Goal: Task Accomplishment & Management: Complete application form

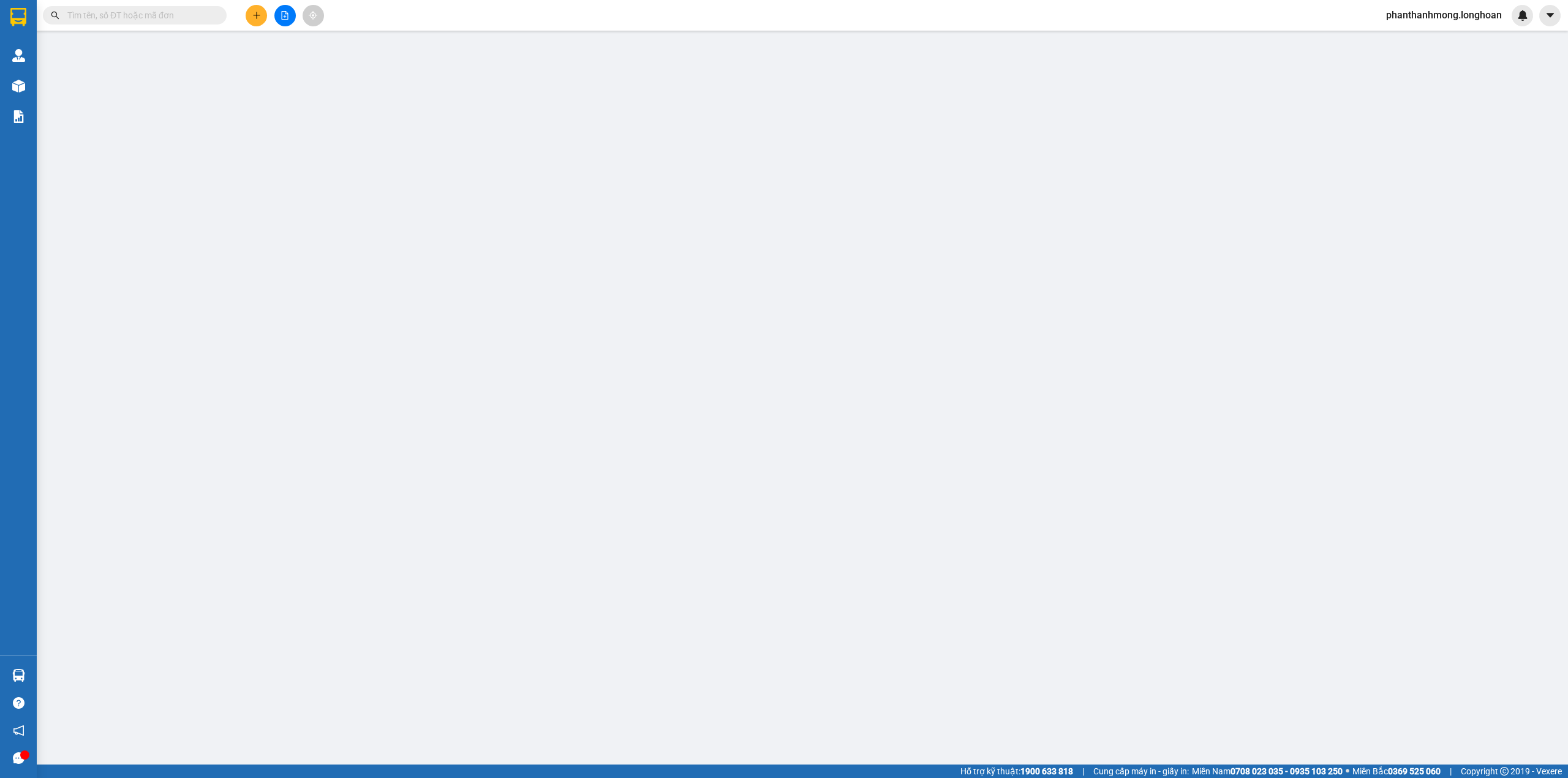
click at [138, 20] on input "text" at bounding box center [140, 15] width 145 height 14
paste input "0339388175"
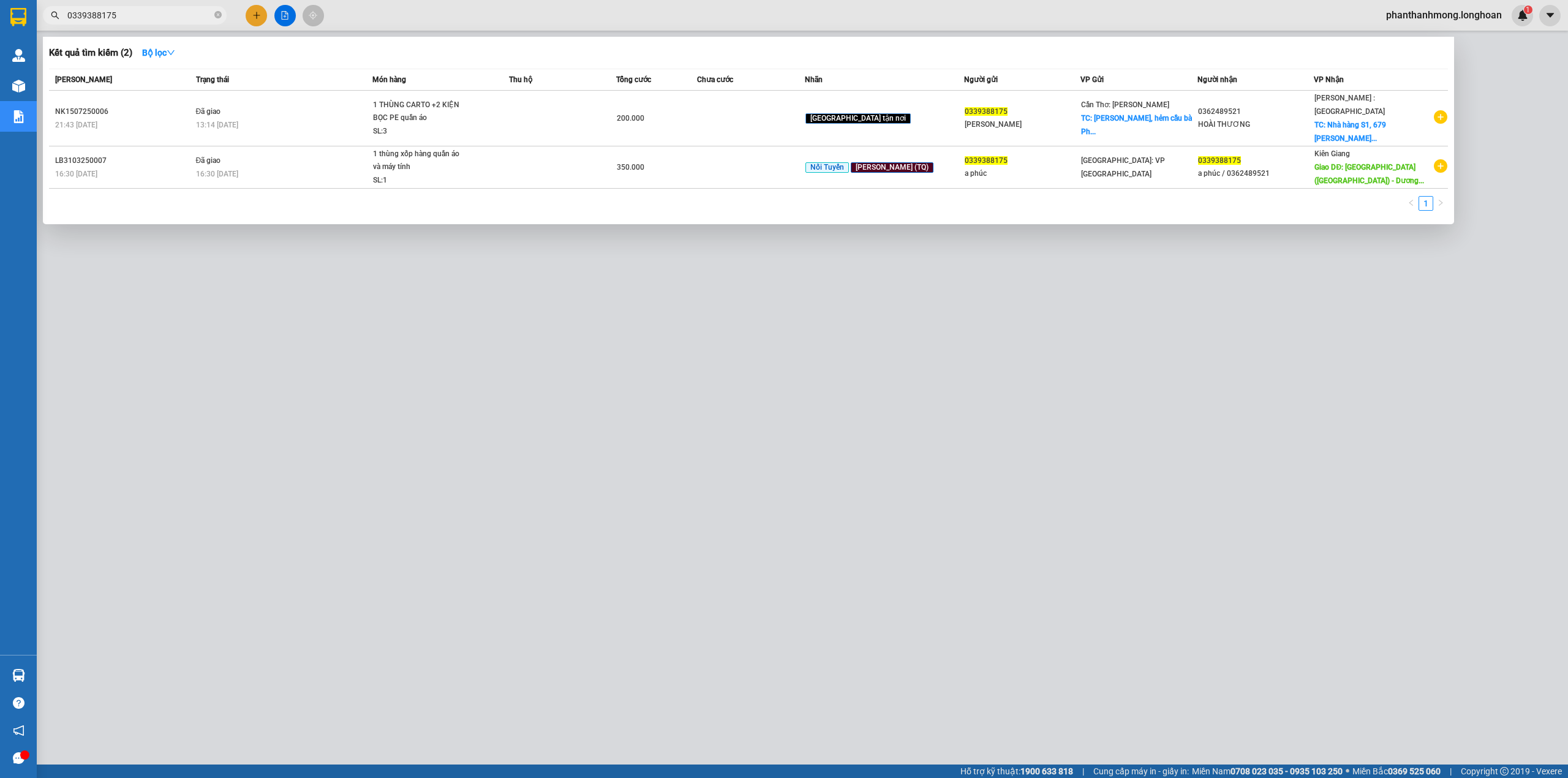
type input "0339388175"
click at [259, 14] on div at bounding box center [784, 389] width 1568 height 778
click at [259, 14] on icon "plus" at bounding box center [257, 14] width 9 height 9
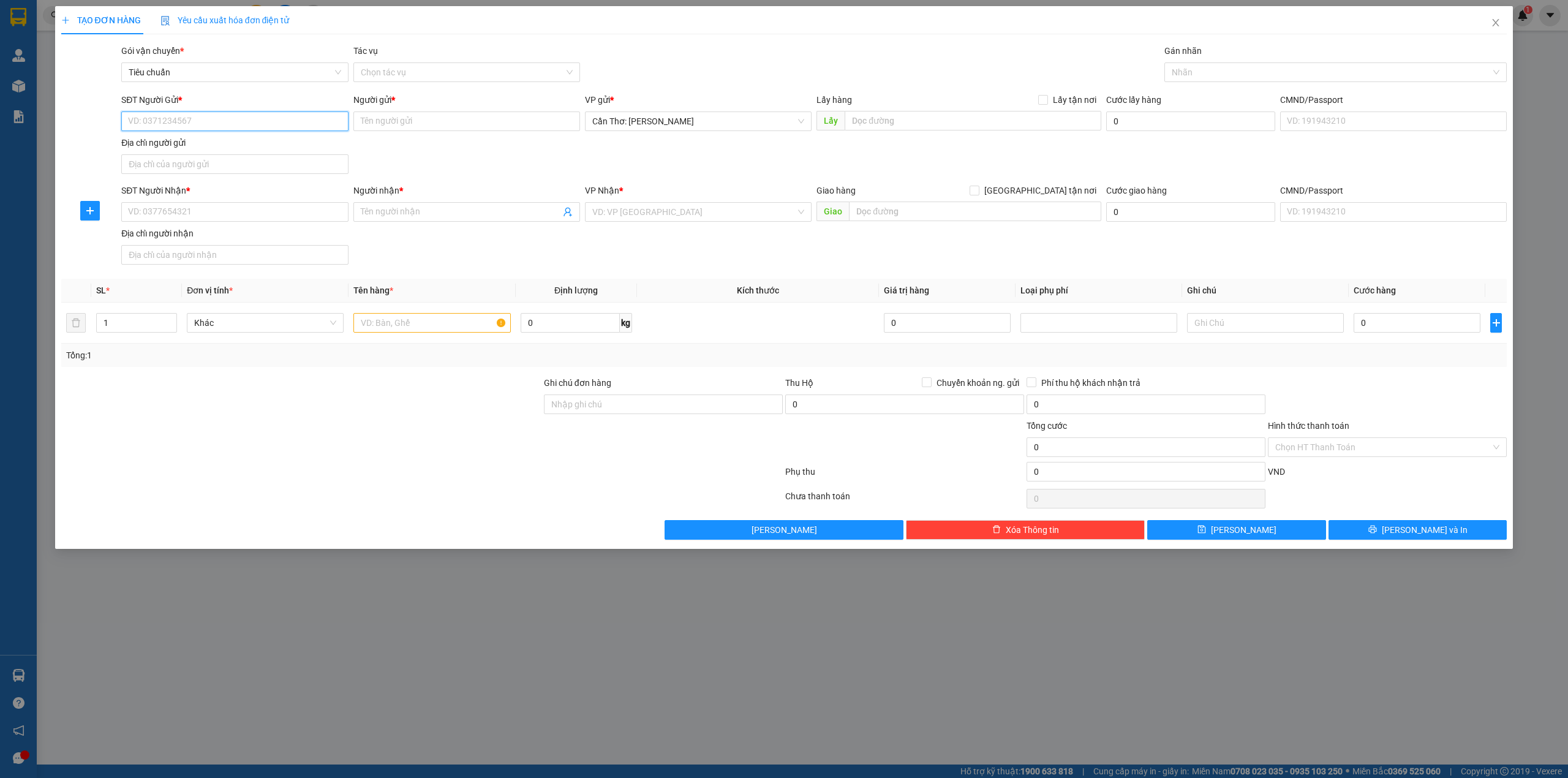
click at [289, 125] on input "SĐT Người Gửi *" at bounding box center [234, 122] width 227 height 19
paste input "0339388175"
type input "0339388175"
click at [396, 117] on input "Người gửi *" at bounding box center [466, 122] width 227 height 19
type input "TUẤN PHÚC"
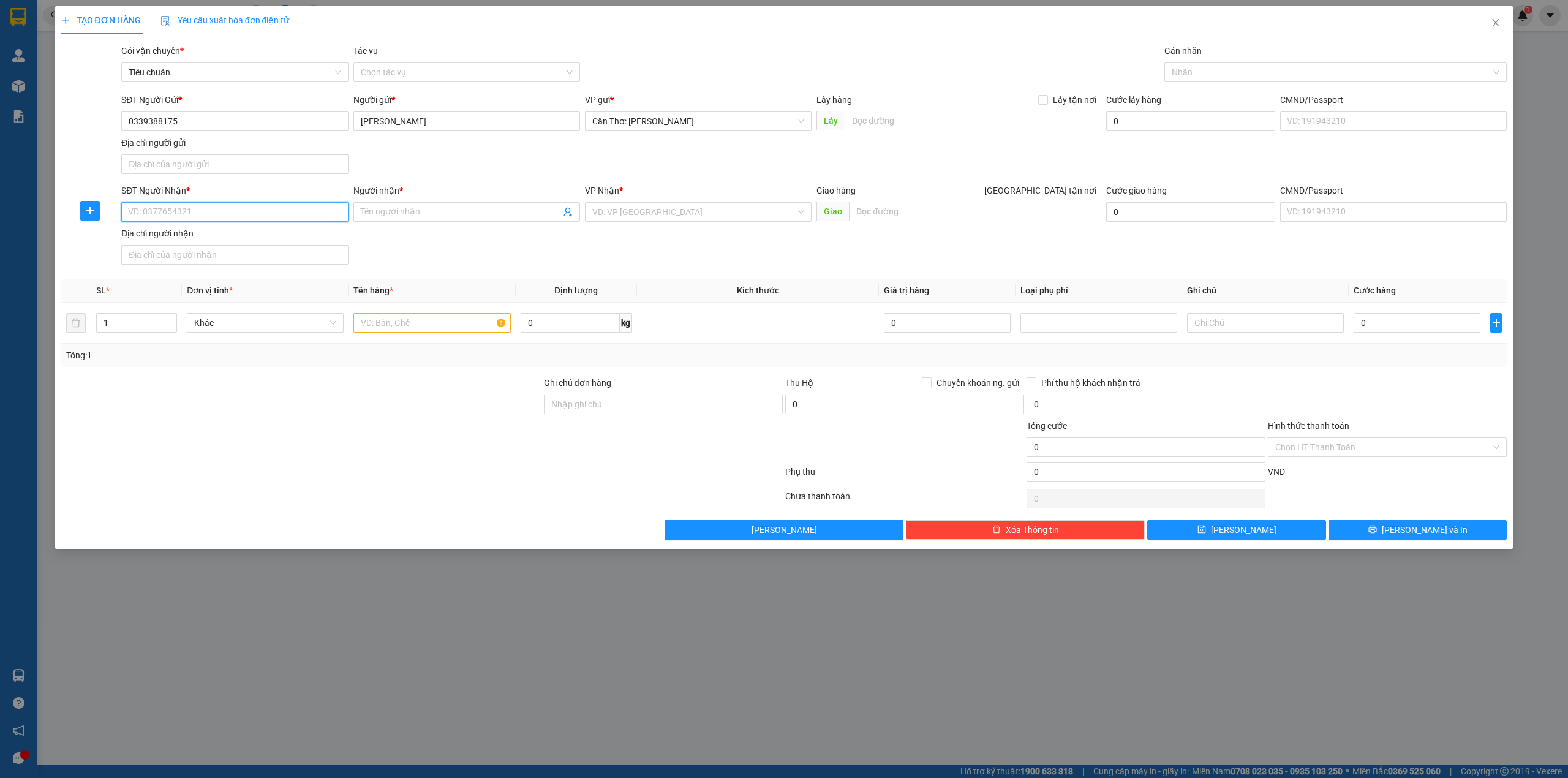
click at [258, 214] on input "SĐT Người Nhận *" at bounding box center [234, 211] width 227 height 19
click at [221, 221] on input "SĐT Người Nhận *" at bounding box center [234, 211] width 227 height 19
paste input "0904526382"
type input "0904526382"
click at [404, 215] on input "Người nhận *" at bounding box center [460, 212] width 200 height 14
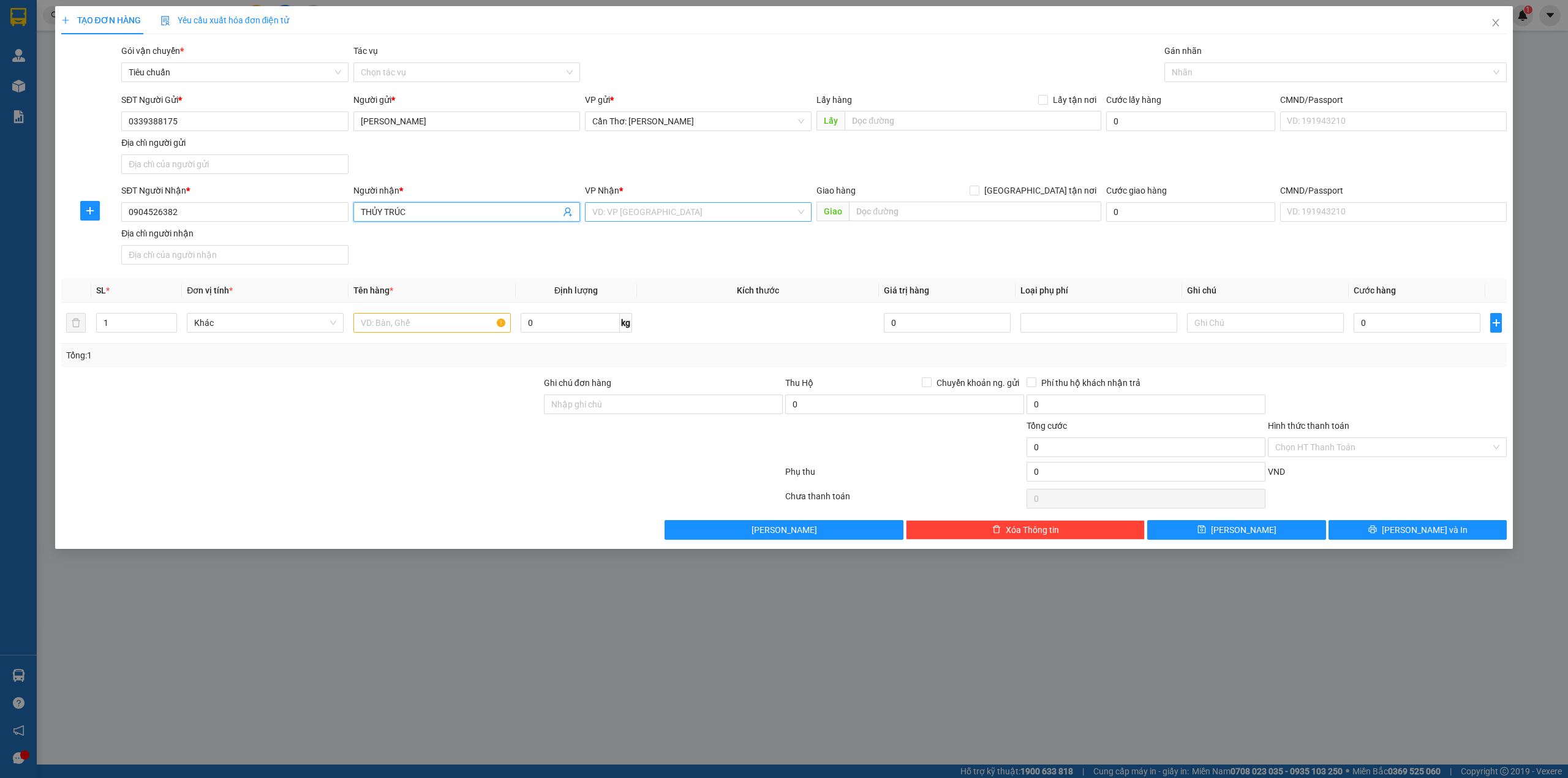
type input "THỦY TRÚC"
click at [600, 206] on input "search" at bounding box center [694, 211] width 204 height 18
click at [909, 215] on input "text" at bounding box center [976, 211] width 253 height 19
paste input "ngõ 218 lạc long quân, Tây Hồ Hà Nội"
type input "ngõ 218 lạc long quân, Tây Hồ Hà Nội"
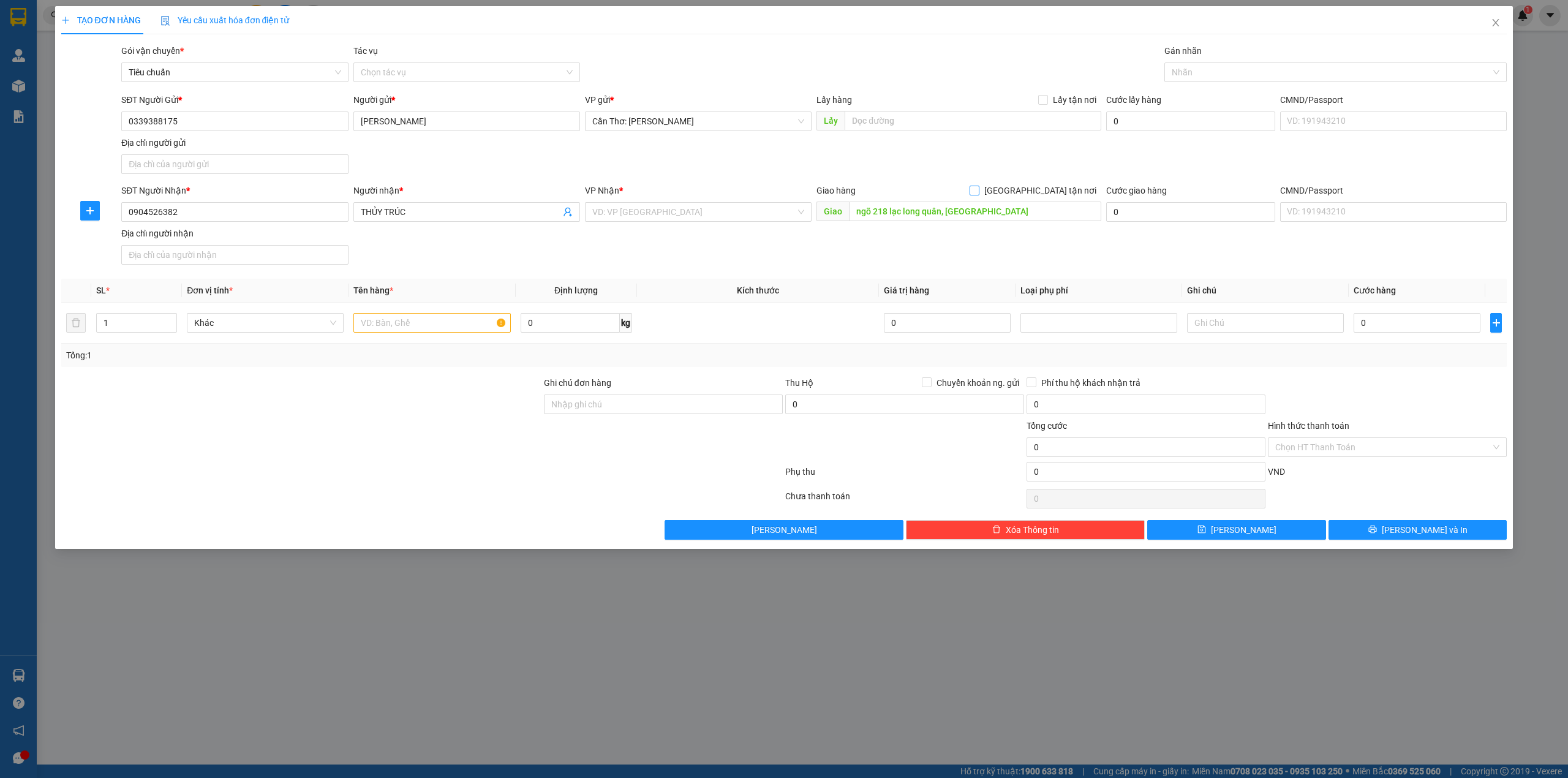
click at [978, 192] on input "[GEOGRAPHIC_DATA] tận nơi" at bounding box center [974, 189] width 9 height 9
checkbox input "true"
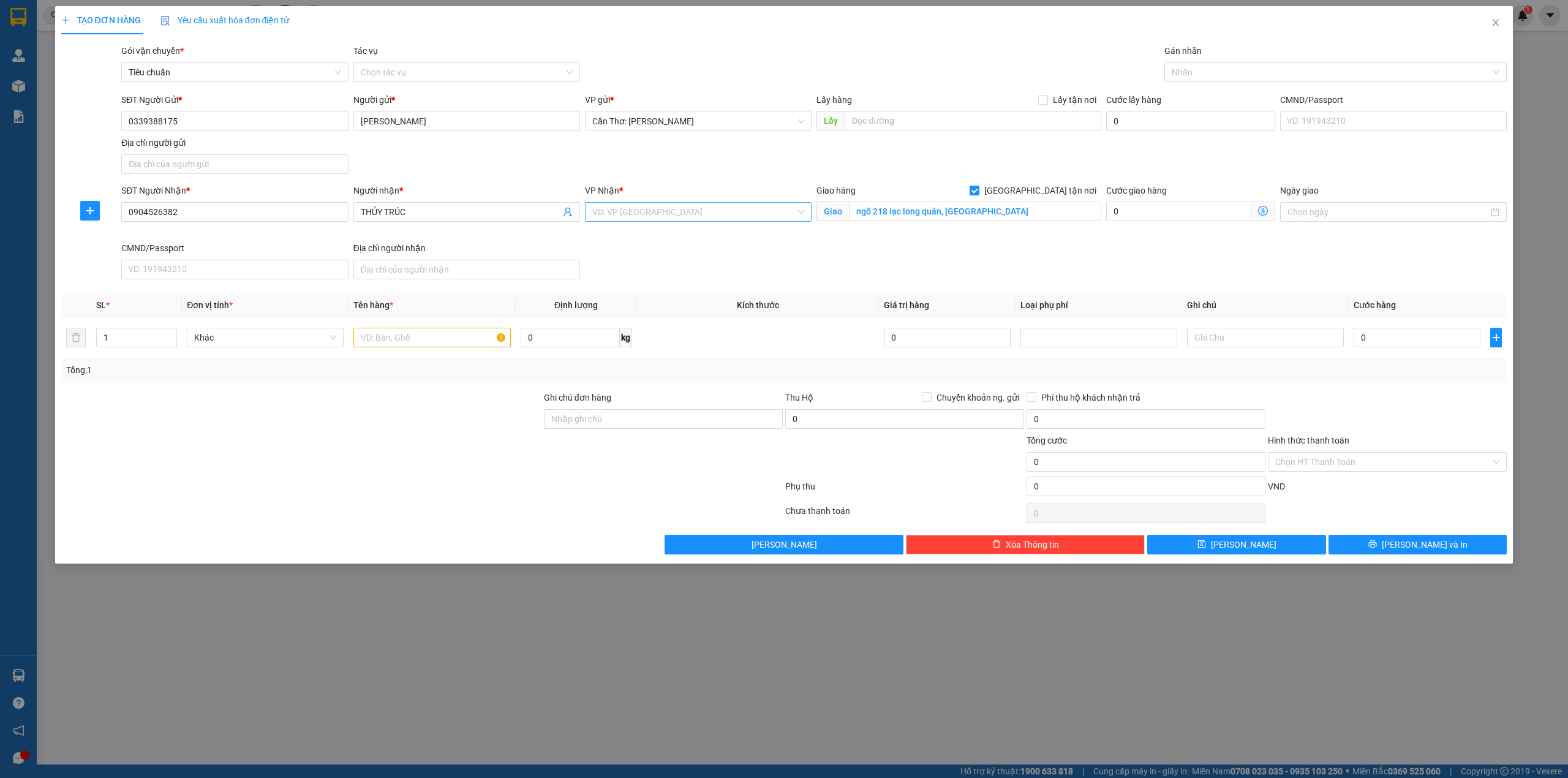
click at [783, 216] on input "search" at bounding box center [694, 211] width 204 height 18
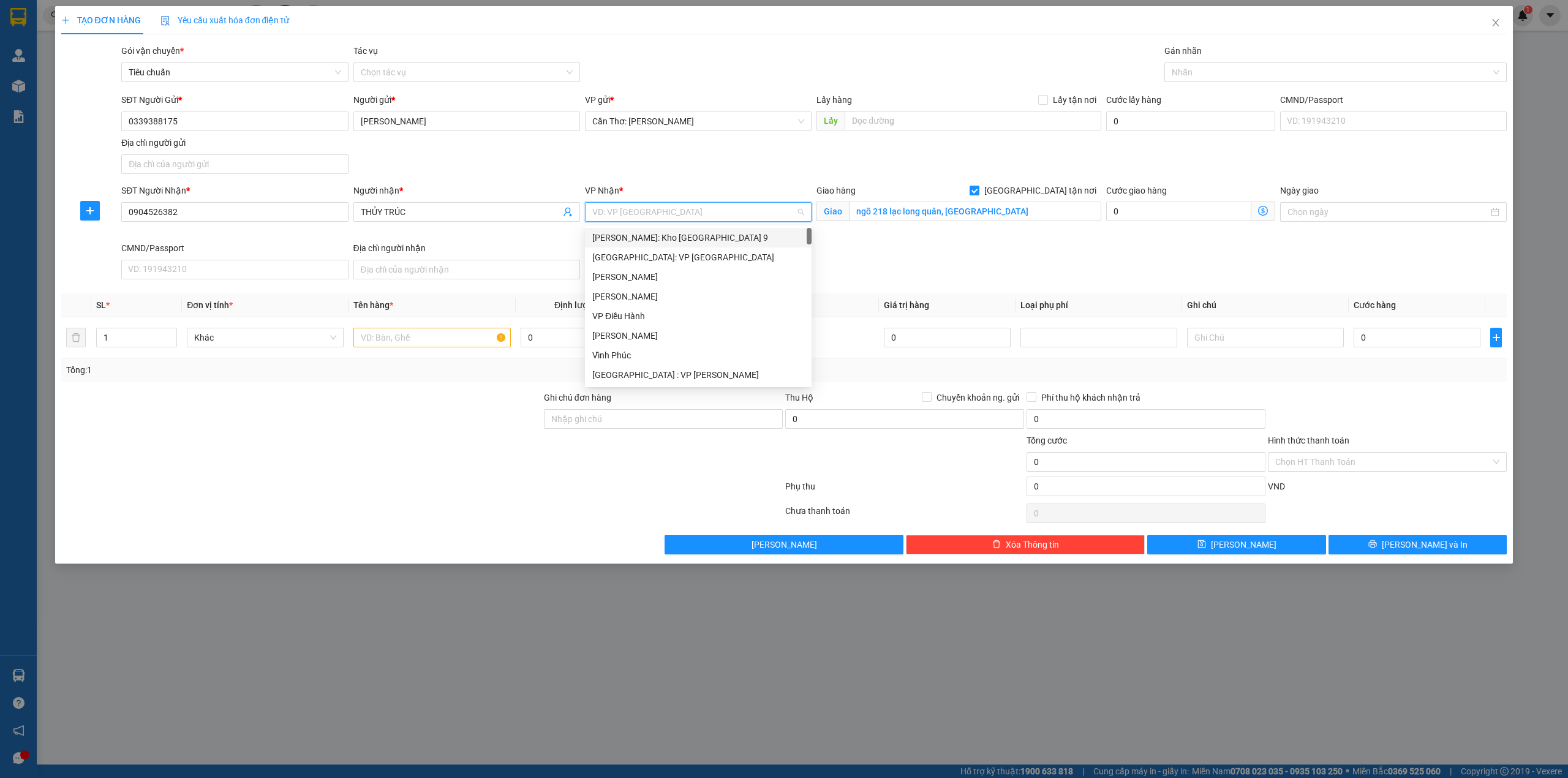
type input "J"
type input "KHO"
click at [676, 319] on div "Hà Nội: Kho Văn Điển Thanh Trì" at bounding box center [699, 317] width 212 height 14
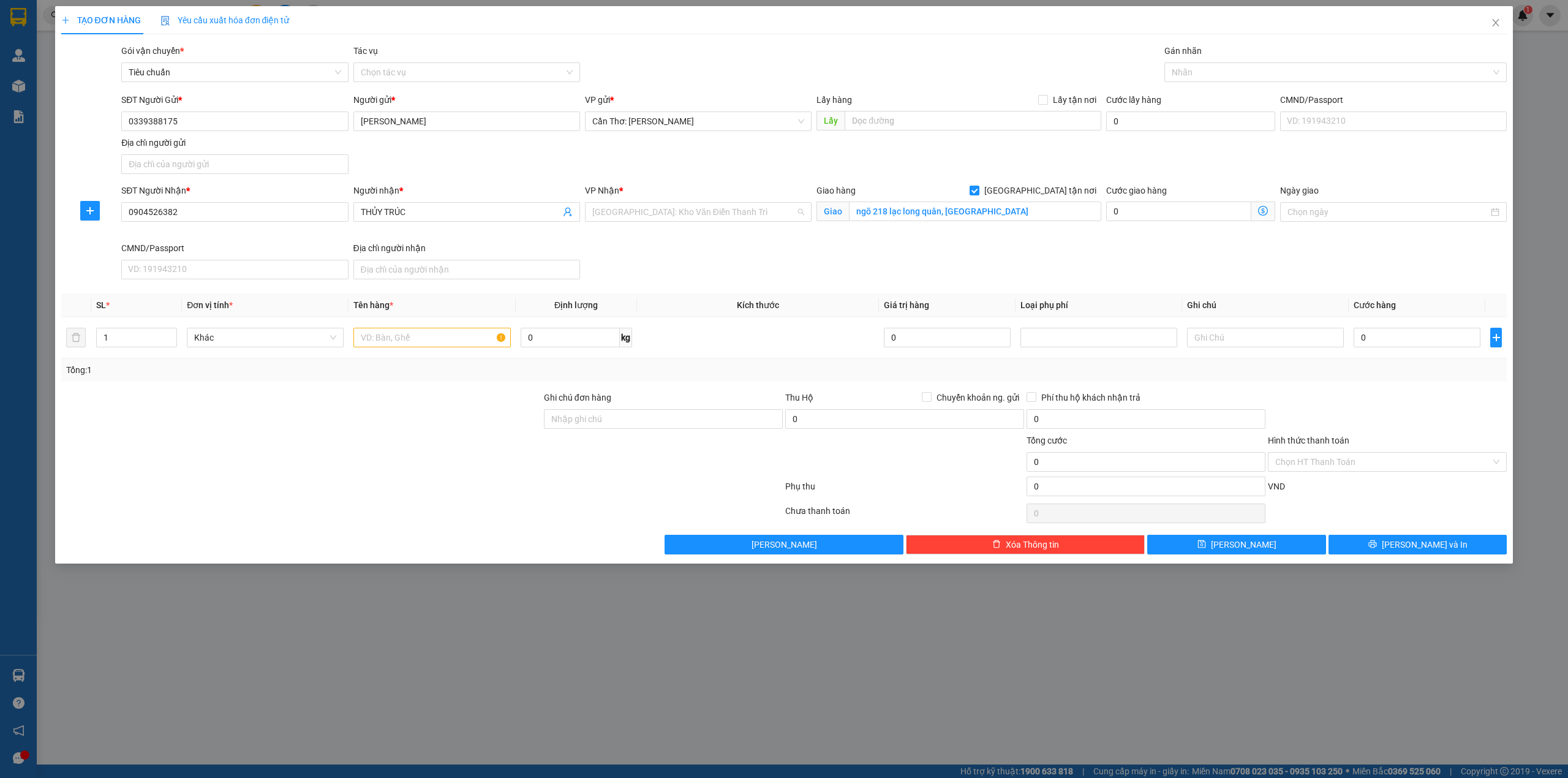
scroll to position [348, 0]
click at [1023, 118] on input "text" at bounding box center [973, 121] width 257 height 19
paste input "Lilo hostel hẻm cầu Bà Phong, Dương Đông, Phú Quốc"
type input "Lilo hostel hẻm cầu Bà Phong, Dương Đông, Phú Quốc"
click at [1045, 103] on input "Lấy tận nơi" at bounding box center [1042, 98] width 9 height 9
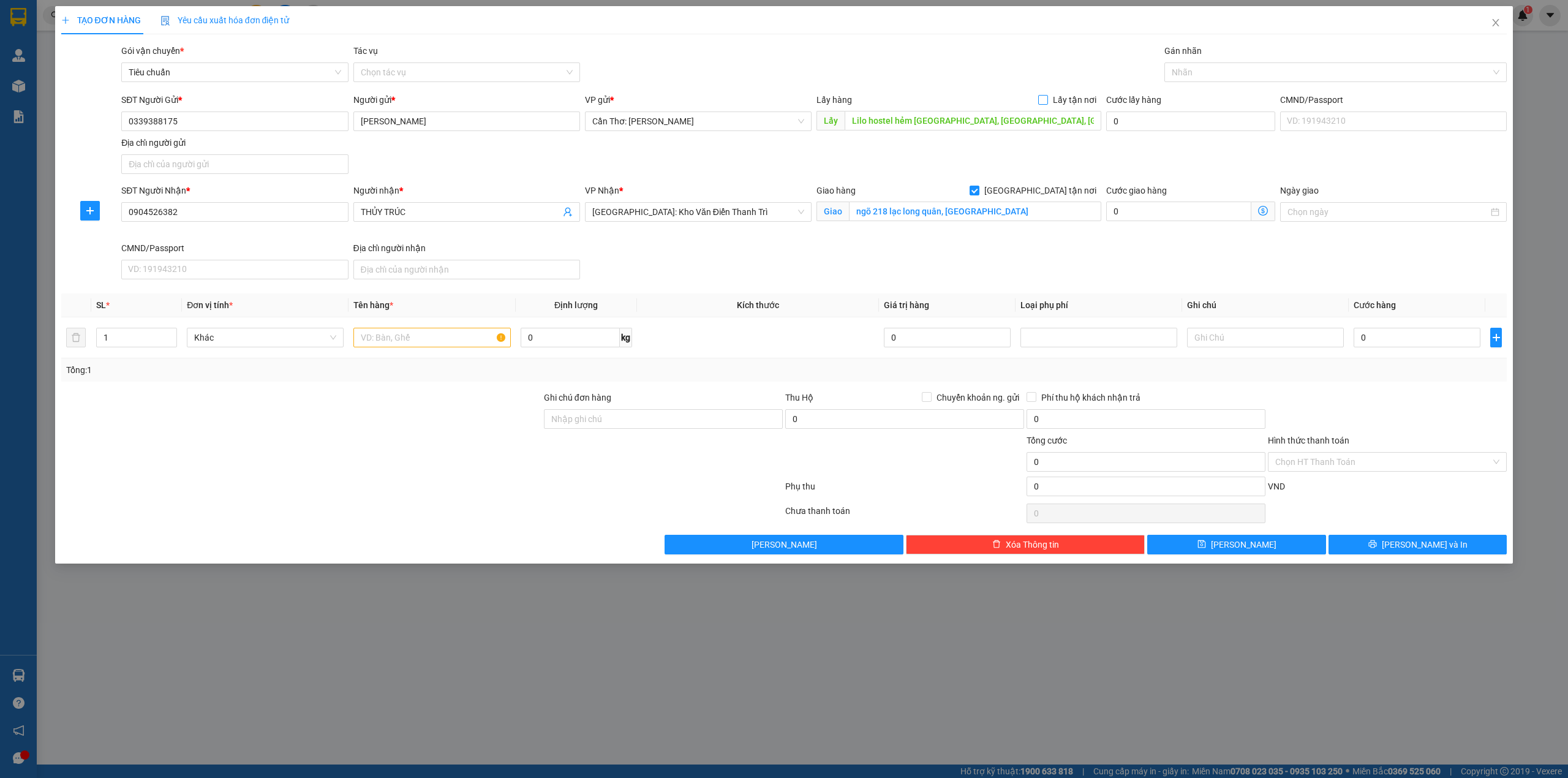
checkbox input "true"
click at [1369, 347] on input "0" at bounding box center [1417, 338] width 126 height 19
type input "5"
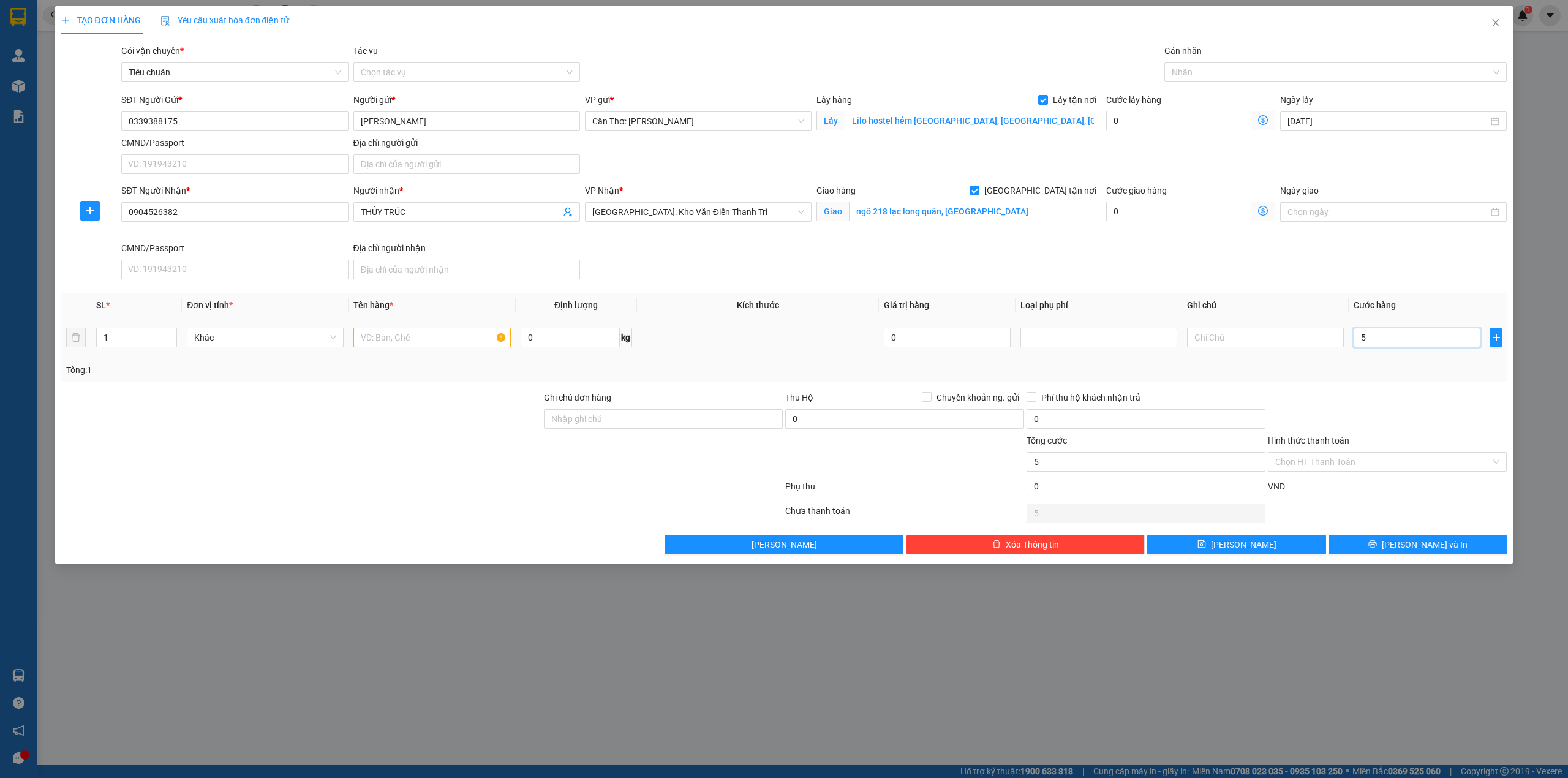
type input "50"
type input "500"
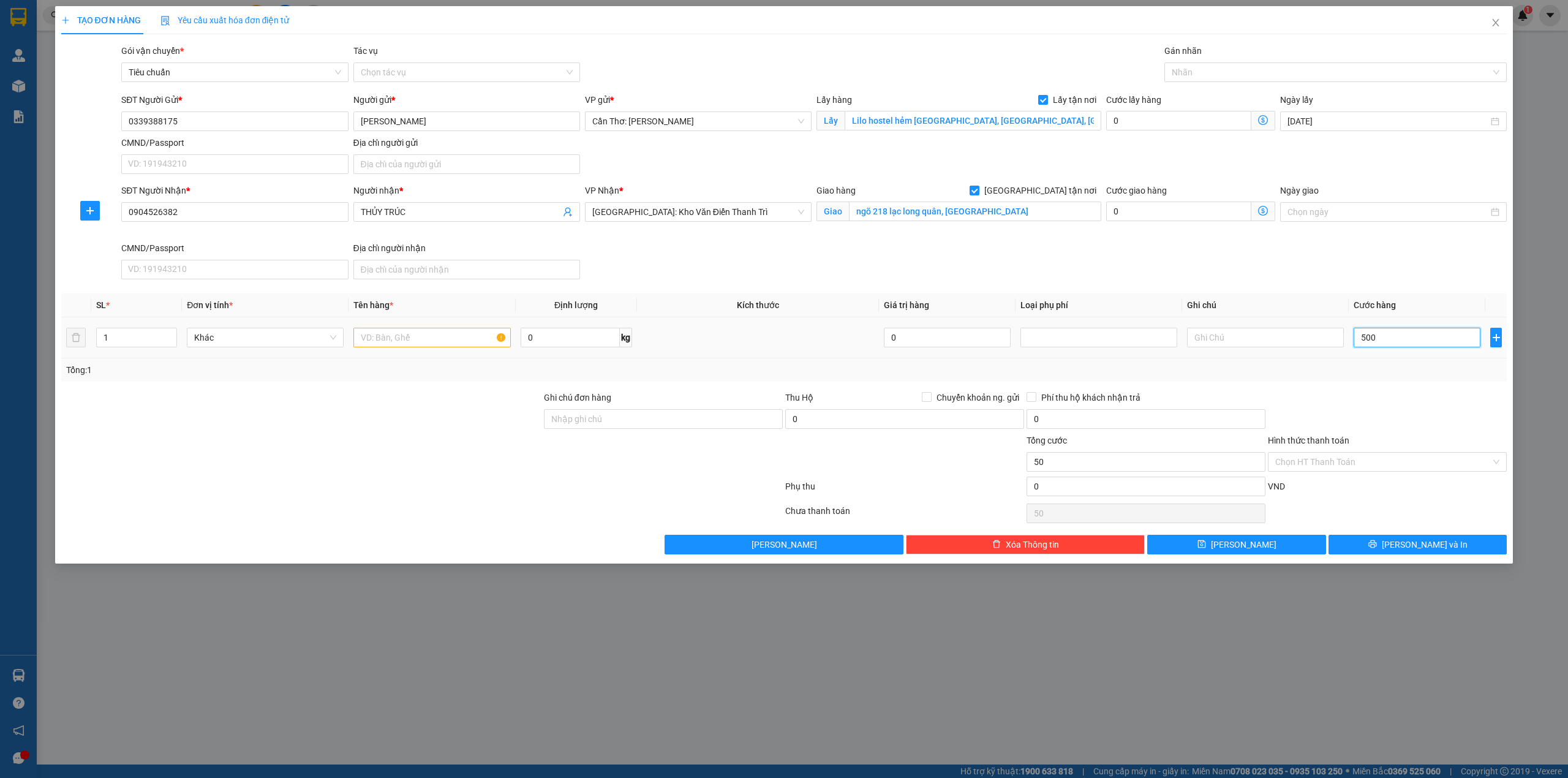
type input "500"
type input "5.000"
type input "50.000"
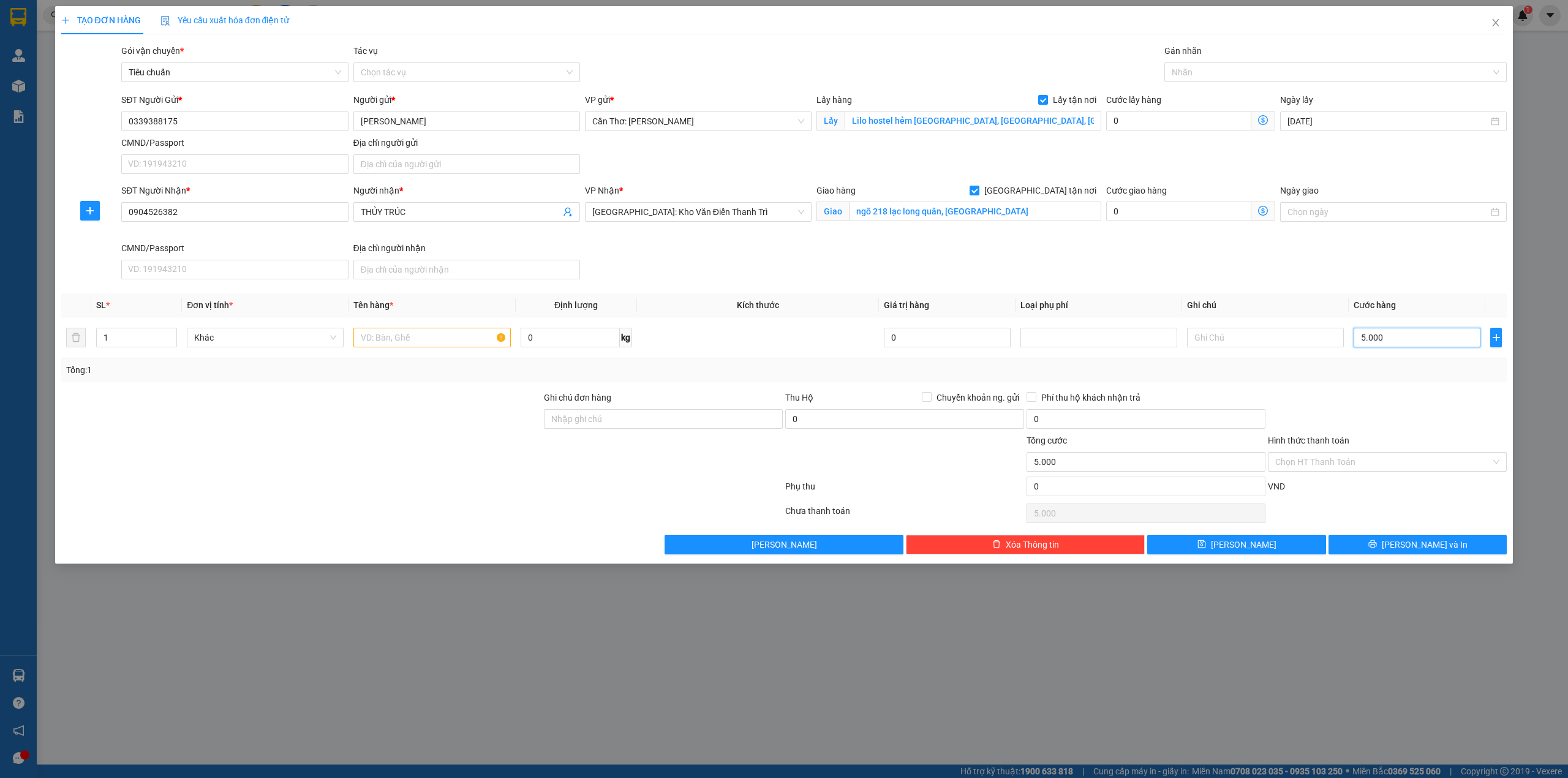
type input "50.000"
type input "500.000"
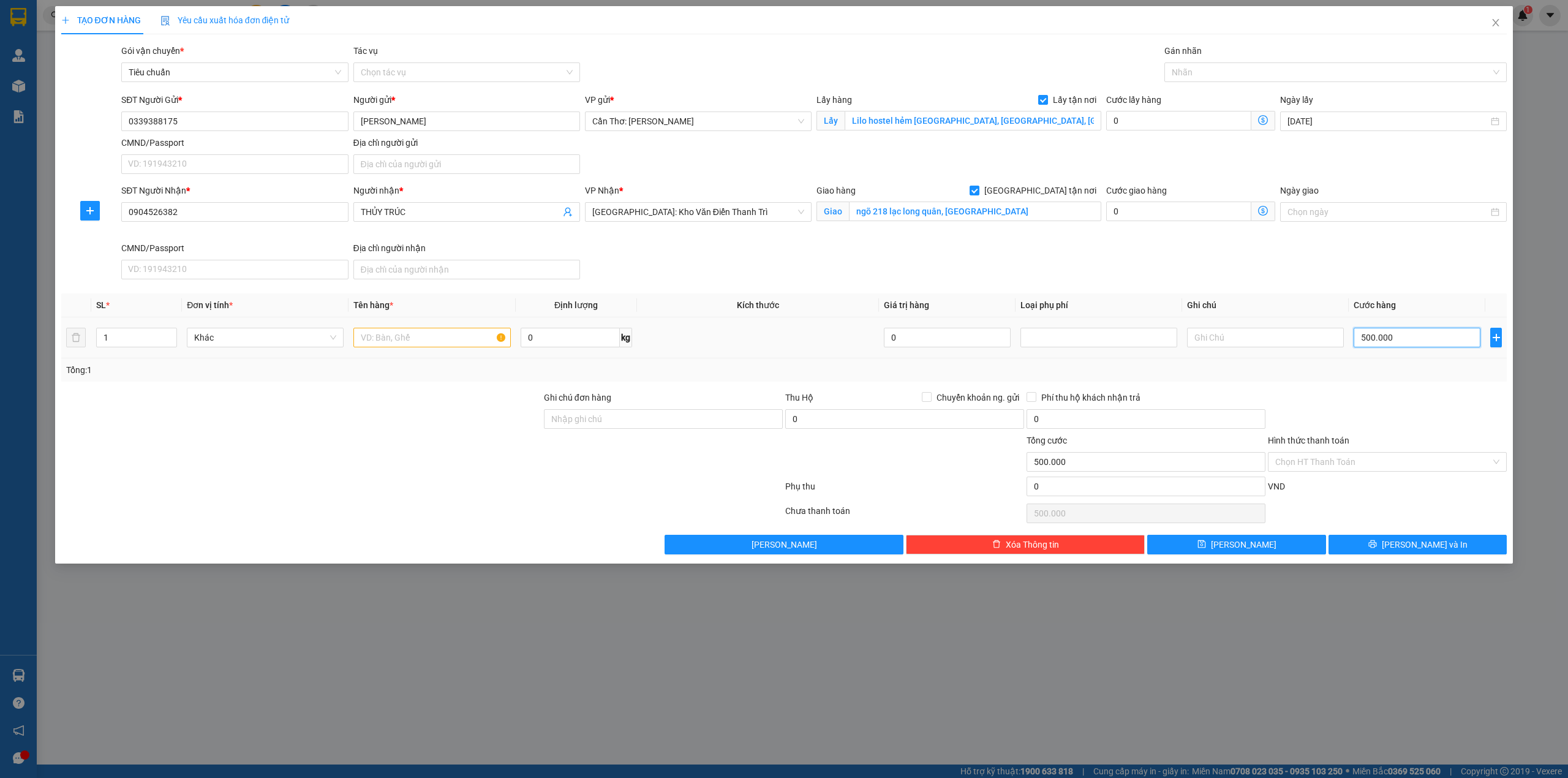
type input "500.000"
click at [466, 344] on input "text" at bounding box center [431, 338] width 157 height 19
type input "1"
type input "2 KIỆN BỐC Ở PHÚ QUỐC LIOL HOTEL"
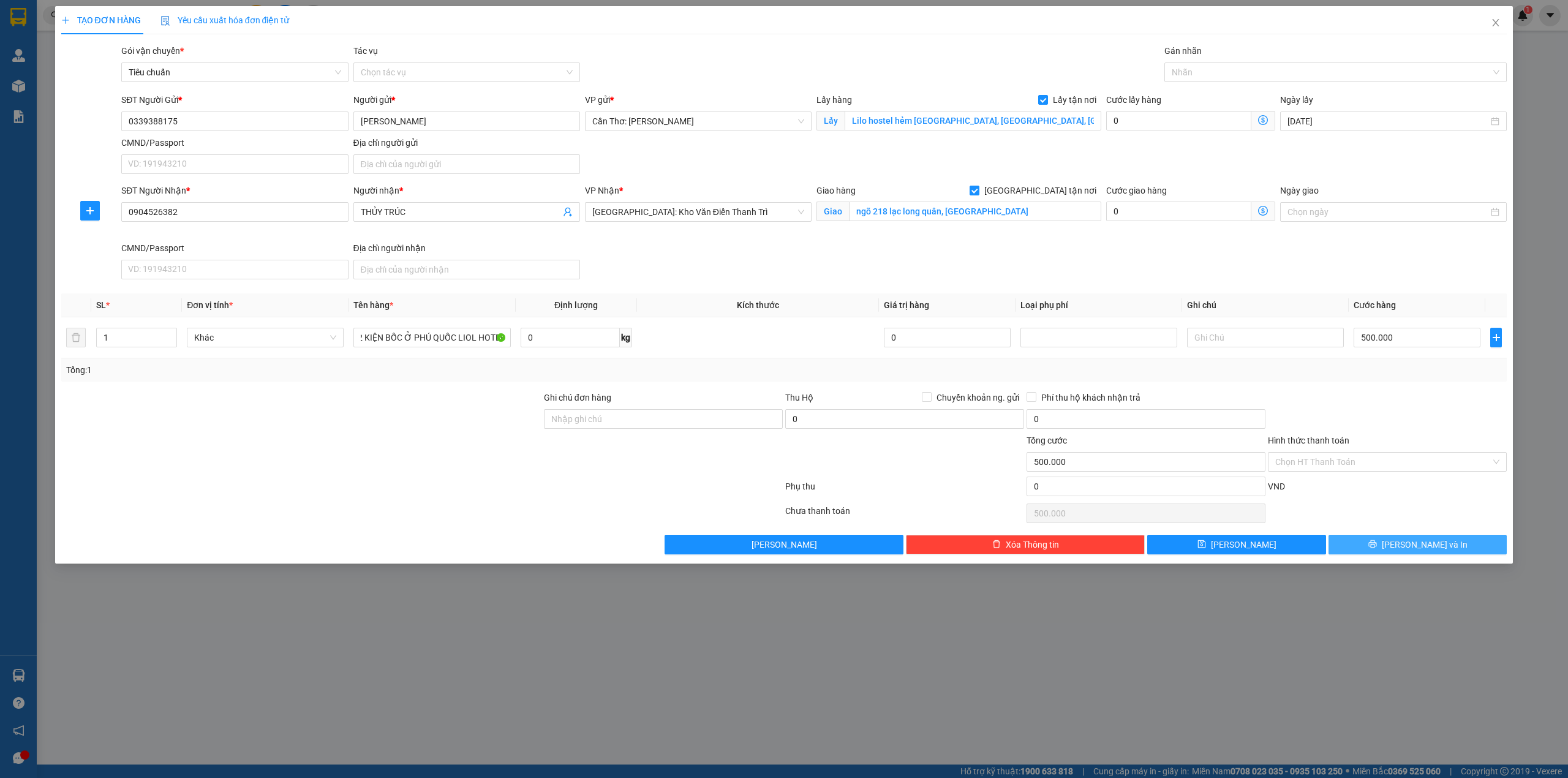
click at [1397, 554] on button "Lưu và In" at bounding box center [1417, 544] width 179 height 19
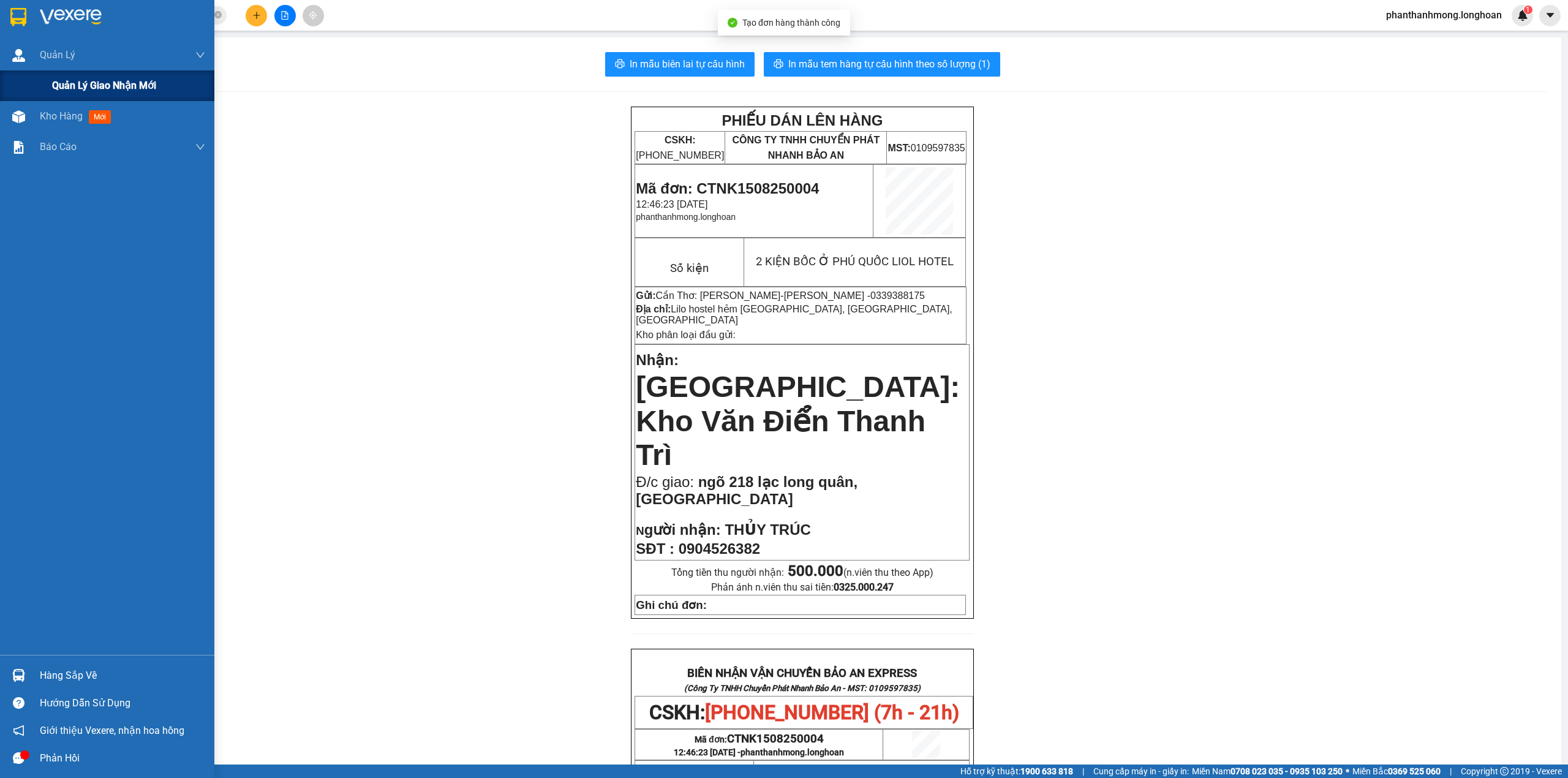
click at [61, 73] on div "Quản lý giao nhận mới" at bounding box center [128, 86] width 153 height 31
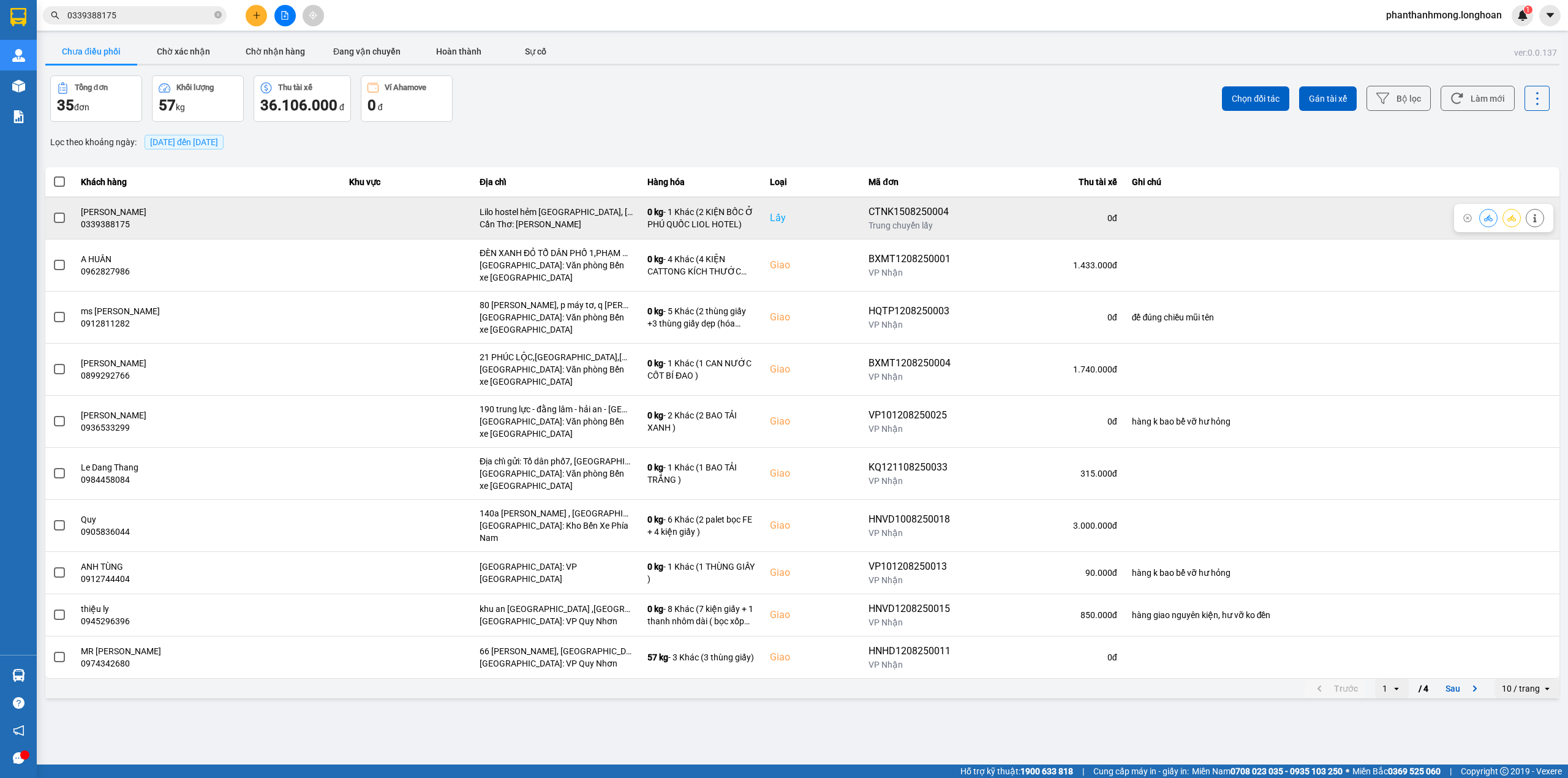
click at [57, 221] on span at bounding box center [59, 217] width 11 height 11
click at [53, 211] on input "checkbox" at bounding box center [53, 211] width 0 height 0
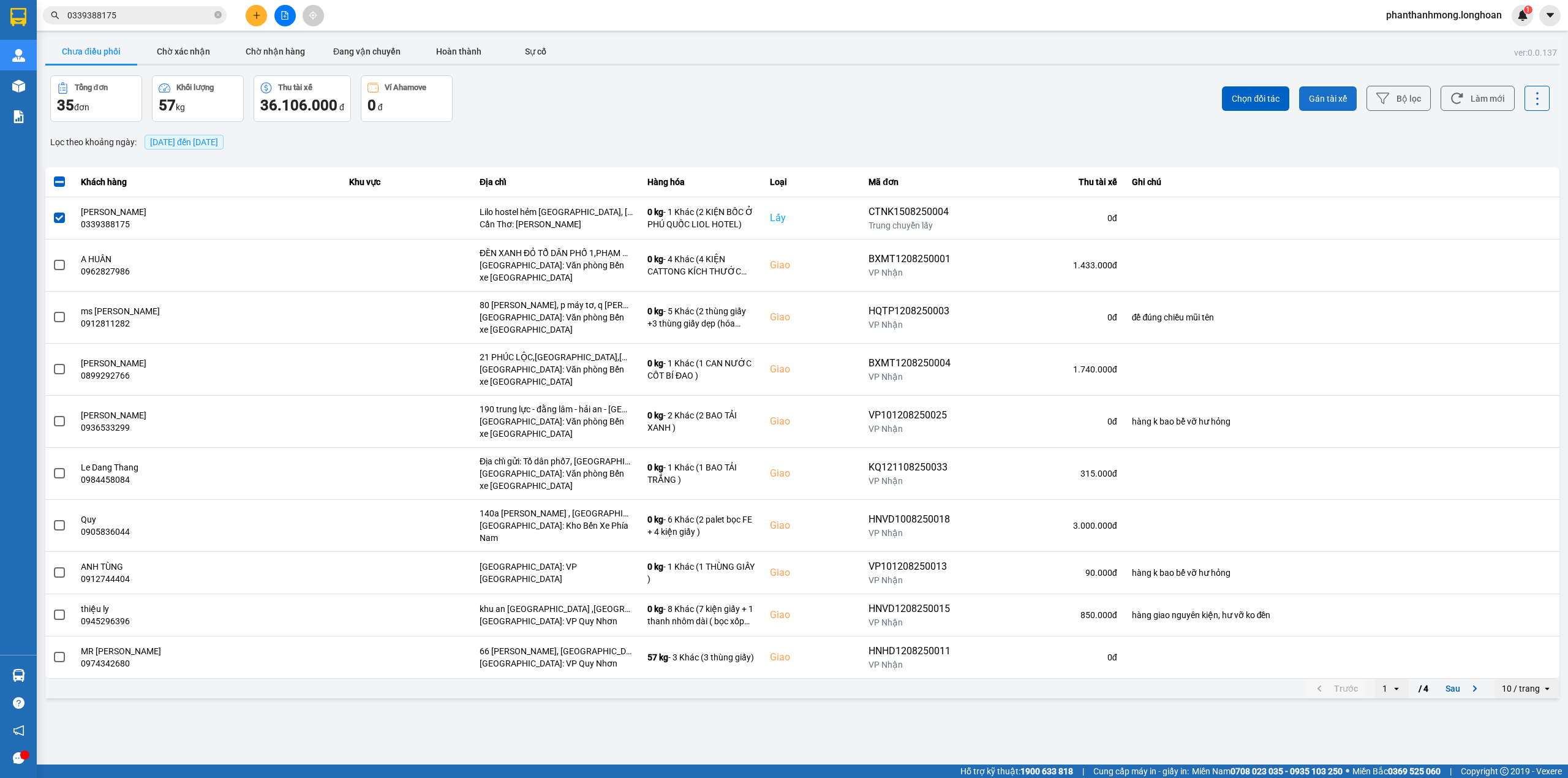
click at [1309, 97] on button "Gán tài xế" at bounding box center [1328, 98] width 58 height 24
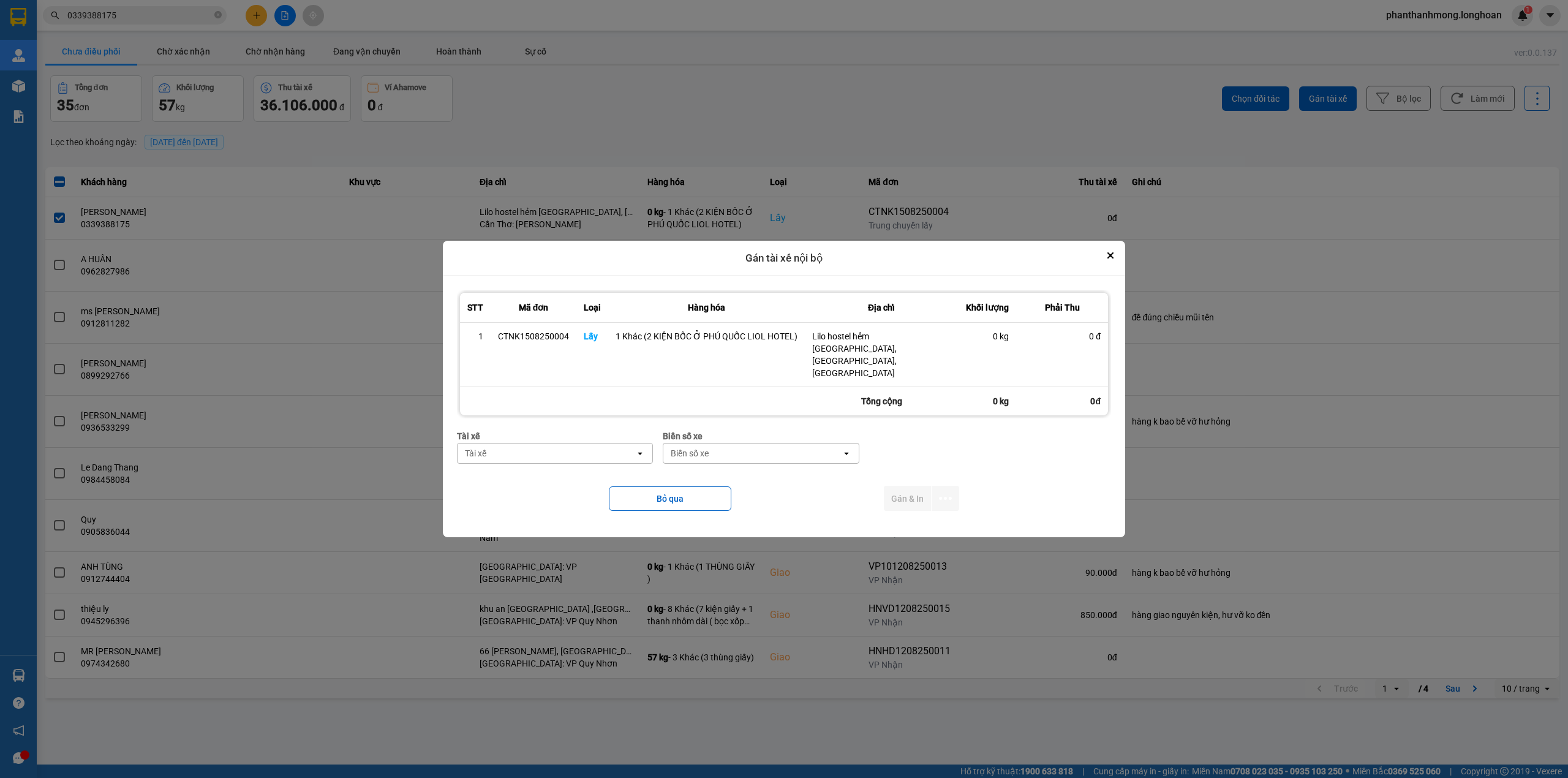
click at [563, 446] on div "Tài xế" at bounding box center [546, 454] width 178 height 19
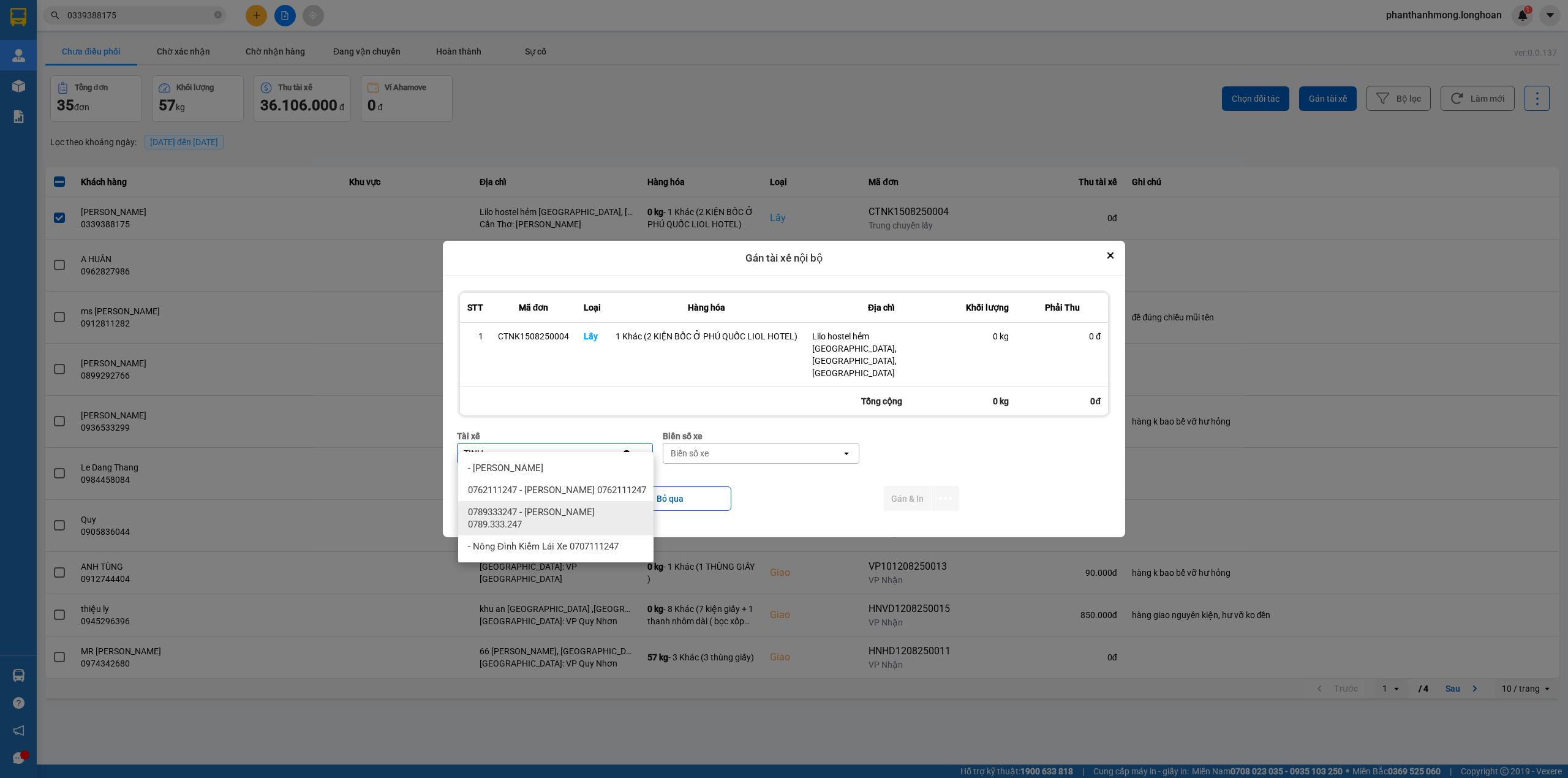
type input "TINH"
click at [568, 520] on span "0789333247 - Nguyễn Trung Tính 0789.333.247" at bounding box center [558, 517] width 180 height 24
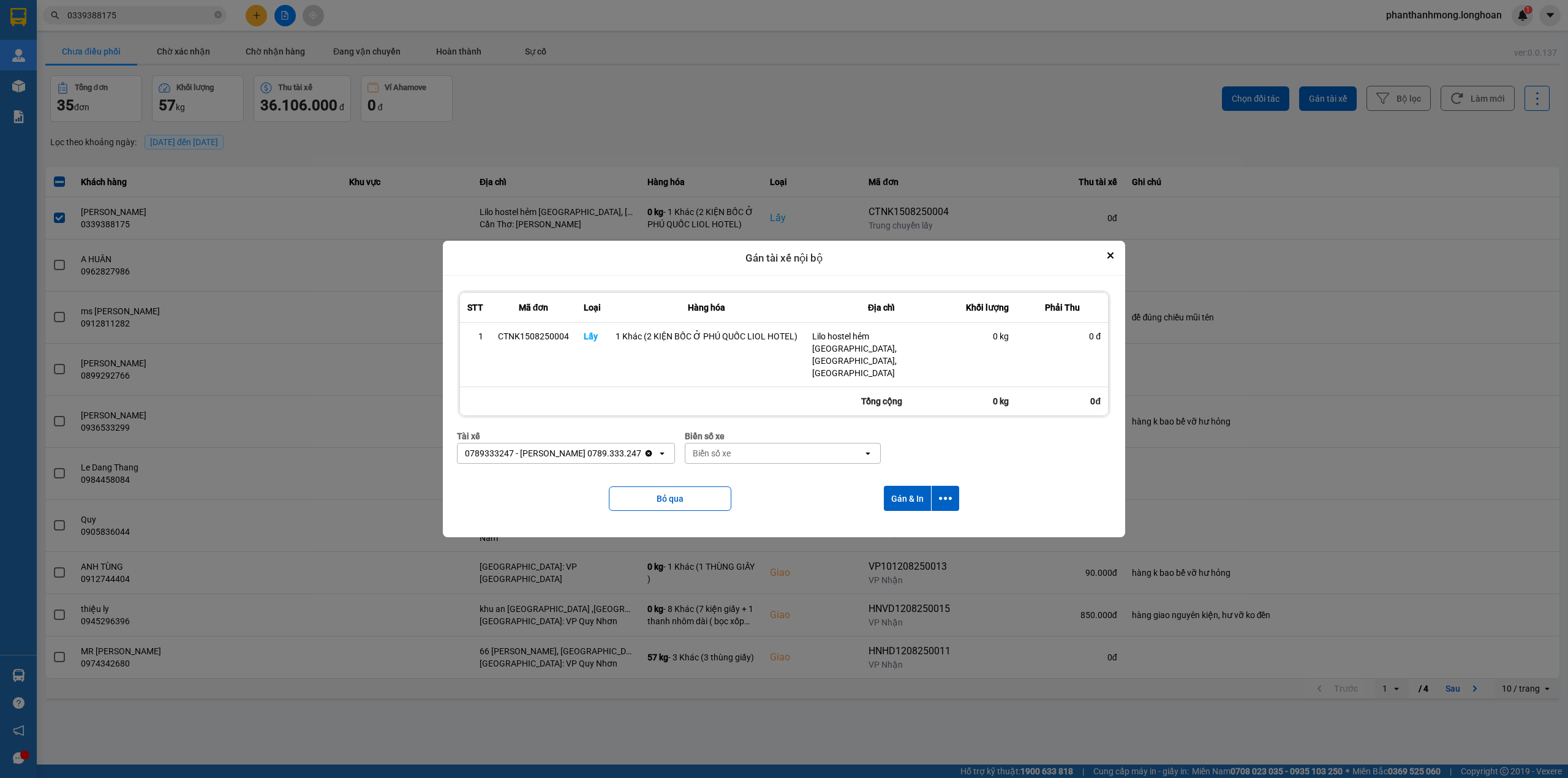
click at [716, 447] on div "Biển số xe" at bounding box center [711, 453] width 38 height 13
type input "778"
click at [768, 508] on div "29E-377.78" at bounding box center [789, 512] width 196 height 22
click at [942, 486] on button "dialog" at bounding box center [946, 498] width 28 height 25
click at [883, 515] on span "Chỉ gán tài" at bounding box center [896, 520] width 41 height 13
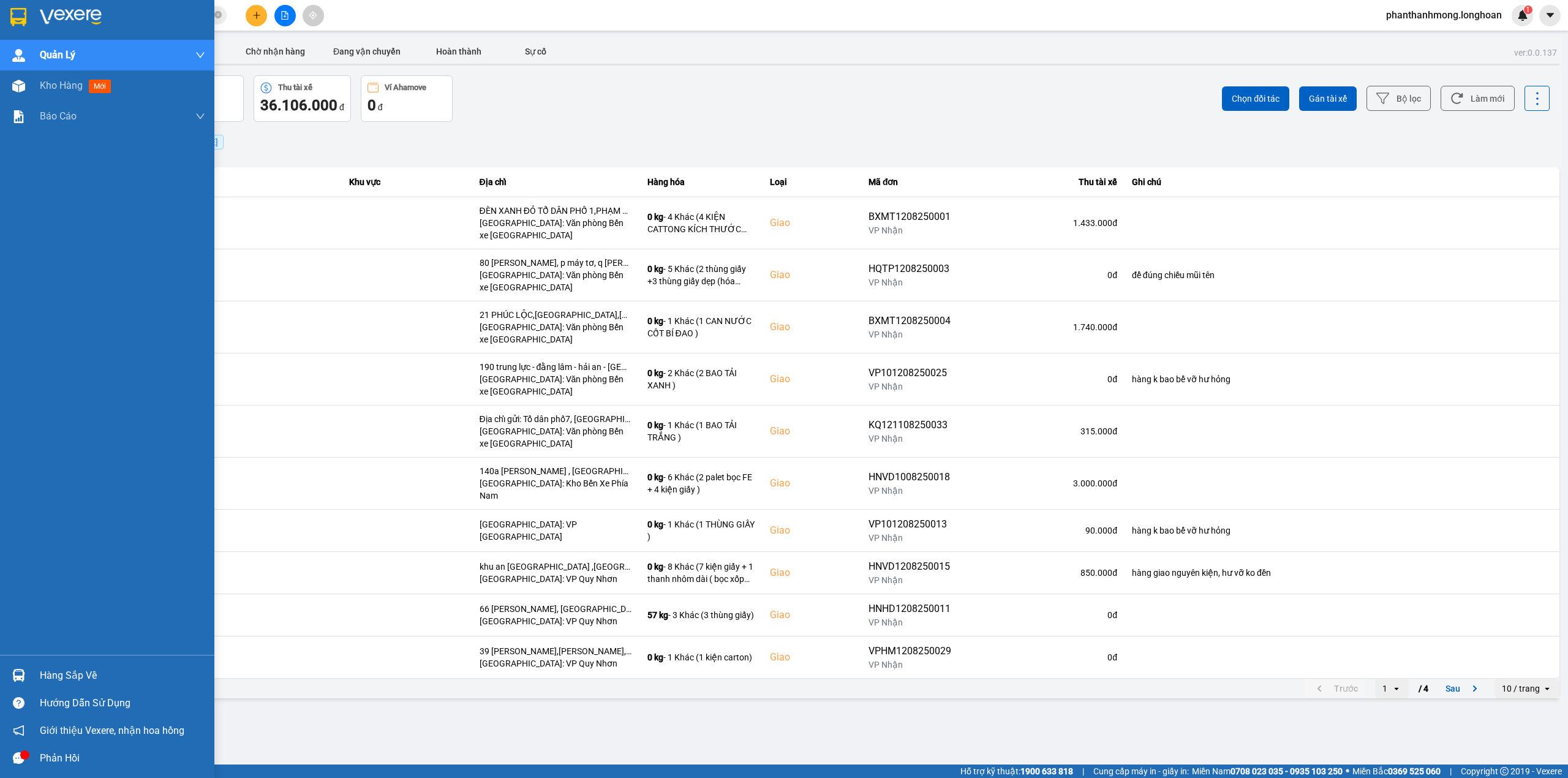
click at [14, 16] on img at bounding box center [18, 16] width 16 height 18
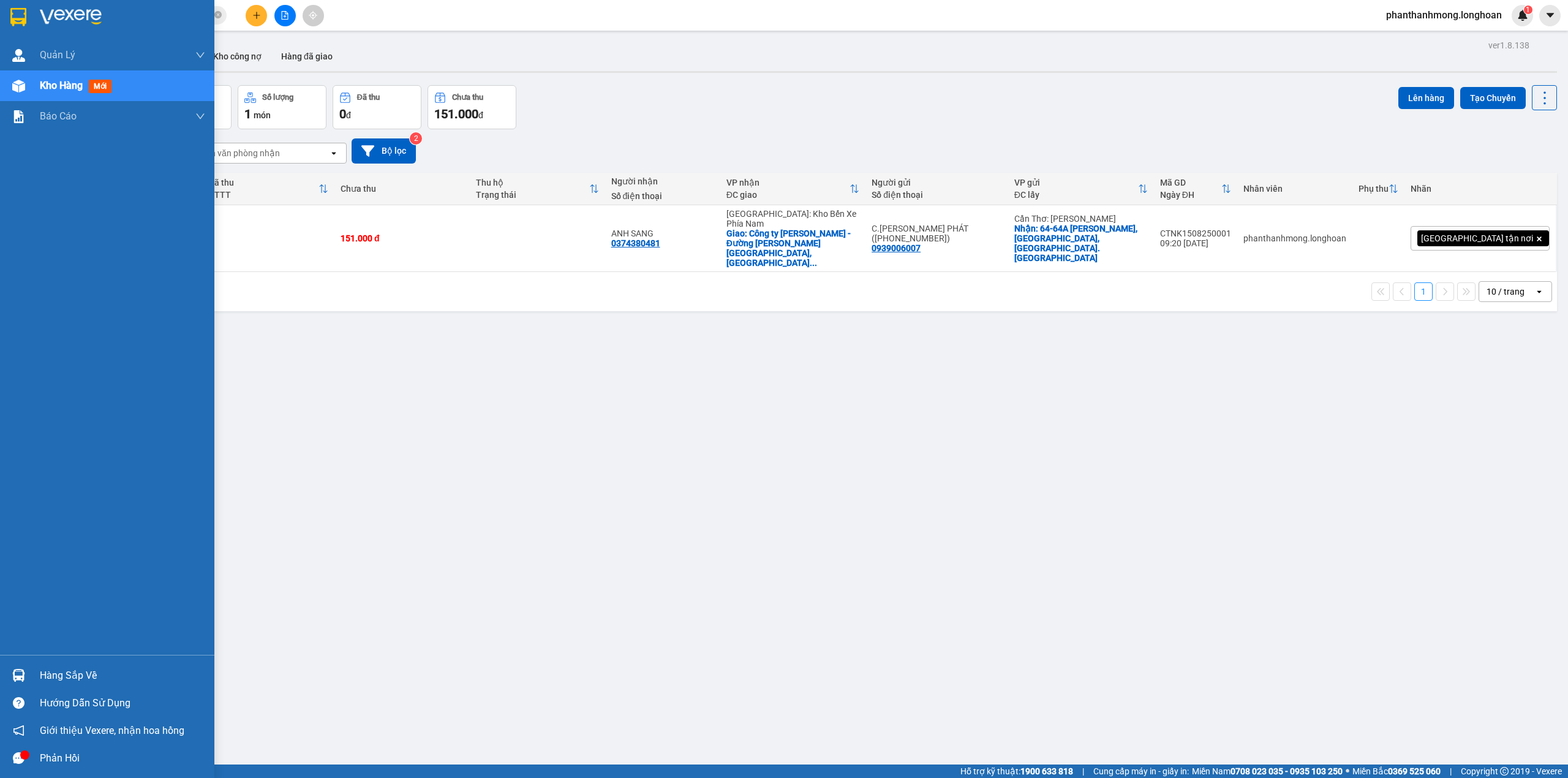
click at [27, 674] on div at bounding box center [18, 676] width 21 height 21
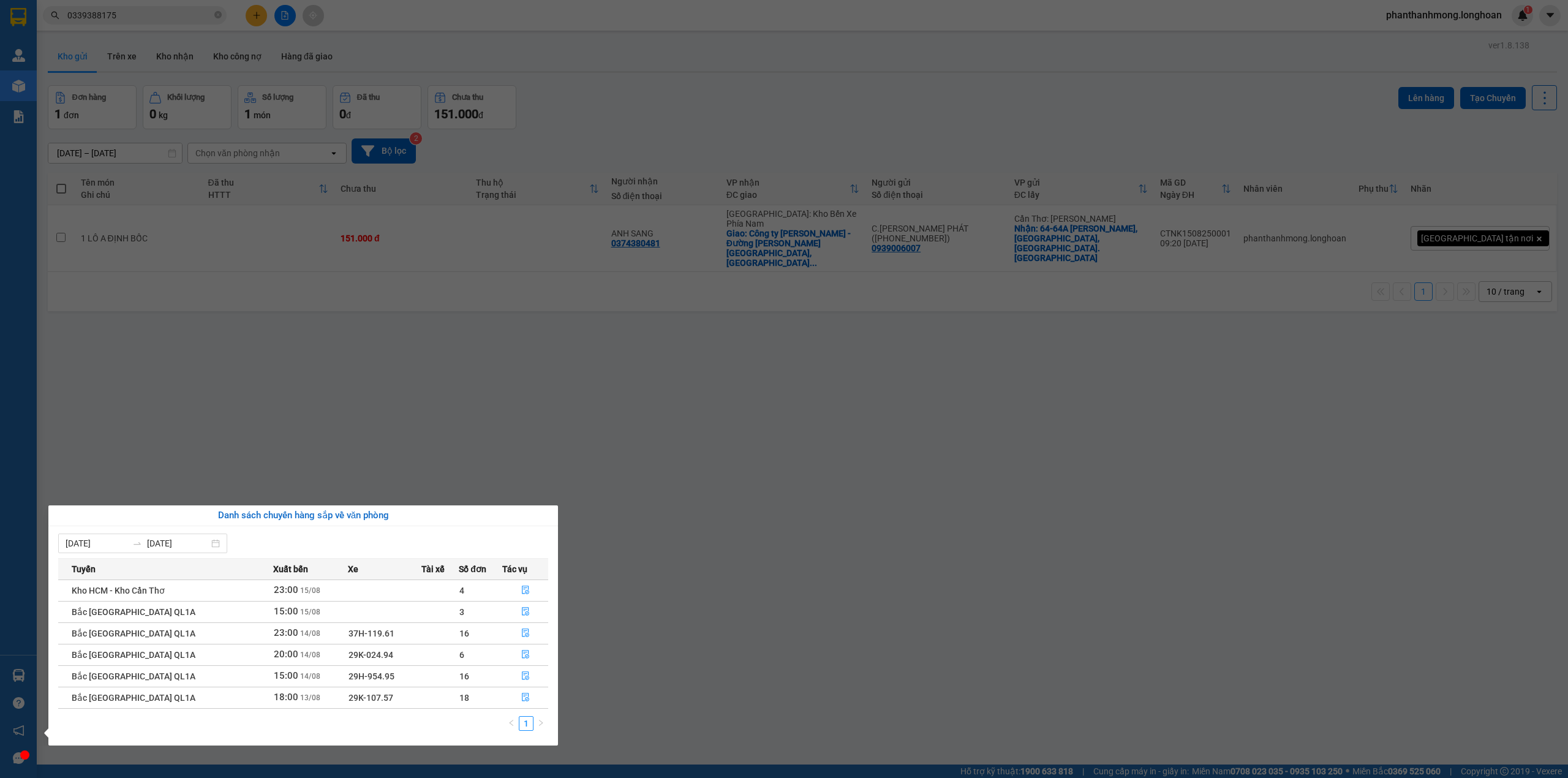
click at [560, 687] on section "Kết quả tìm kiếm ( 2 ) Bộ lọc Mã ĐH Trạng thái Món hàng Thu hộ Tổng cước Chưa c…" at bounding box center [784, 389] width 1568 height 778
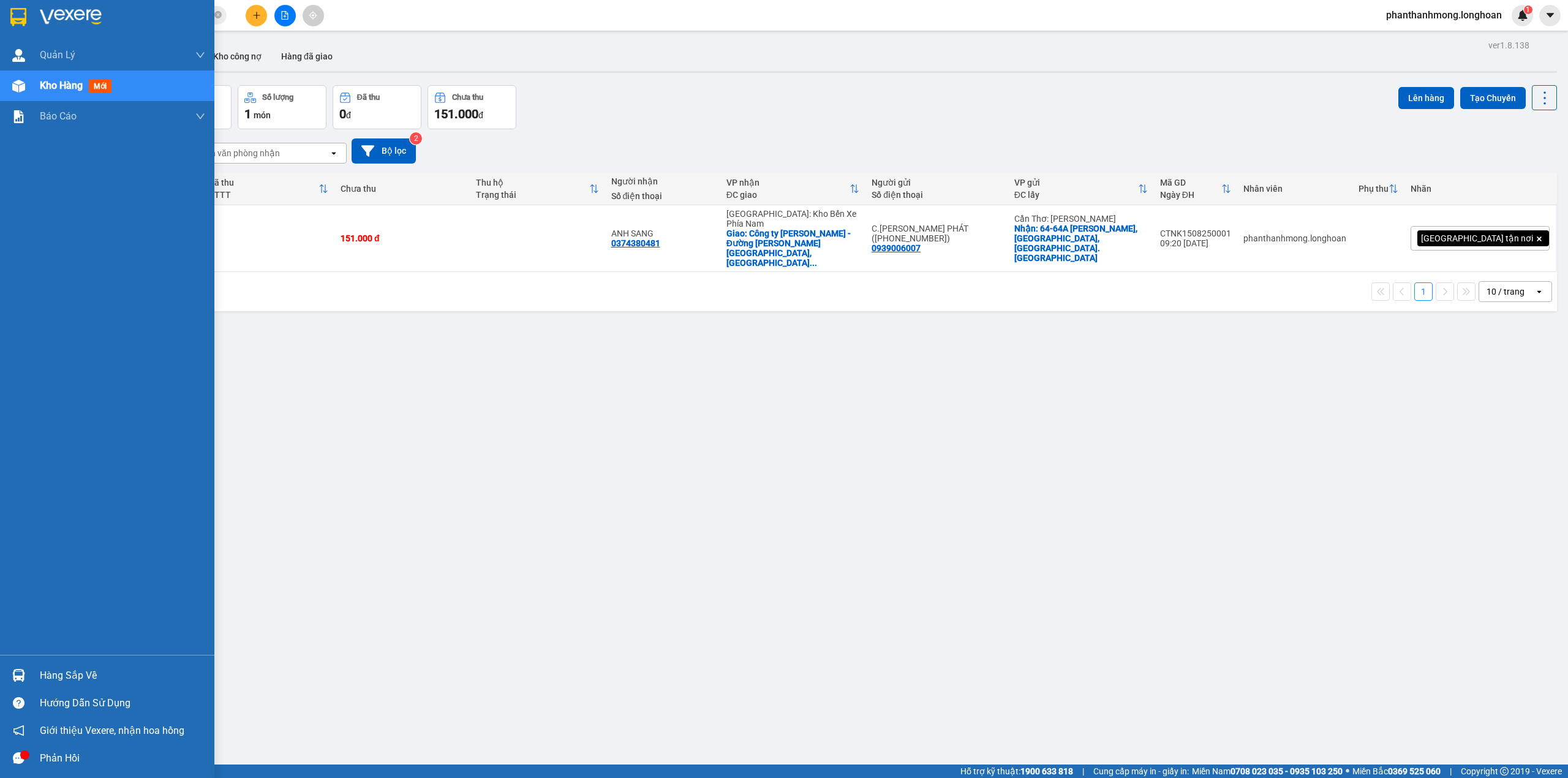
click at [20, 28] on div at bounding box center [107, 19] width 214 height 40
click at [1, 23] on div at bounding box center [107, 19] width 214 height 40
drag, startPoint x: 17, startPoint y: 10, endPoint x: 85, endPoint y: 58, distance: 83.2
click at [16, 10] on img at bounding box center [18, 16] width 16 height 18
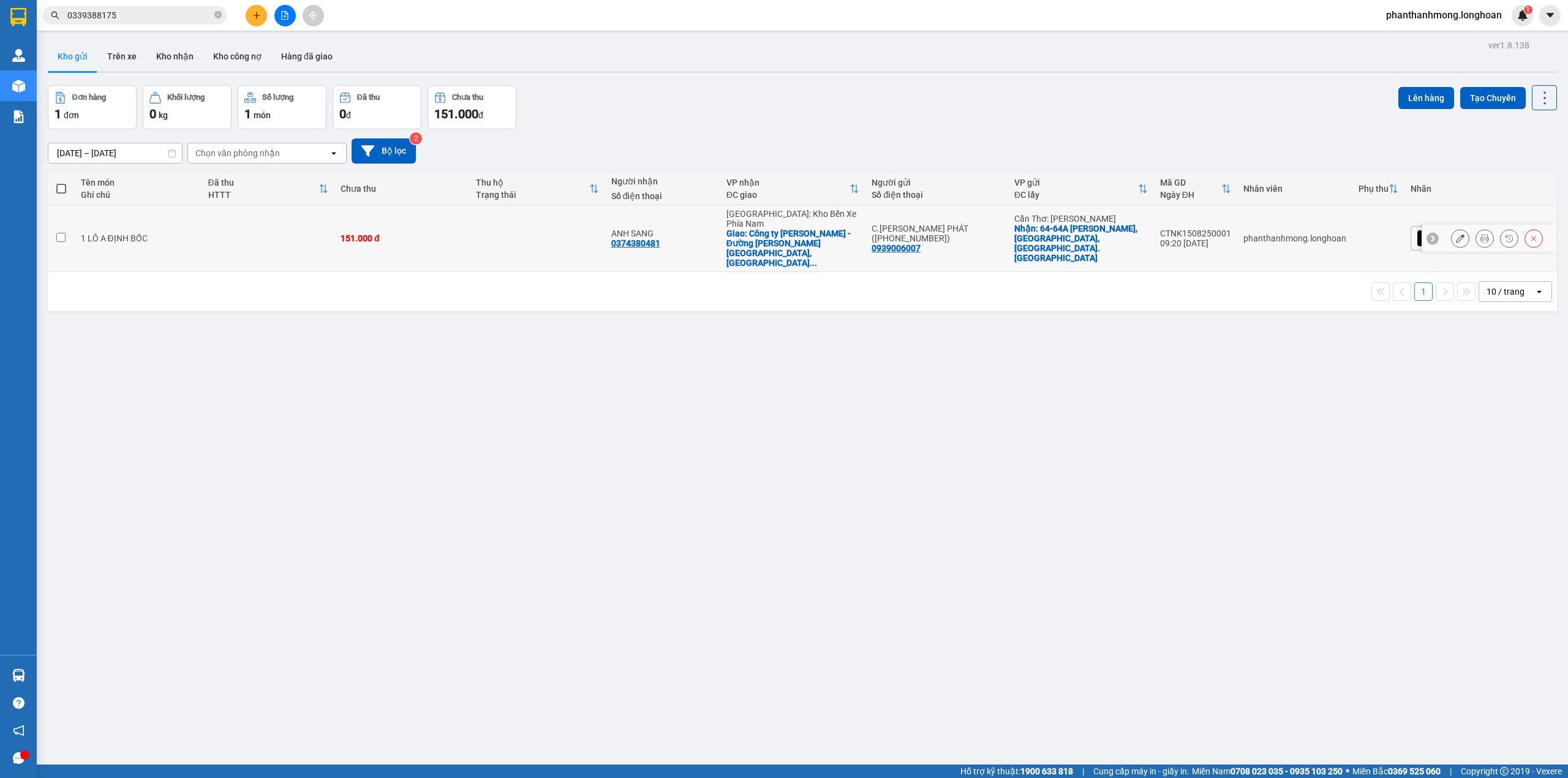
click at [1456, 235] on icon at bounding box center [1460, 238] width 9 height 9
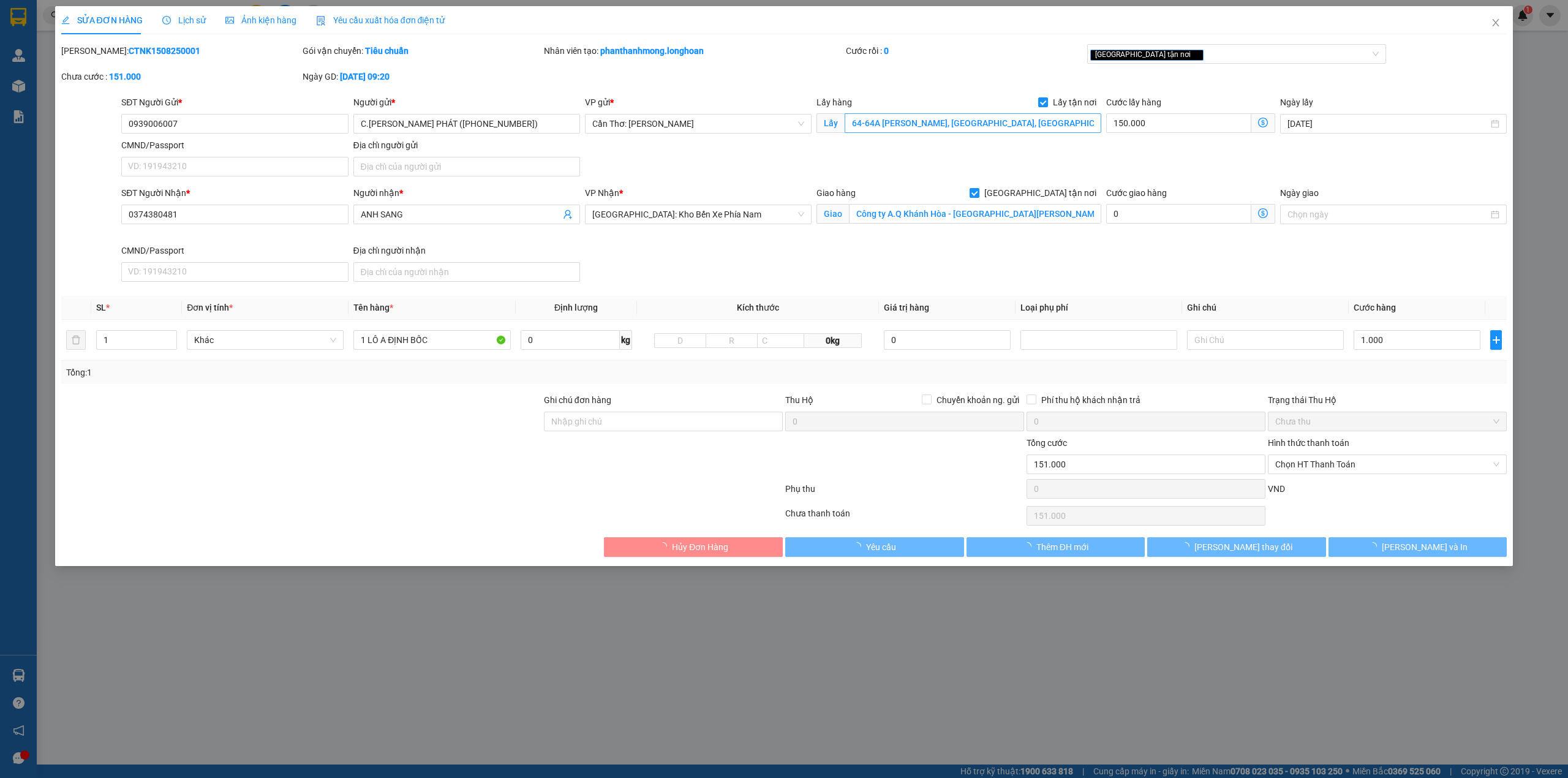
type input "0939006007"
type input "C.[PERSON_NAME] PHÁT ([PHONE_NUMBER])"
checkbox input "true"
type input "64-64A Lý Tự Trọng, Phường Ninh Kiều, TP. Cần Thơ"
type input "0374380481"
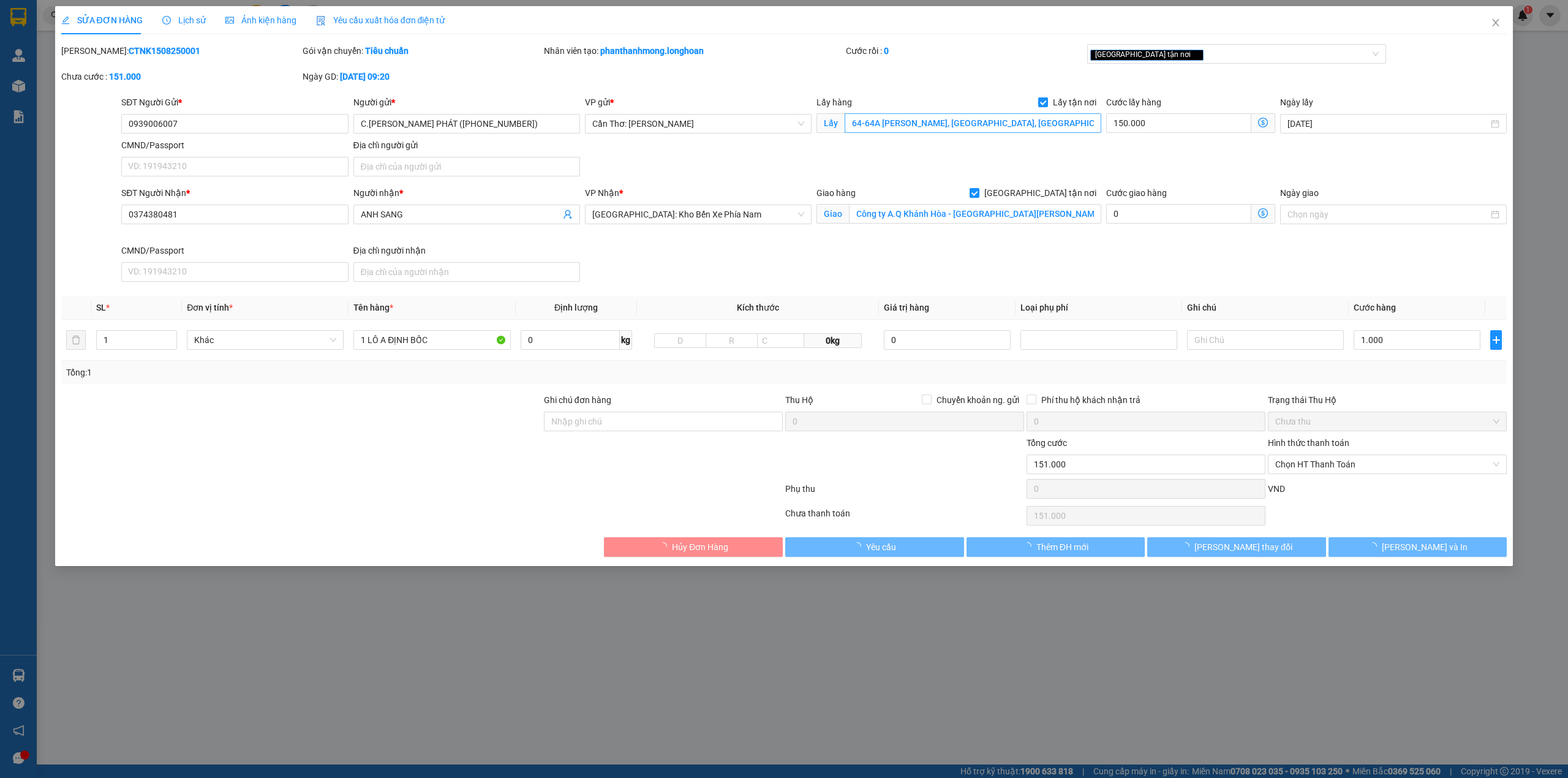
type input "ANH SANG"
checkbox input "true"
type input "Công ty A.Q Khánh Hòa - Đường Đỗ Xuân Hợp, Thôn Phước Lộc, Phường Nam Nha Trang…"
type input "151.000"
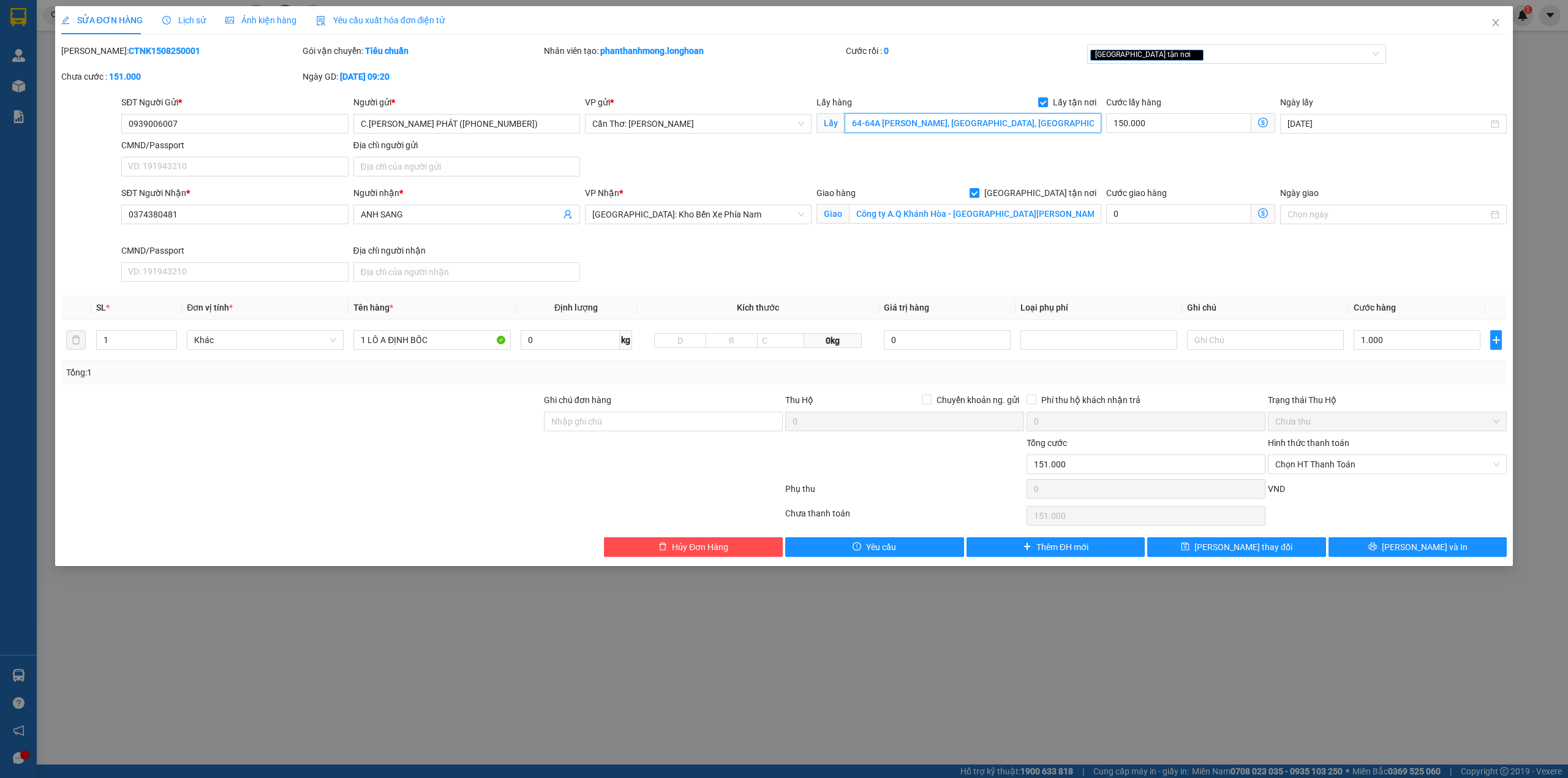
click at [944, 127] on input "64-64A Lý Tự Trọng, Phường Ninh Kiều, TP. Cần Thơ" at bounding box center [973, 123] width 257 height 19
click at [1380, 339] on input "1.000" at bounding box center [1417, 340] width 126 height 19
type input "150.001"
type input "1"
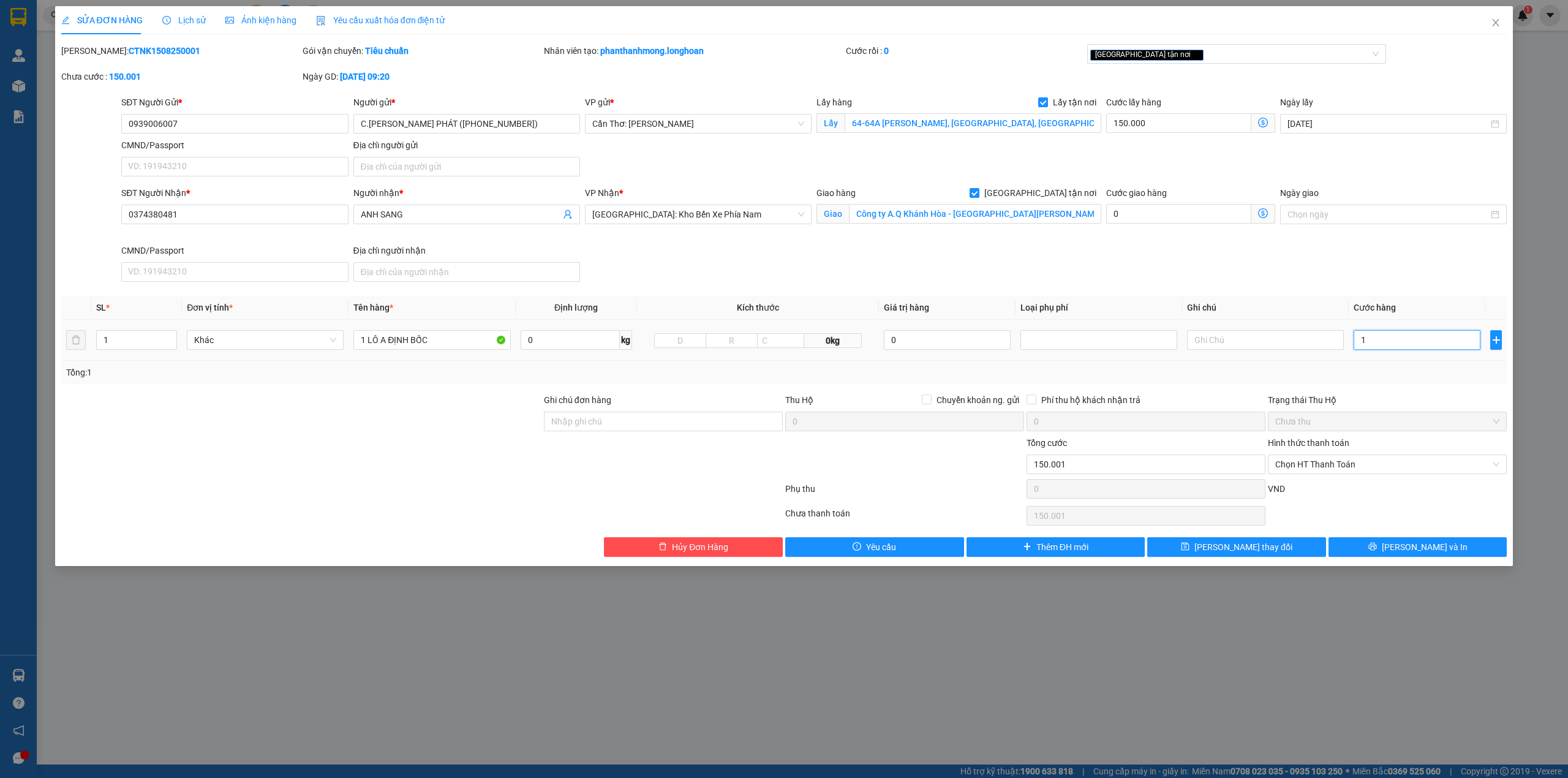
type input "150.012"
type input "12"
type input "150.120"
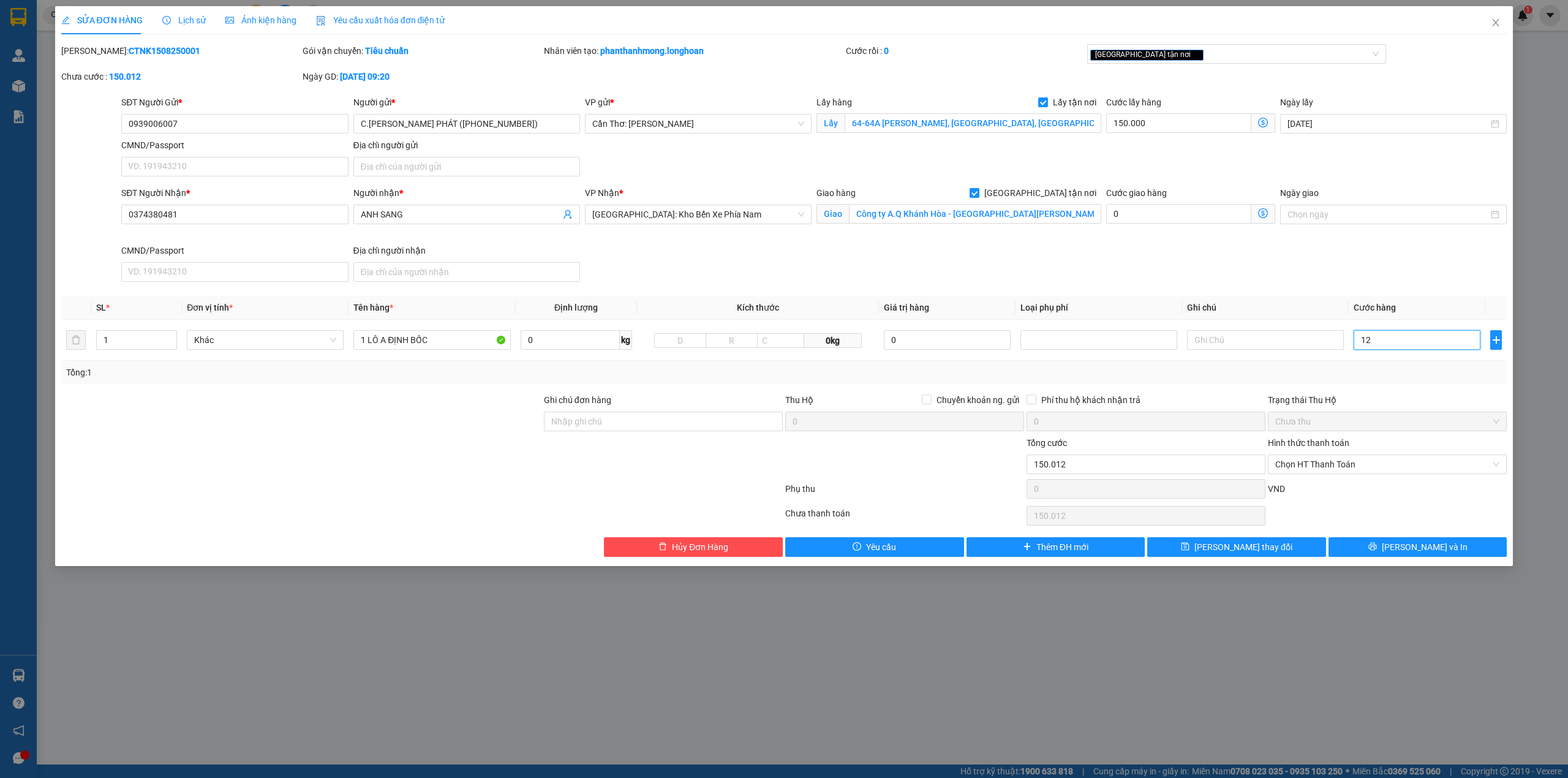
type input "120"
type input "151.200"
type input "1.200"
type input "162.000"
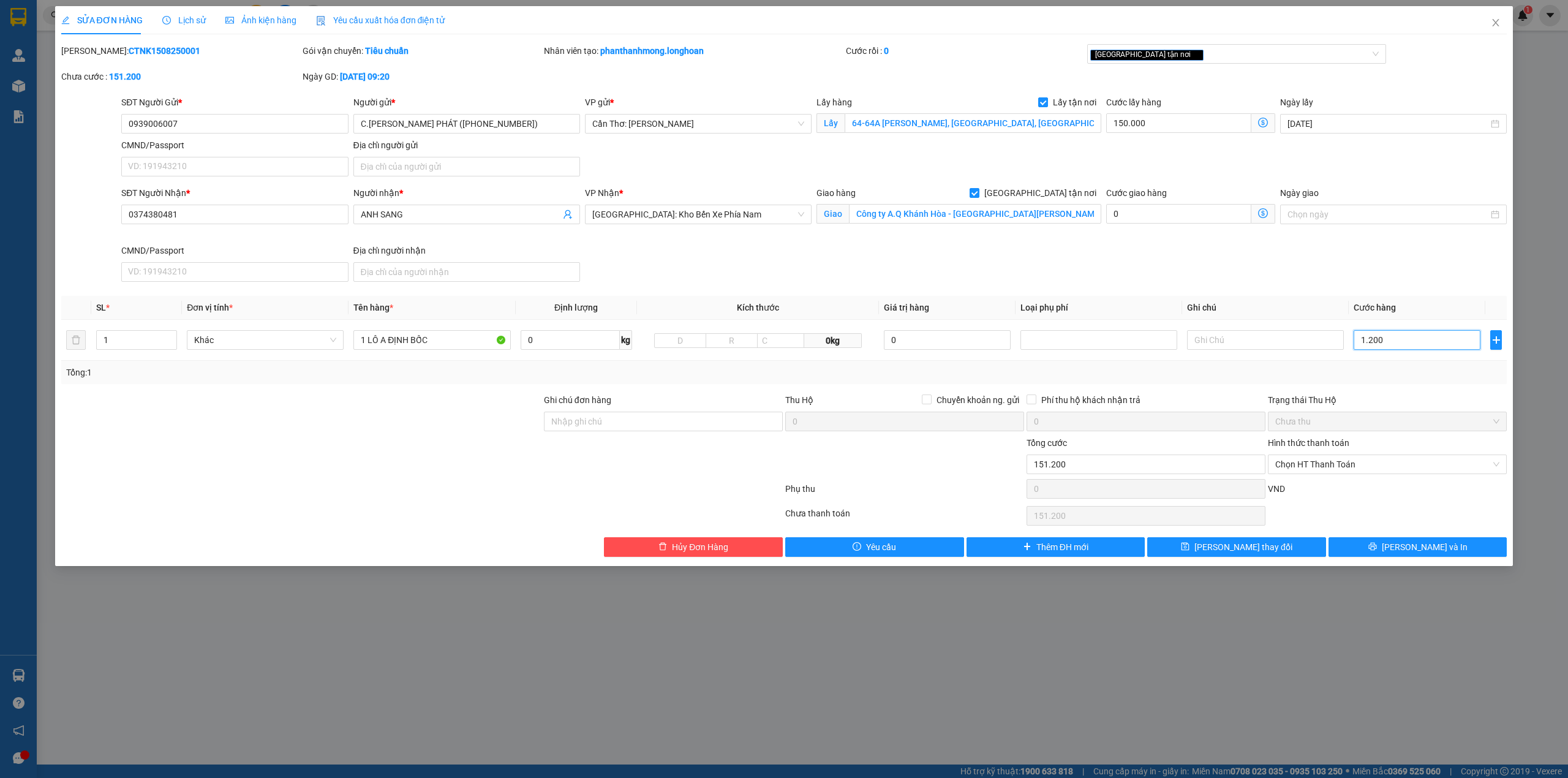
type input "162.000"
type input "12.000"
type input "270.000"
type input "120.000"
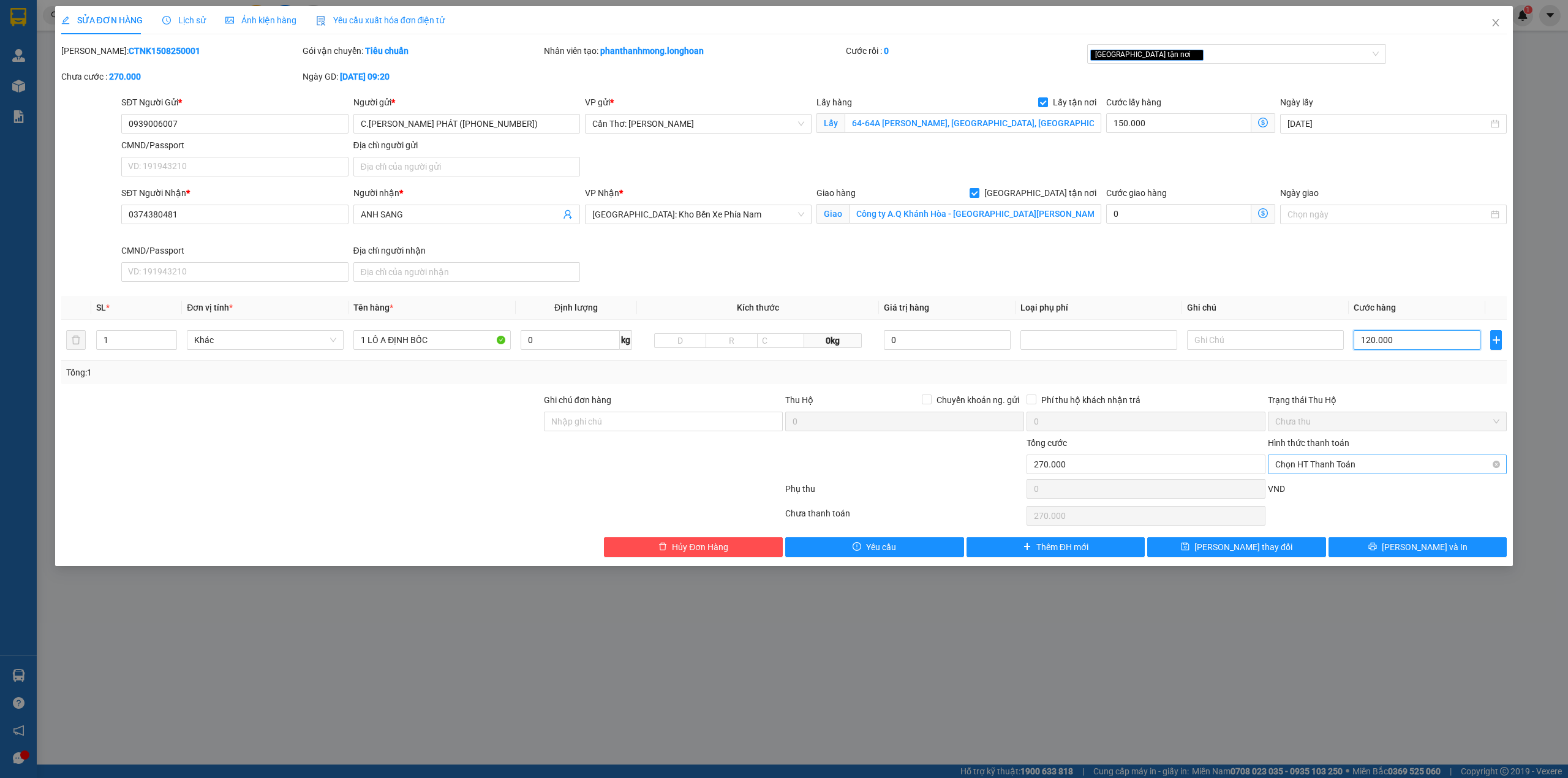
type input "1.350.000"
type input "1.200.000"
type input "3"
click at [415, 336] on input "1 LÔ A ĐỊNH BỐC" at bounding box center [431, 340] width 157 height 19
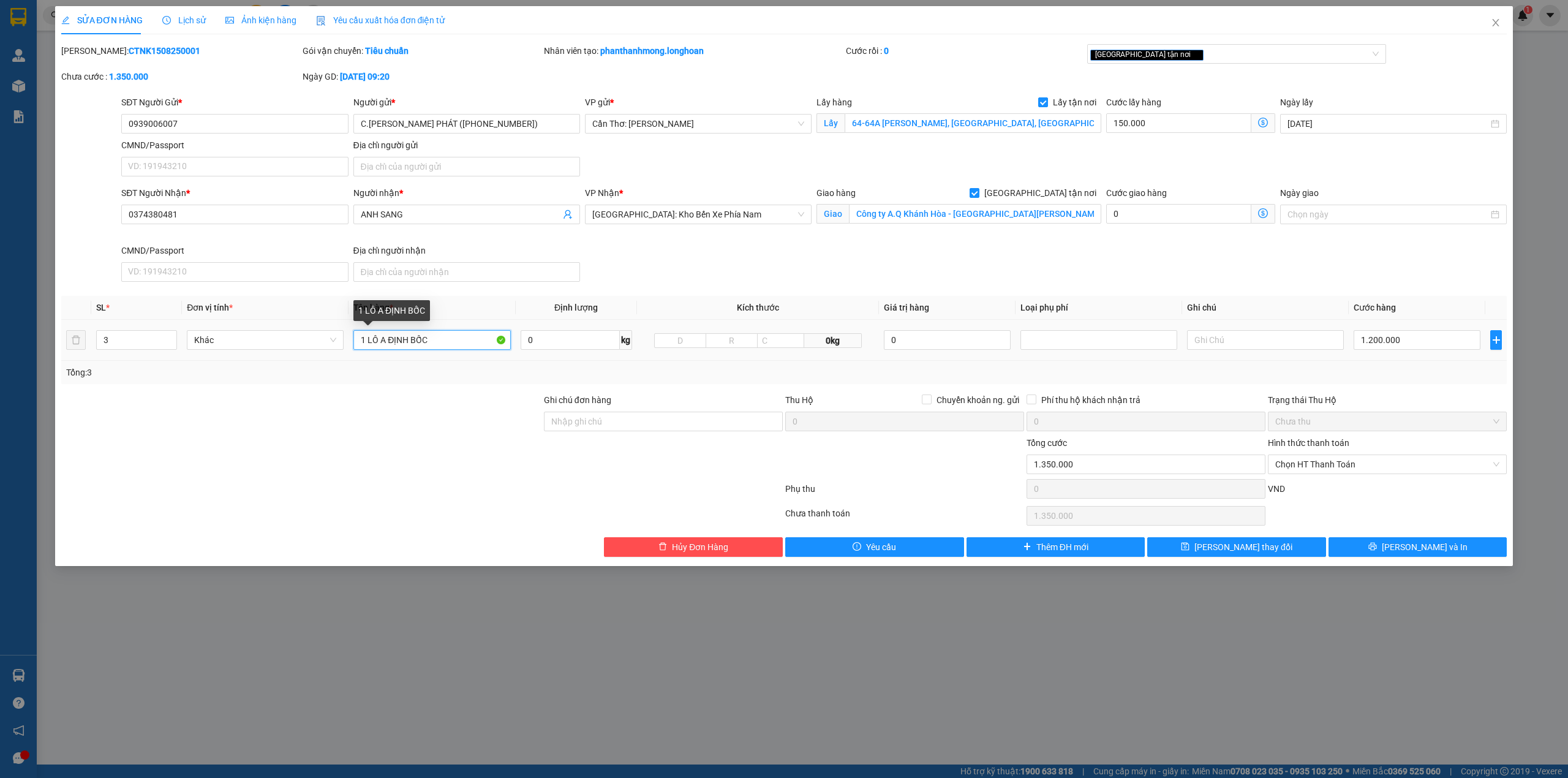
click at [417, 336] on input "1 LÔ A ĐỊNH BỐC" at bounding box center [431, 340] width 157 height 19
click at [429, 332] on input "1 TỦ LẠNH +" at bounding box center [431, 340] width 157 height 19
type input "1 TỦ LẠNH + 2 KIỆN BỌC MÀNG PE"
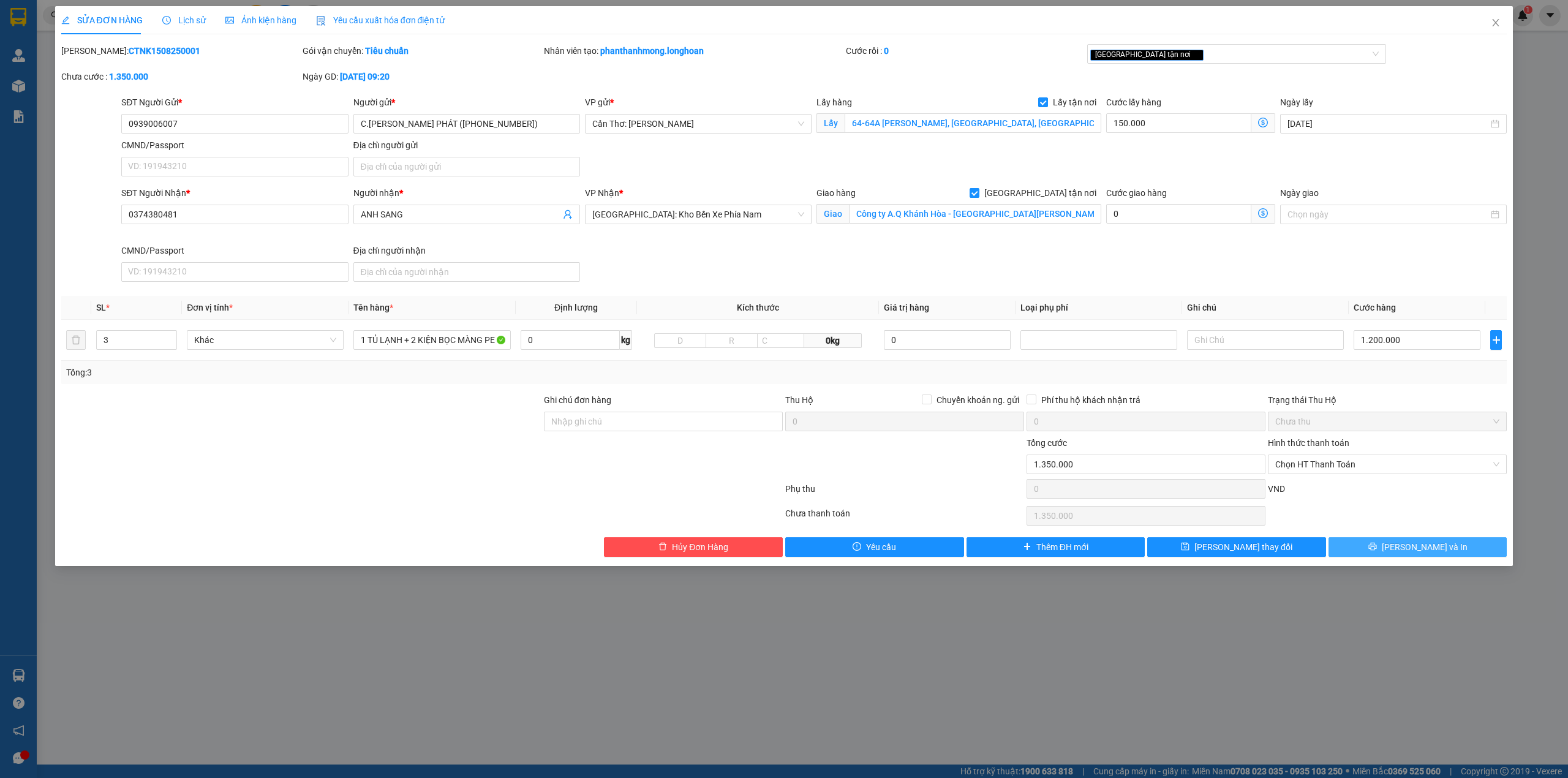
click at [1389, 548] on button "Lưu và In" at bounding box center [1417, 547] width 179 height 19
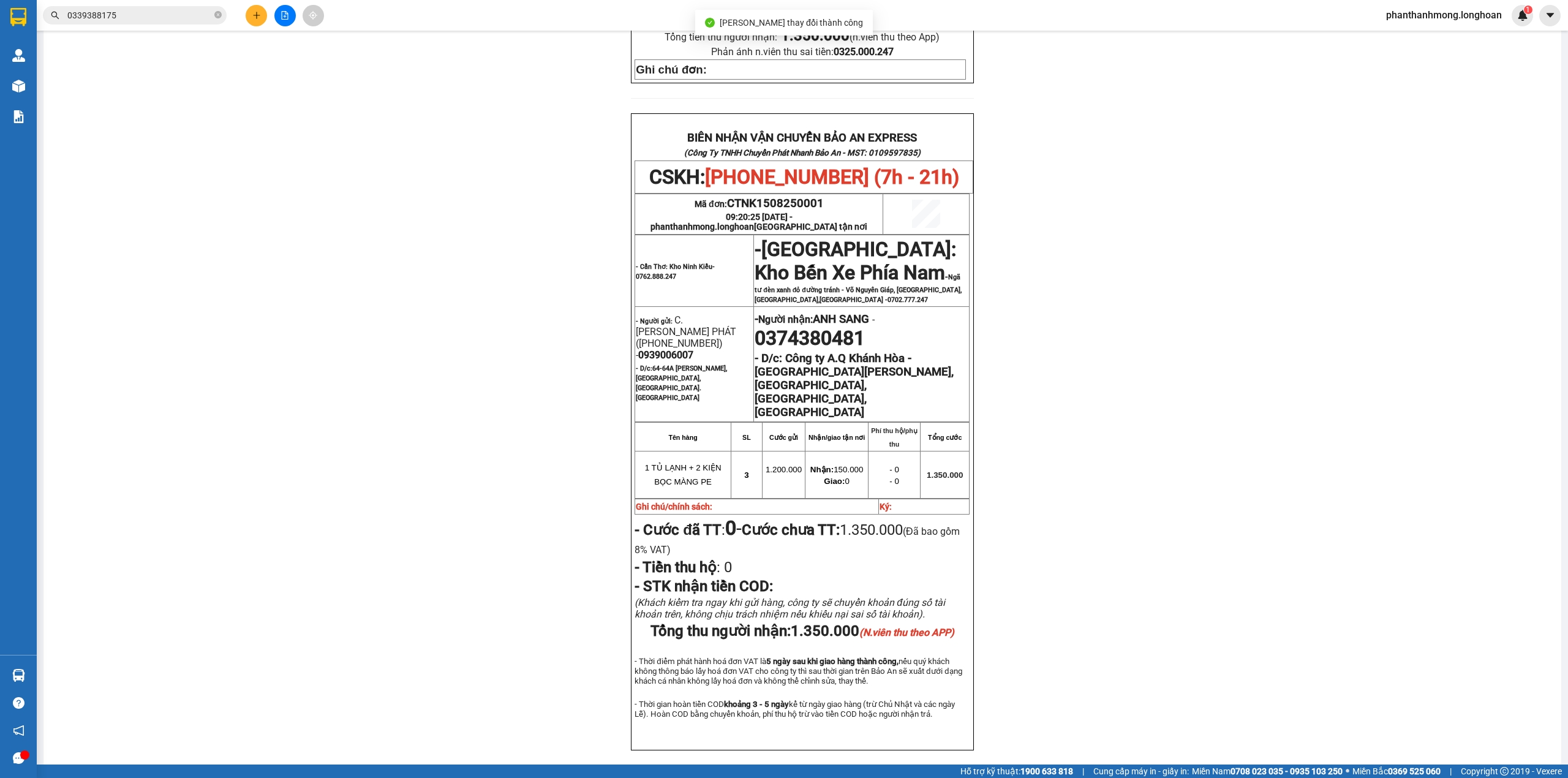
scroll to position [548, 0]
click at [670, 348] on span "0939006007" at bounding box center [665, 354] width 55 height 12
click at [669, 348] on span "0939006007" at bounding box center [665, 354] width 55 height 12
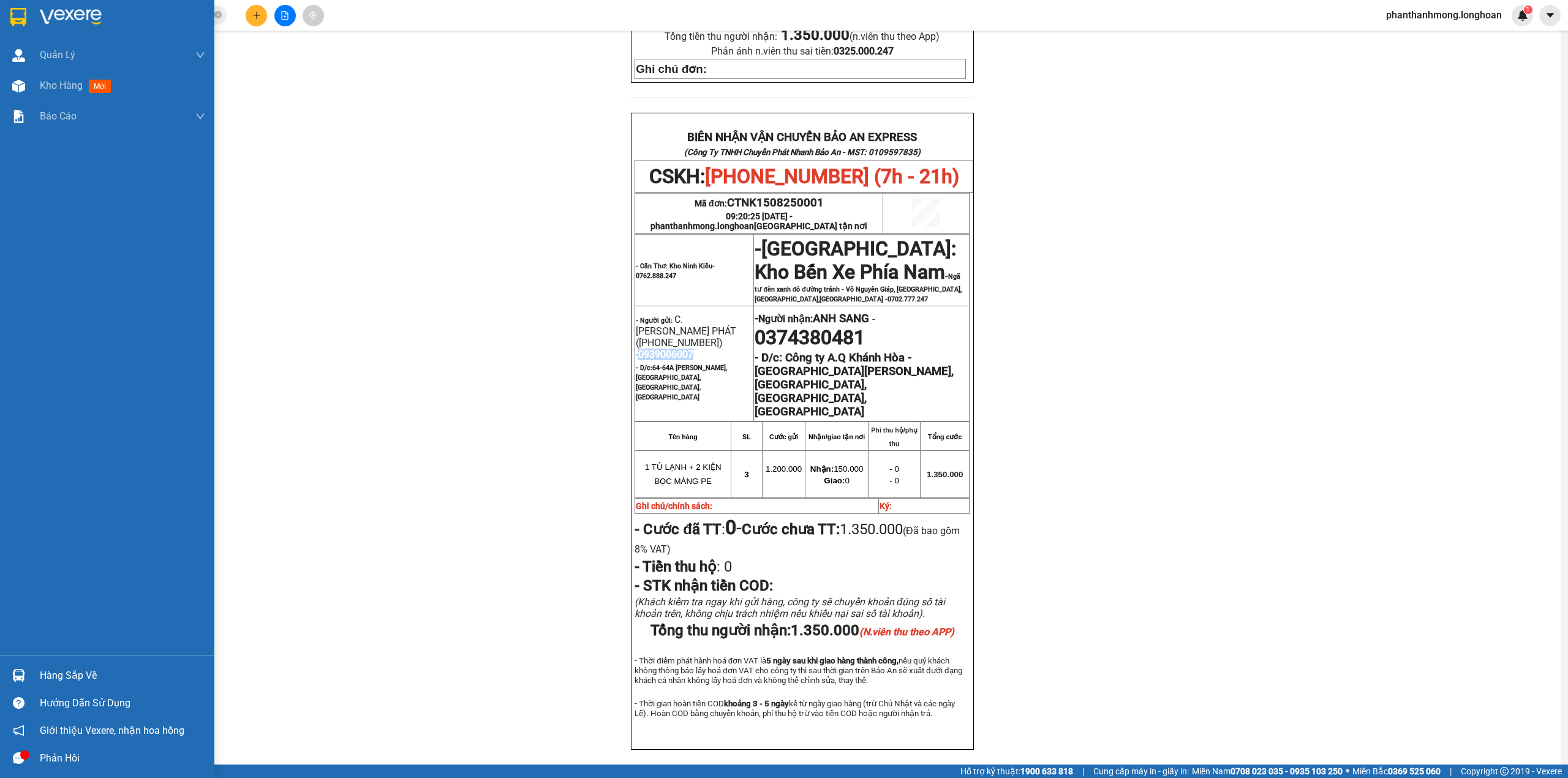
click at [20, 16] on img at bounding box center [18, 16] width 16 height 18
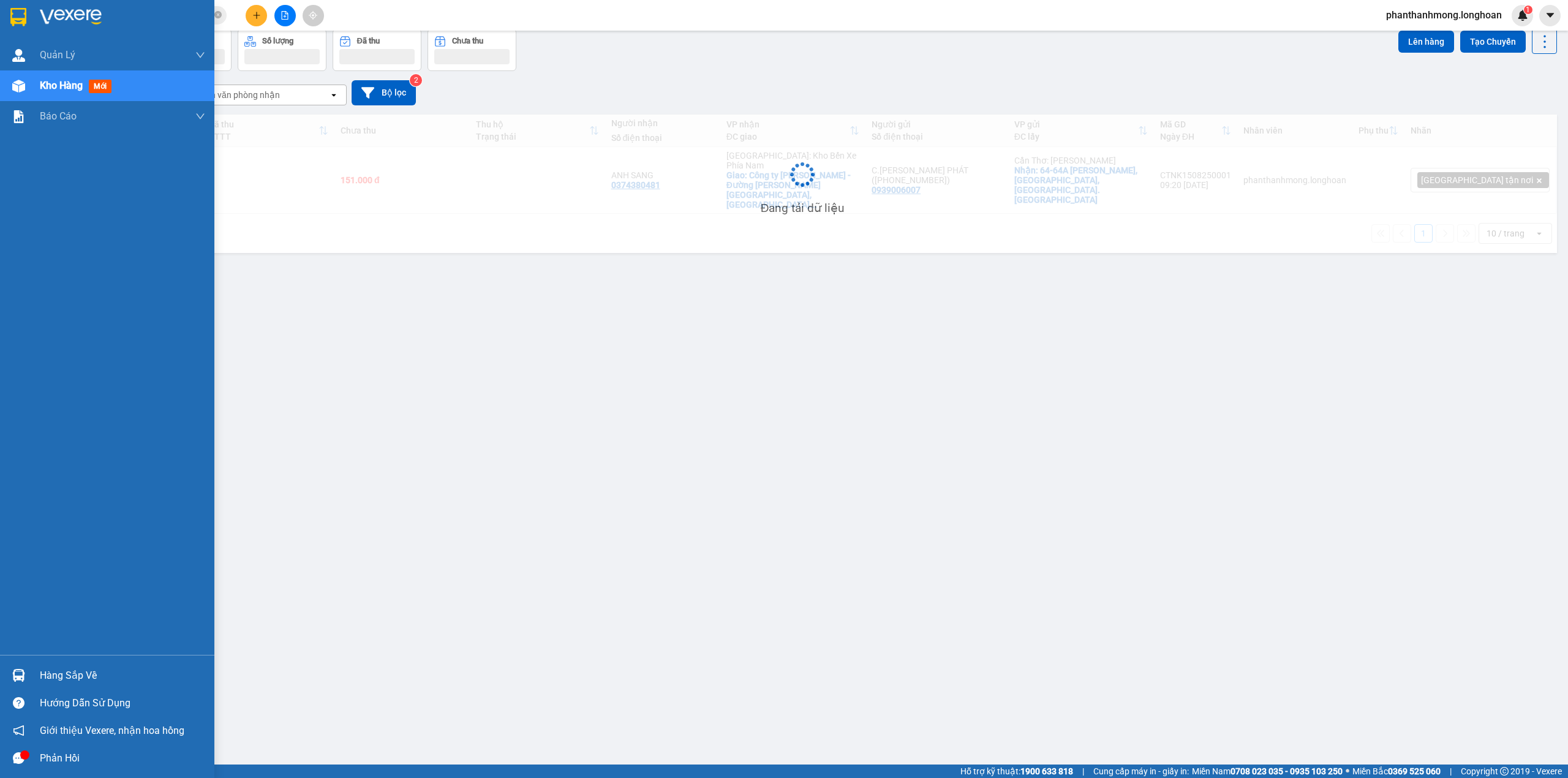
scroll to position [56, 0]
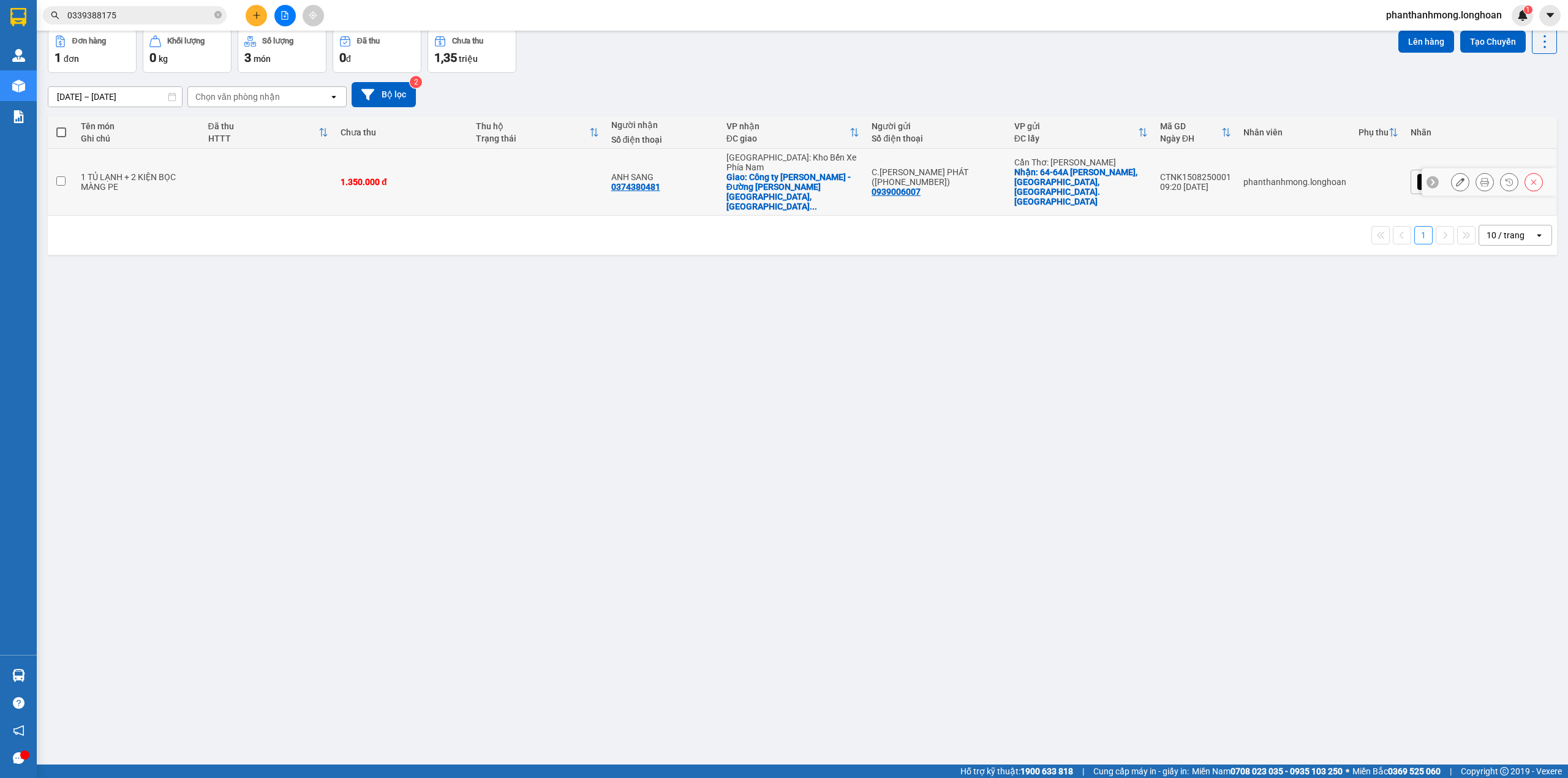
click at [1480, 178] on icon at bounding box center [1484, 181] width 9 height 9
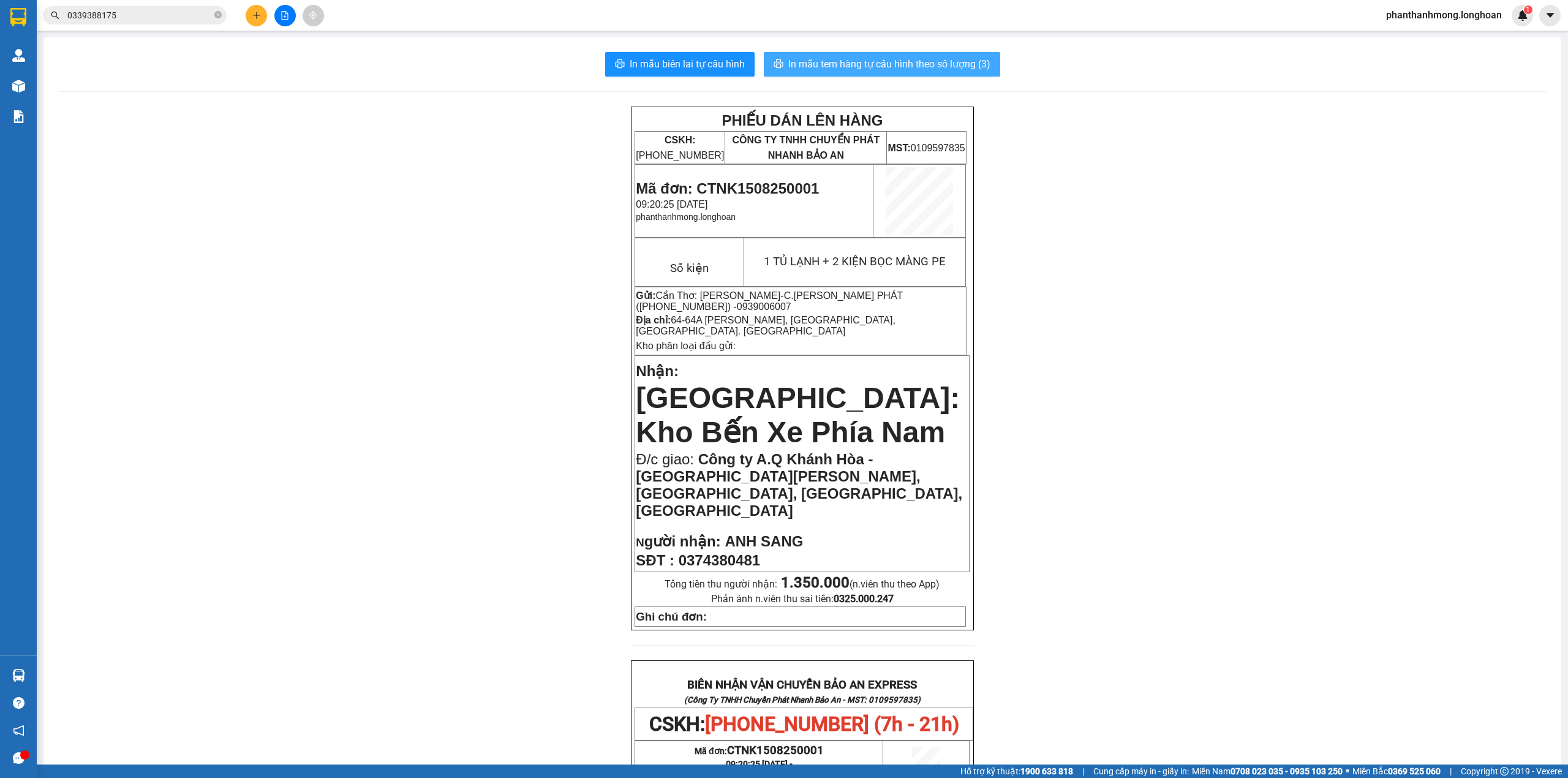
click at [853, 62] on span "In mẫu tem hàng tự cấu hình theo số lượng (3)" at bounding box center [889, 64] width 202 height 15
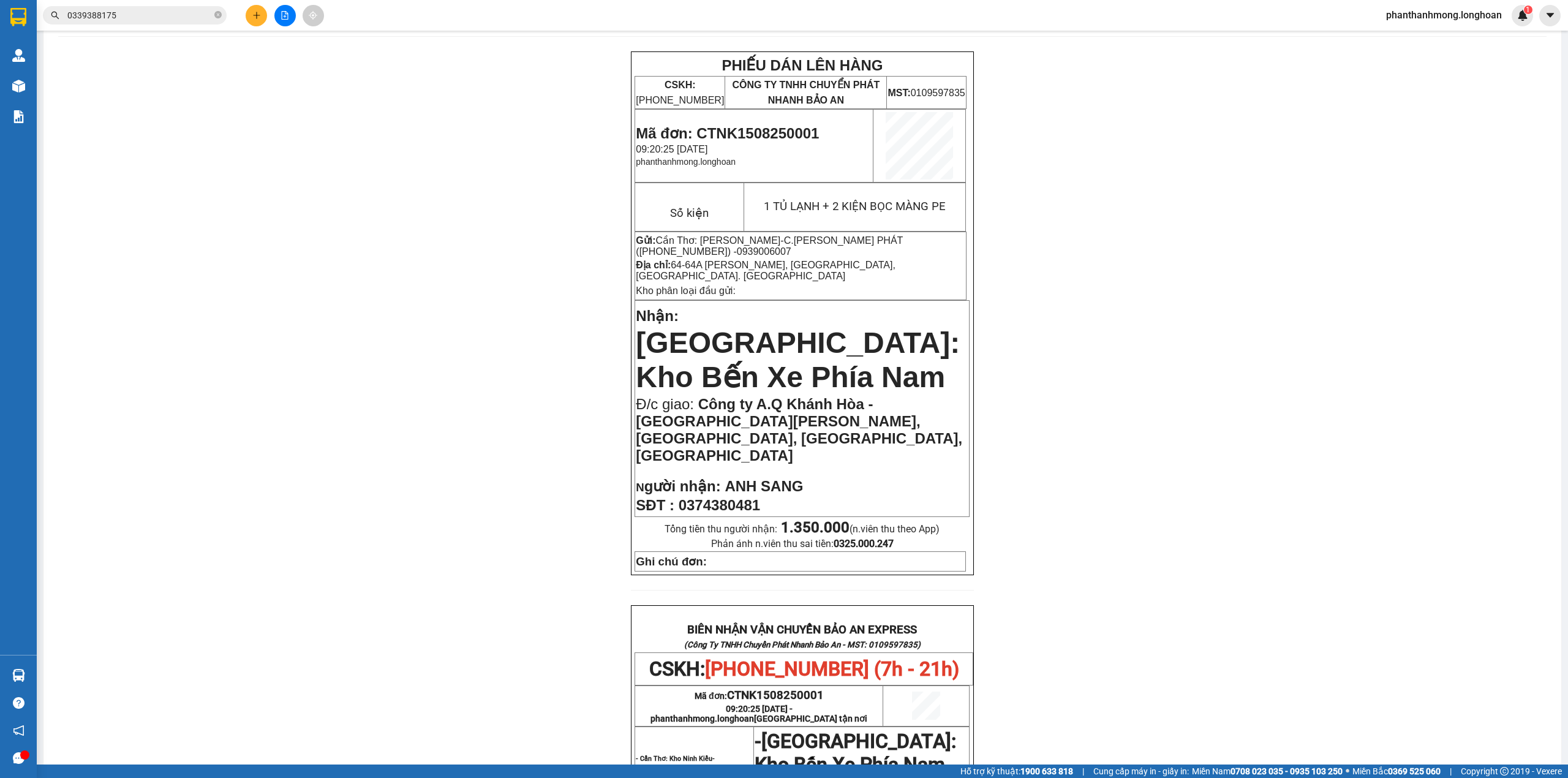
scroll to position [81, 0]
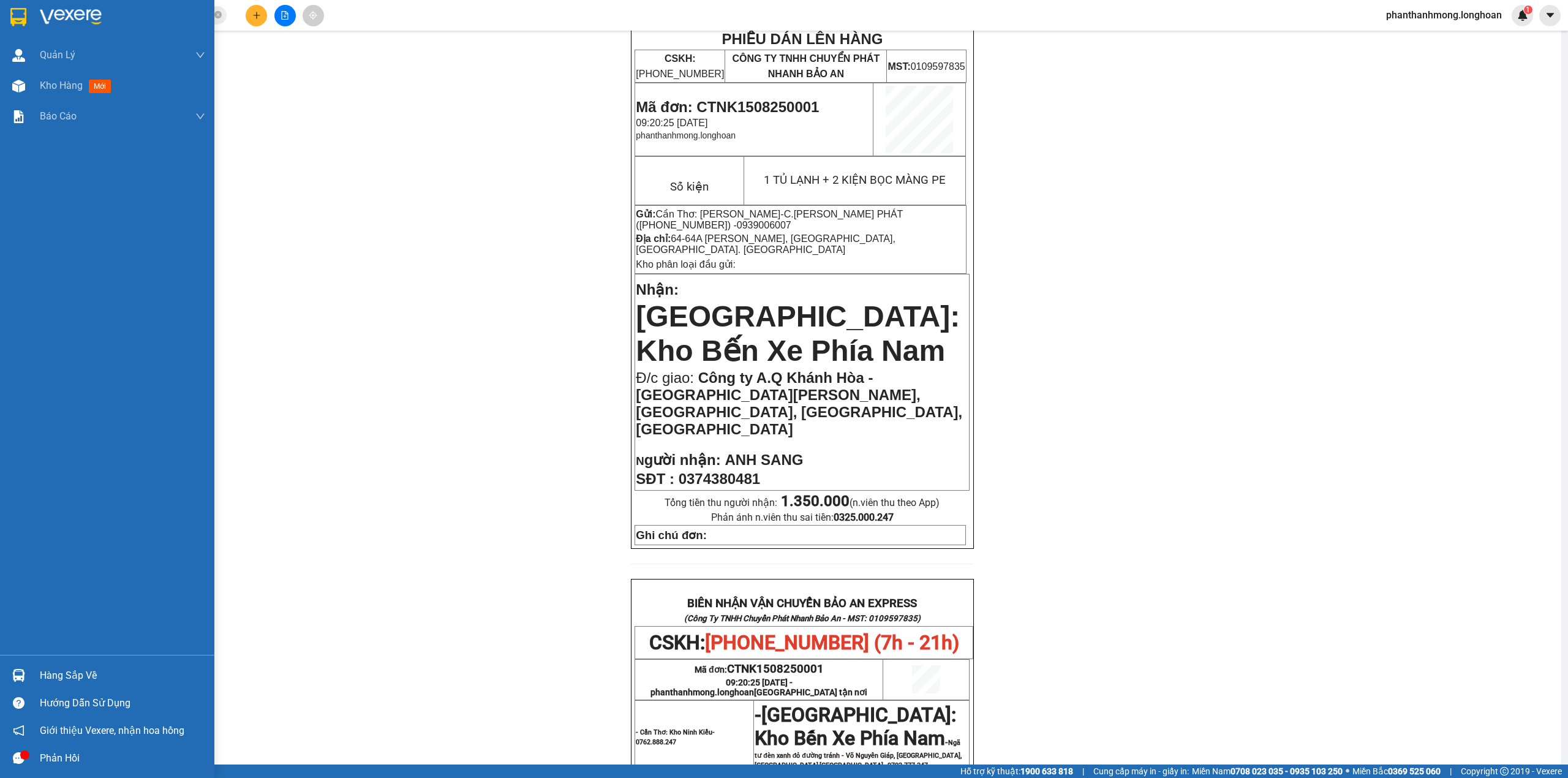
click at [11, 8] on img at bounding box center [18, 16] width 16 height 18
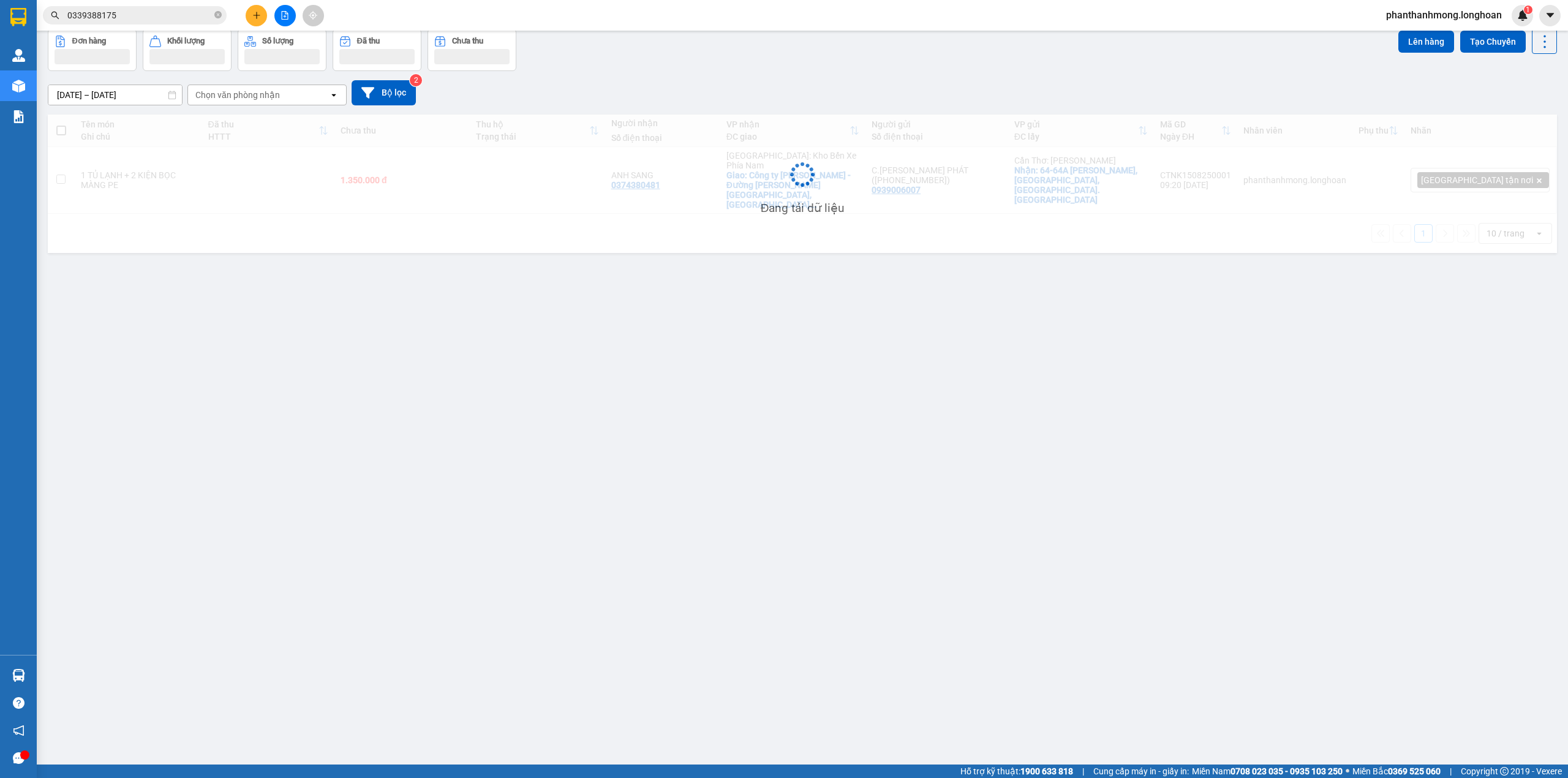
scroll to position [56, 0]
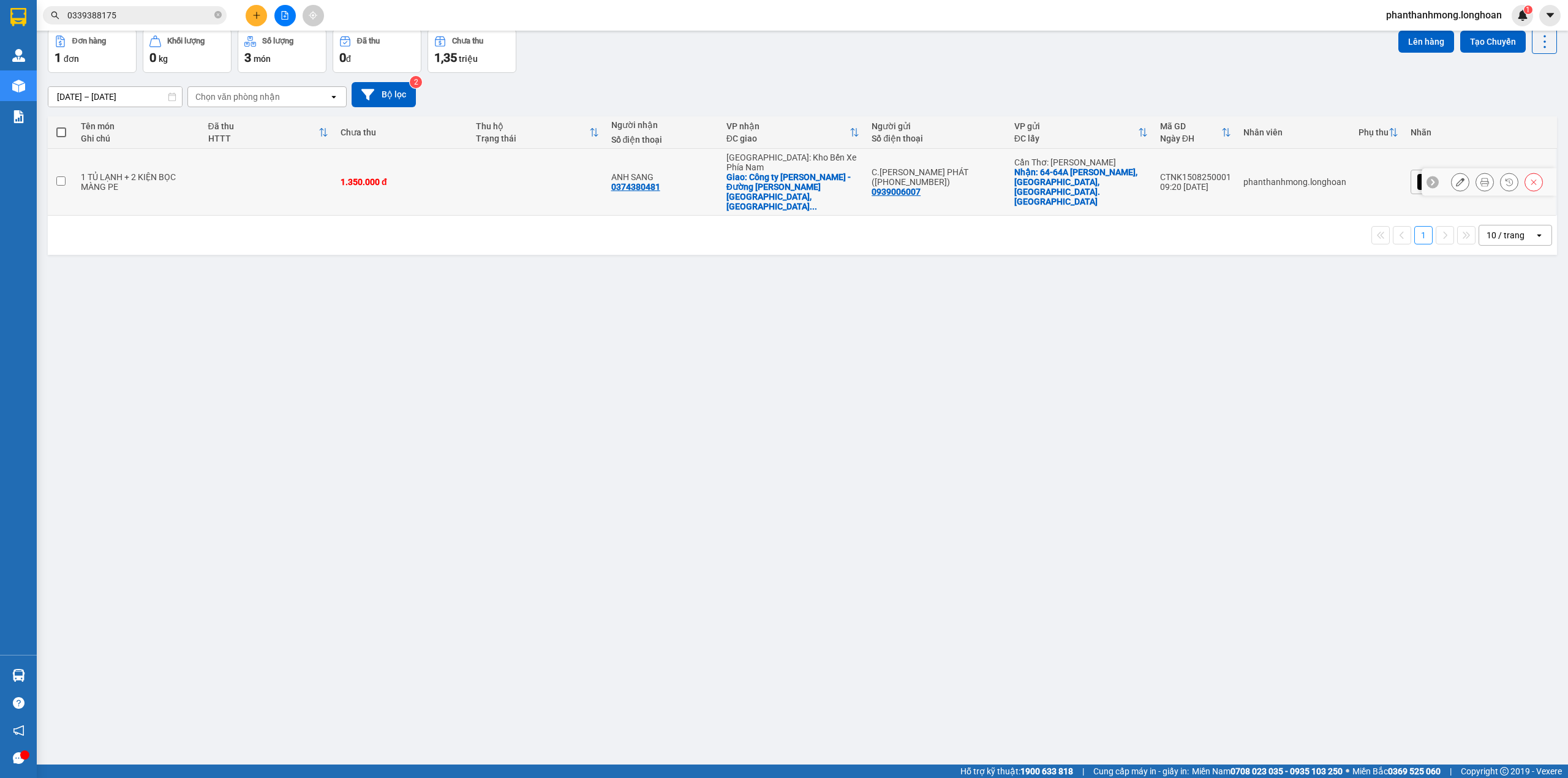
click at [1456, 178] on icon at bounding box center [1460, 181] width 9 height 9
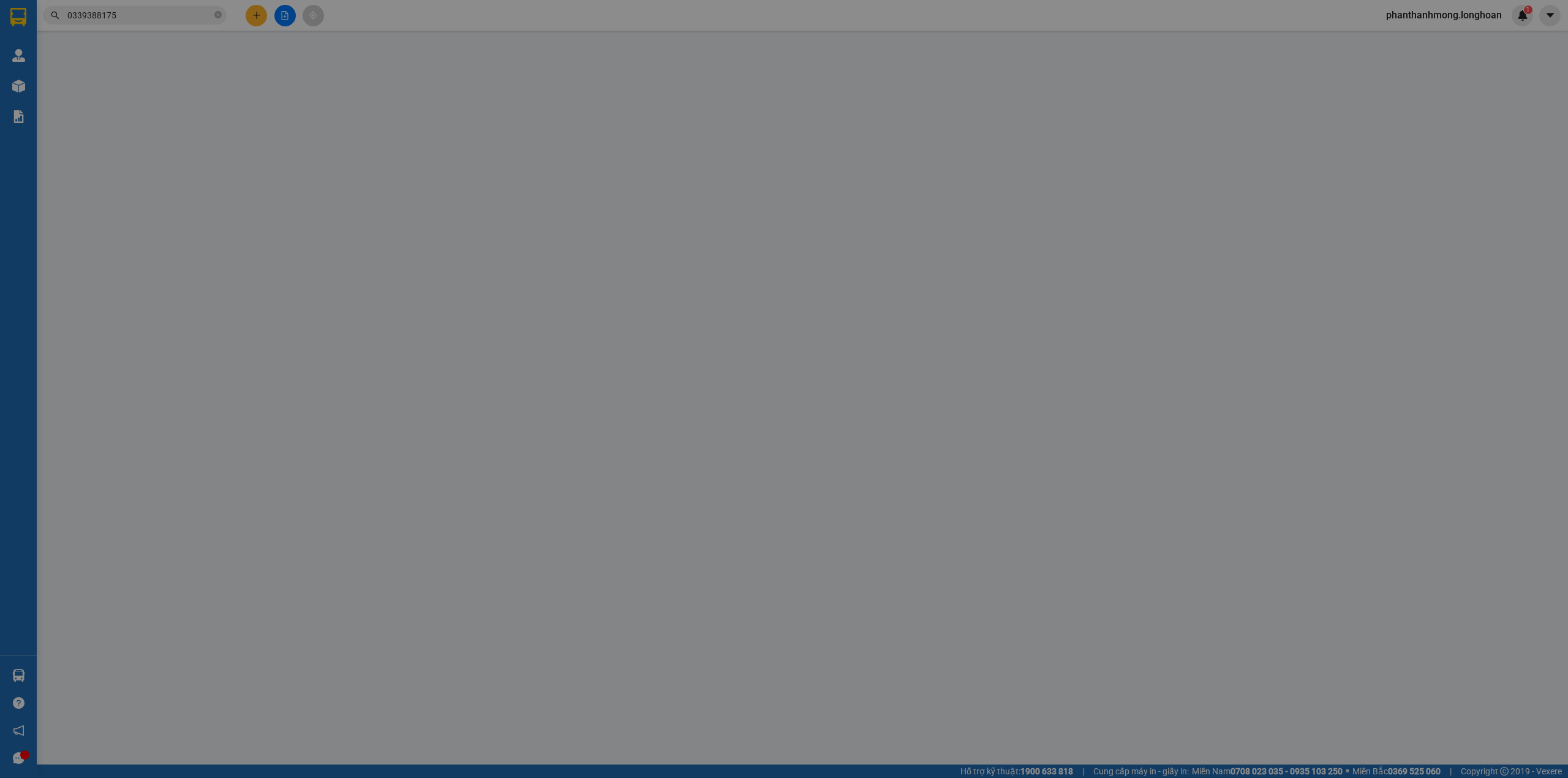
type input "0939006007"
type input "C.[PERSON_NAME] PHÁT ([PHONE_NUMBER])"
checkbox input "true"
type input "64-64A Lý Tự Trọng, Phường Ninh Kiều, TP. Cần Thơ"
type input "0374380481"
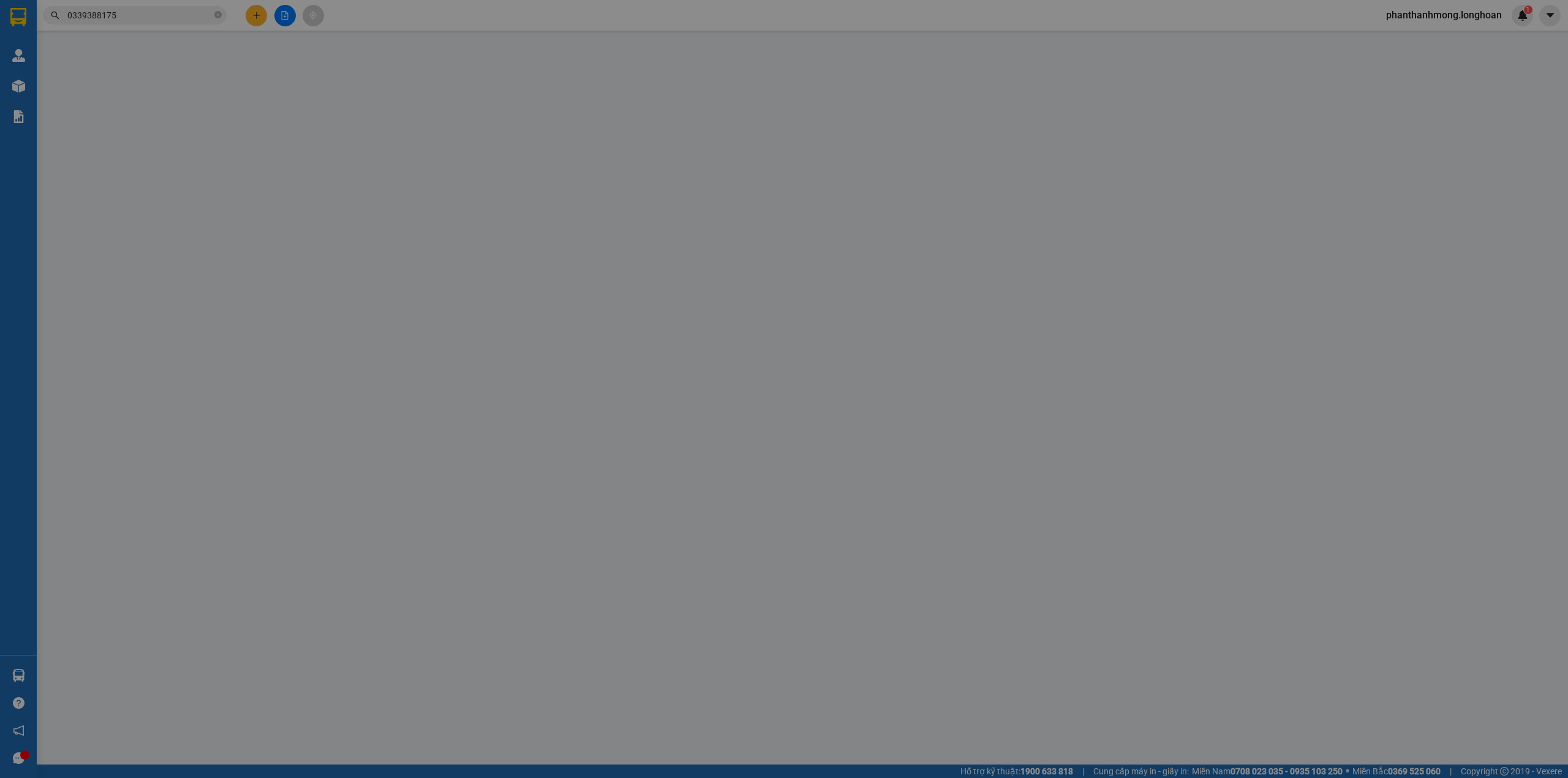
type input "ANH SANG"
checkbox input "true"
type input "Công ty A.Q Khánh Hòa - Đường Đỗ Xuân Hợp, Thôn Phước Lộc, Phường Nam Nha Trang…"
type input "1.350.000"
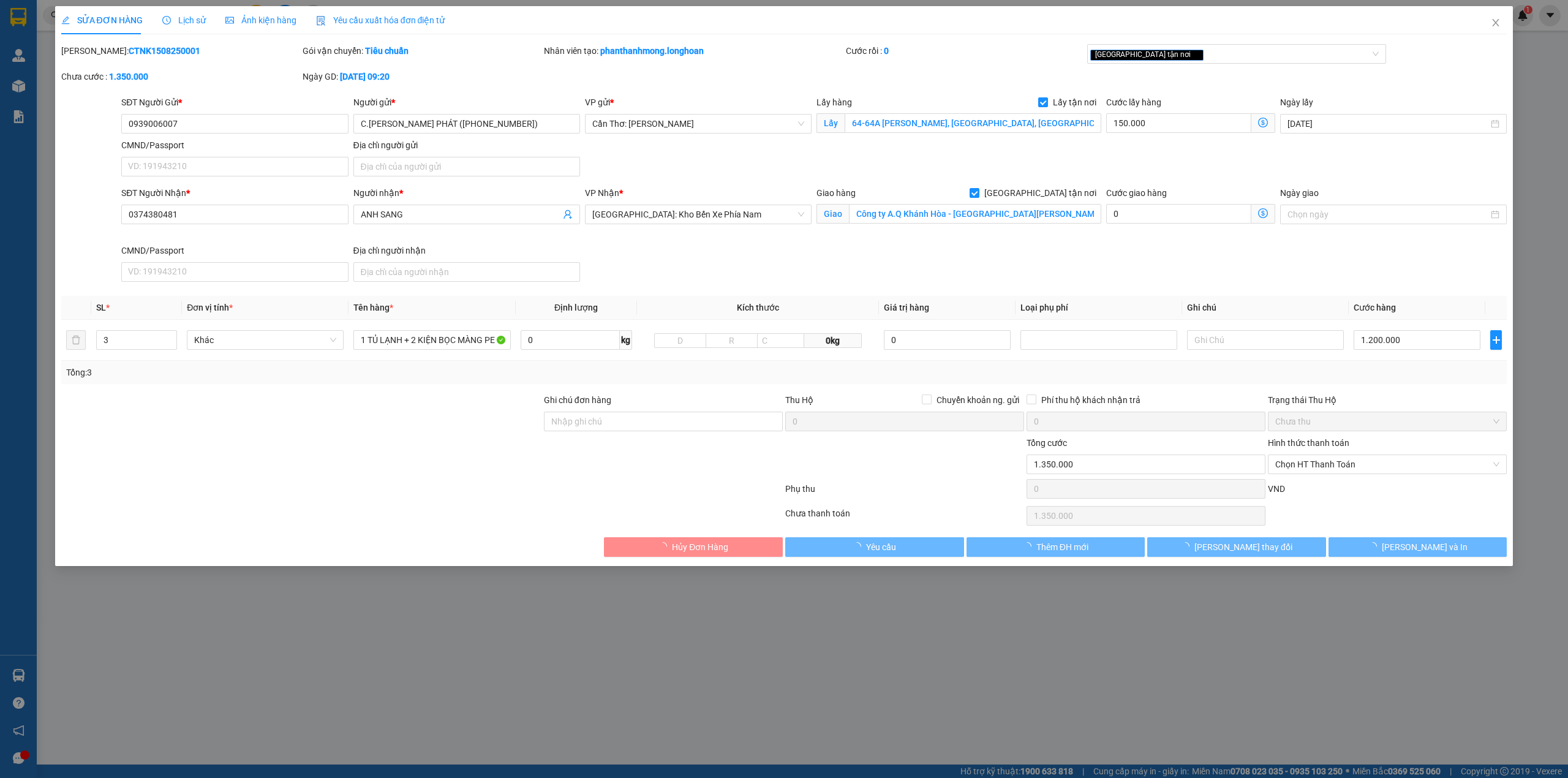
click at [646, 403] on div "Ghi chú đơn hàng" at bounding box center [664, 403] width 239 height 18
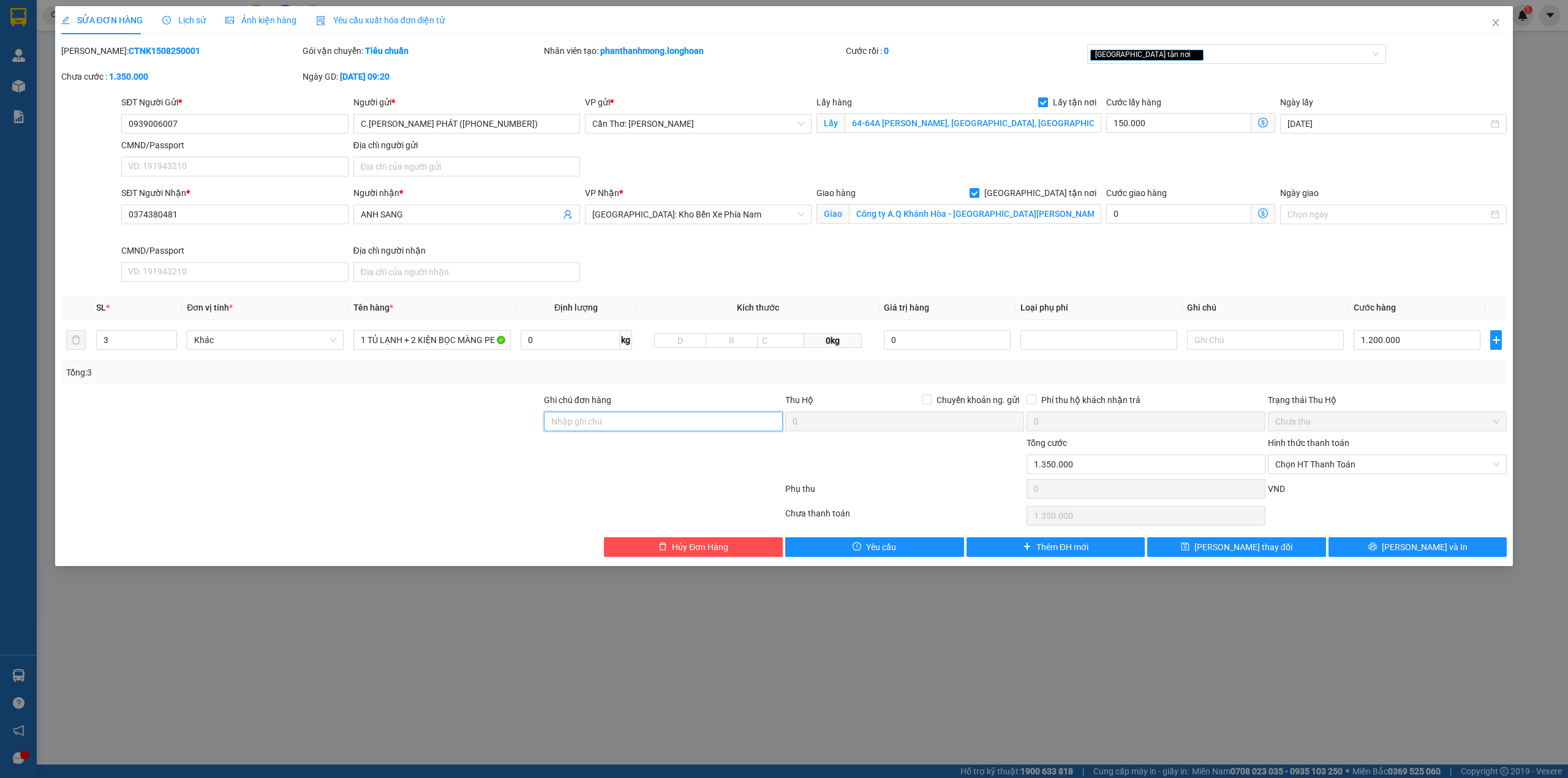
drag, startPoint x: 657, startPoint y: 426, endPoint x: 660, endPoint y: 433, distance: 7.6
click at [657, 426] on input "Ghi chú đơn hàng" at bounding box center [664, 422] width 239 height 19
type input "nhận nguyên kiện, giao nguyên kiện, bể vỡ không đền"
click at [1376, 557] on button "Lưu và In" at bounding box center [1417, 547] width 179 height 19
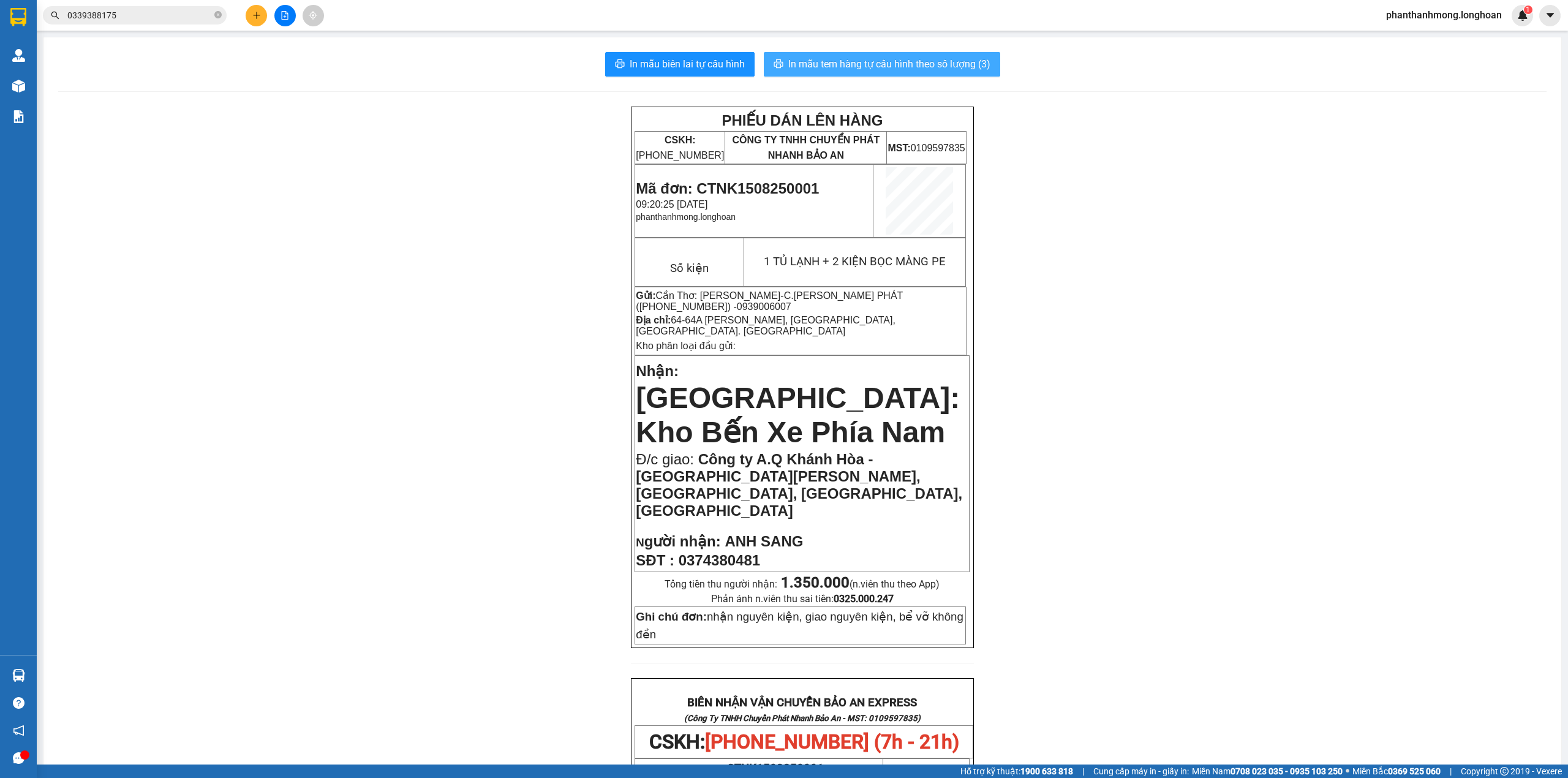
click at [891, 67] on span "In mẫu tem hàng tự cấu hình theo số lượng (3)" at bounding box center [889, 64] width 202 height 15
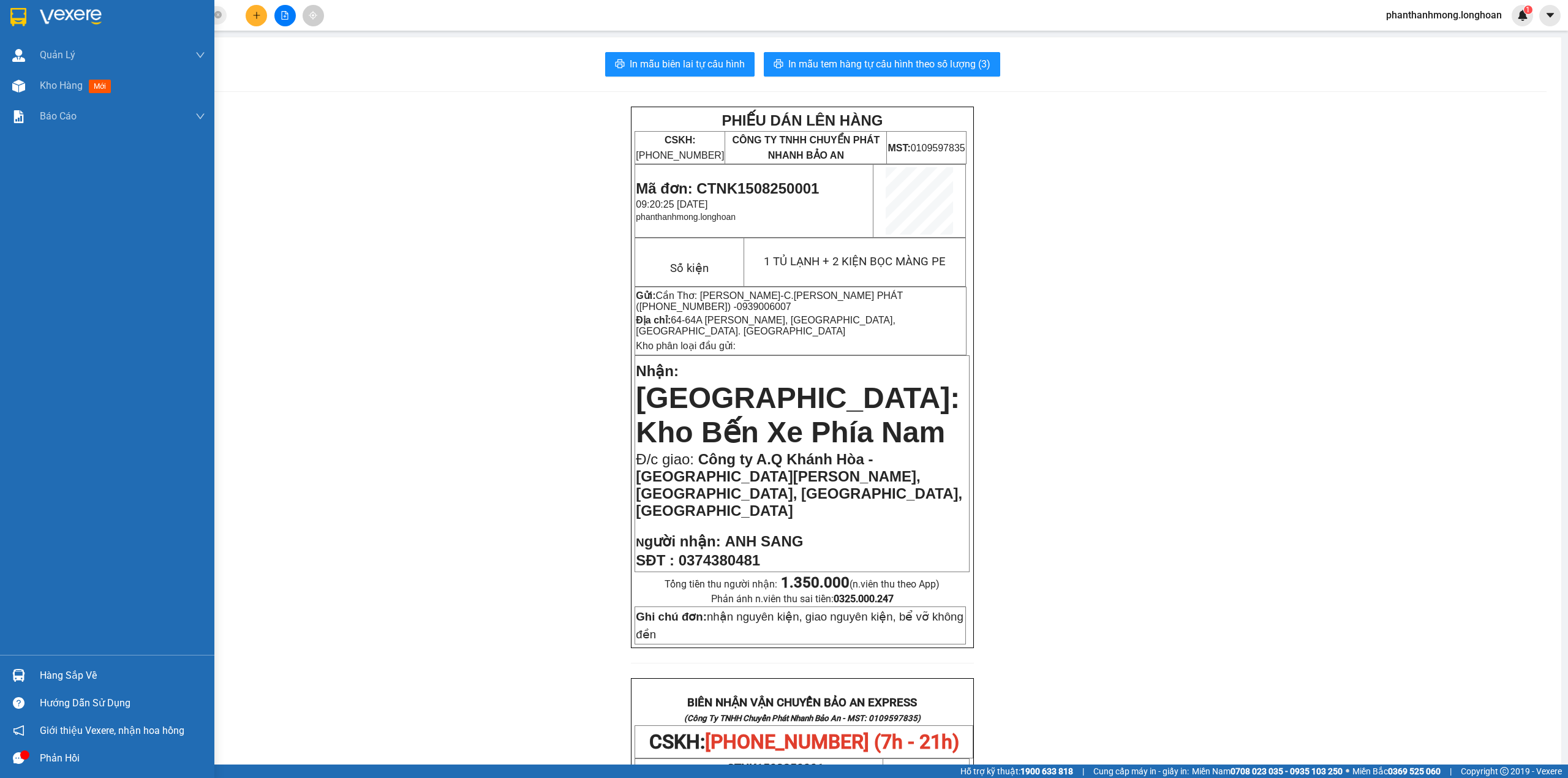
click at [16, 14] on img at bounding box center [18, 16] width 16 height 18
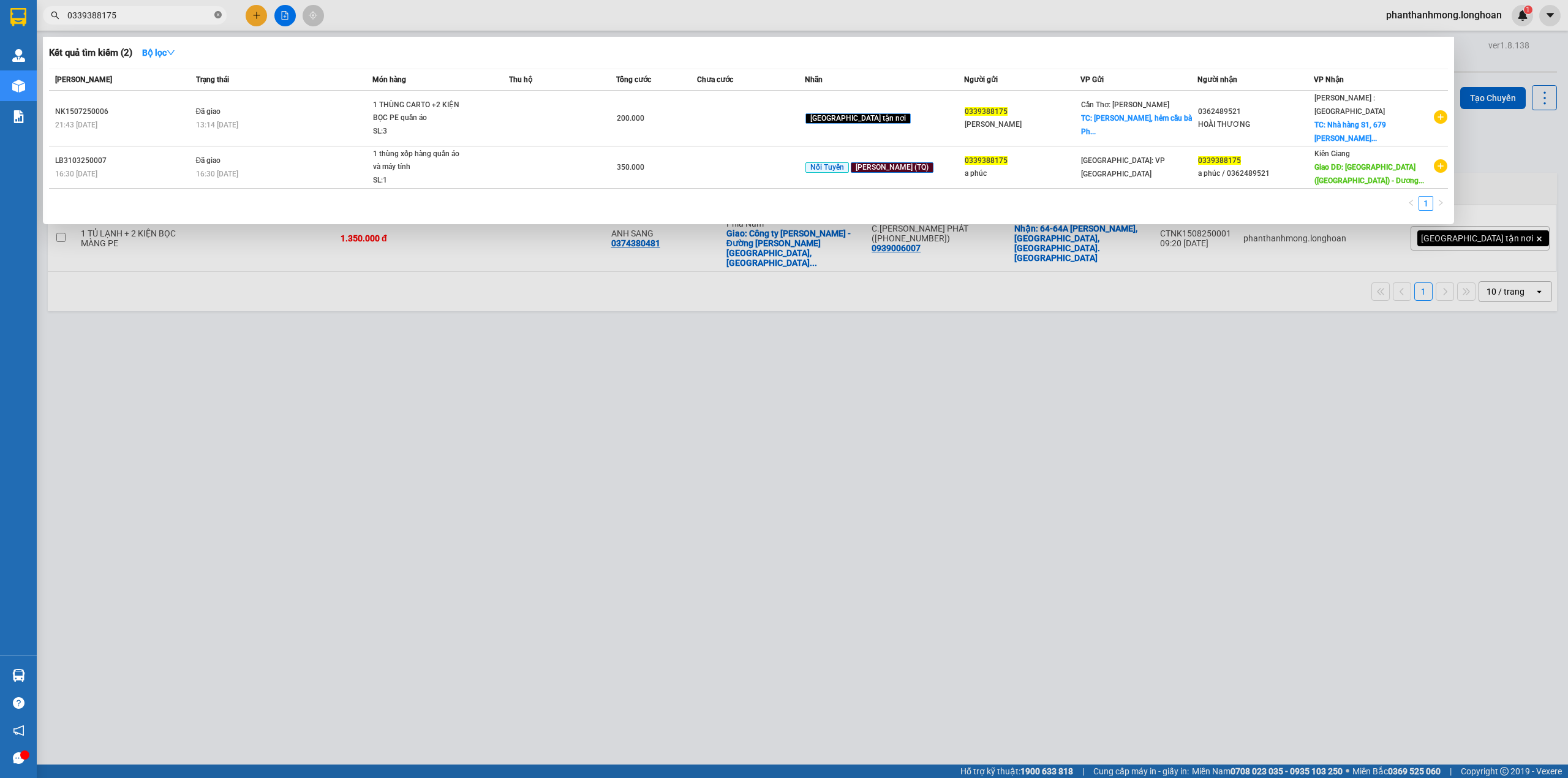
click at [221, 17] on icon "close-circle" at bounding box center [218, 14] width 8 height 8
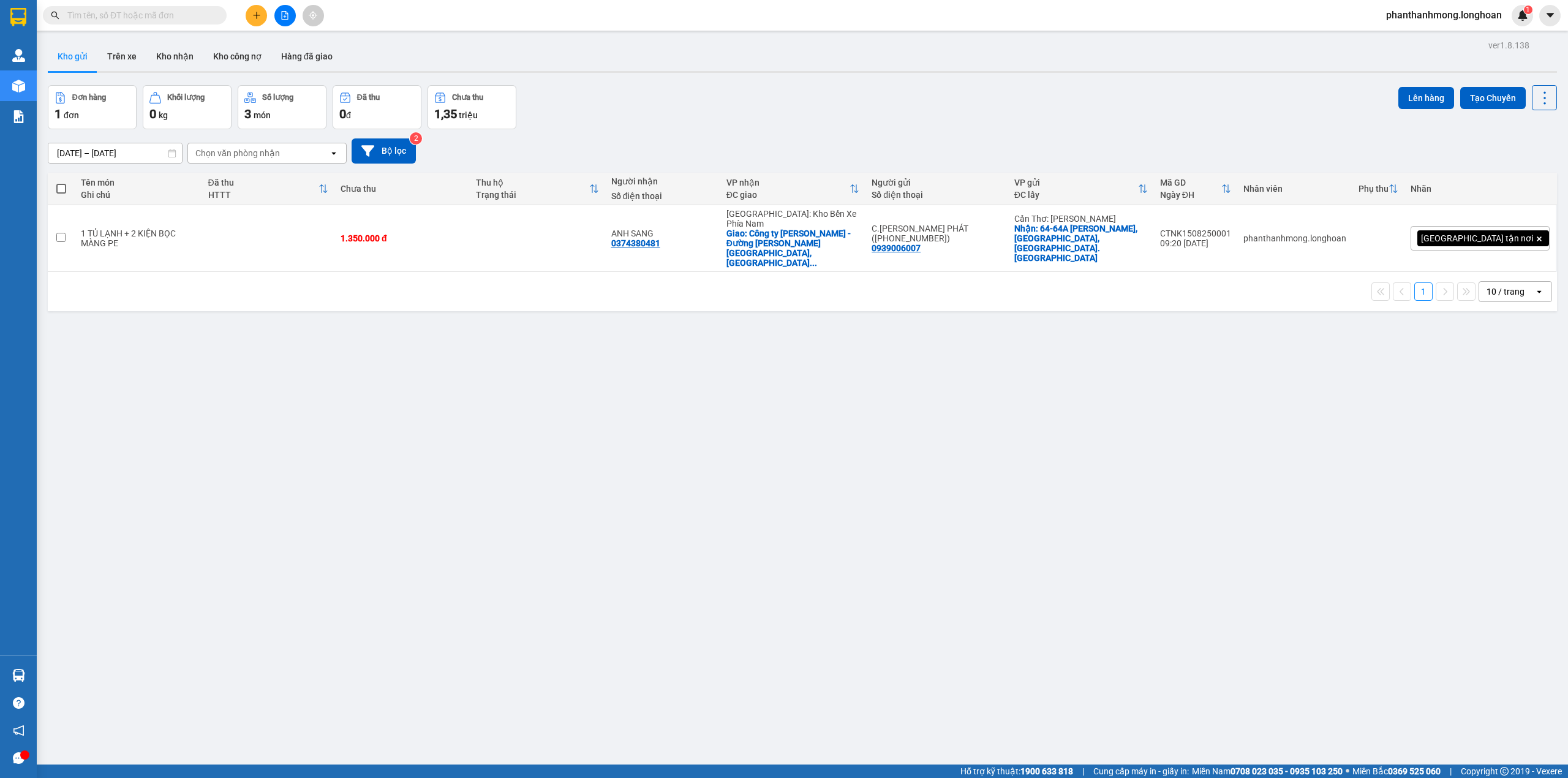
click at [185, 17] on input "text" at bounding box center [140, 15] width 145 height 14
click at [255, 19] on button at bounding box center [257, 15] width 21 height 21
click at [249, 13] on button at bounding box center [257, 15] width 21 height 21
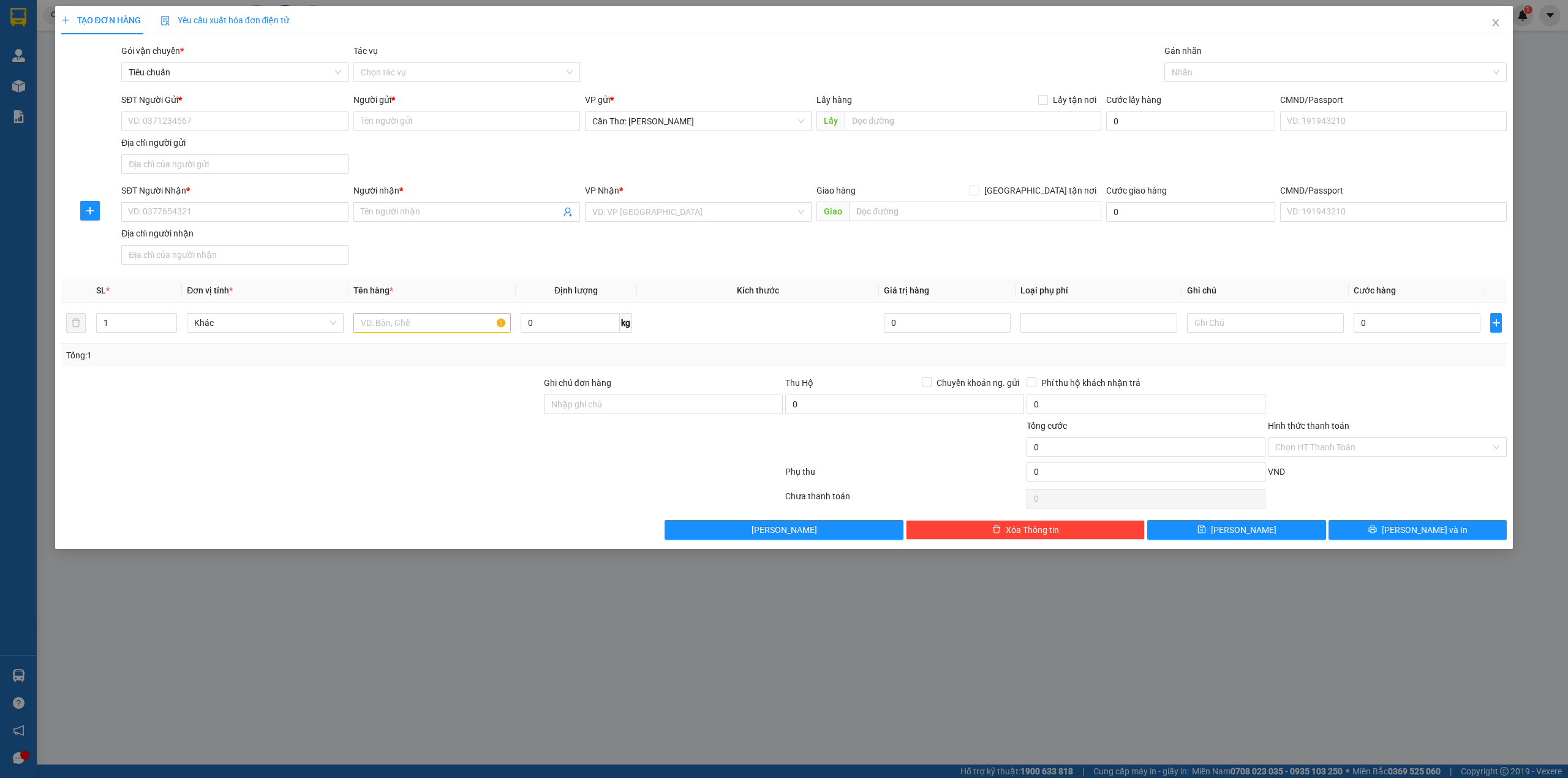
click at [256, 98] on div "SĐT Người Gửi *" at bounding box center [234, 99] width 227 height 14
click at [256, 112] on input "SĐT Người Gửi *" at bounding box center [234, 122] width 227 height 19
click at [247, 130] on input "SĐT Người Gửi *" at bounding box center [234, 122] width 227 height 19
type input "0966717697"
click at [245, 137] on div "0966717697 - Mộng" at bounding box center [234, 147] width 227 height 19
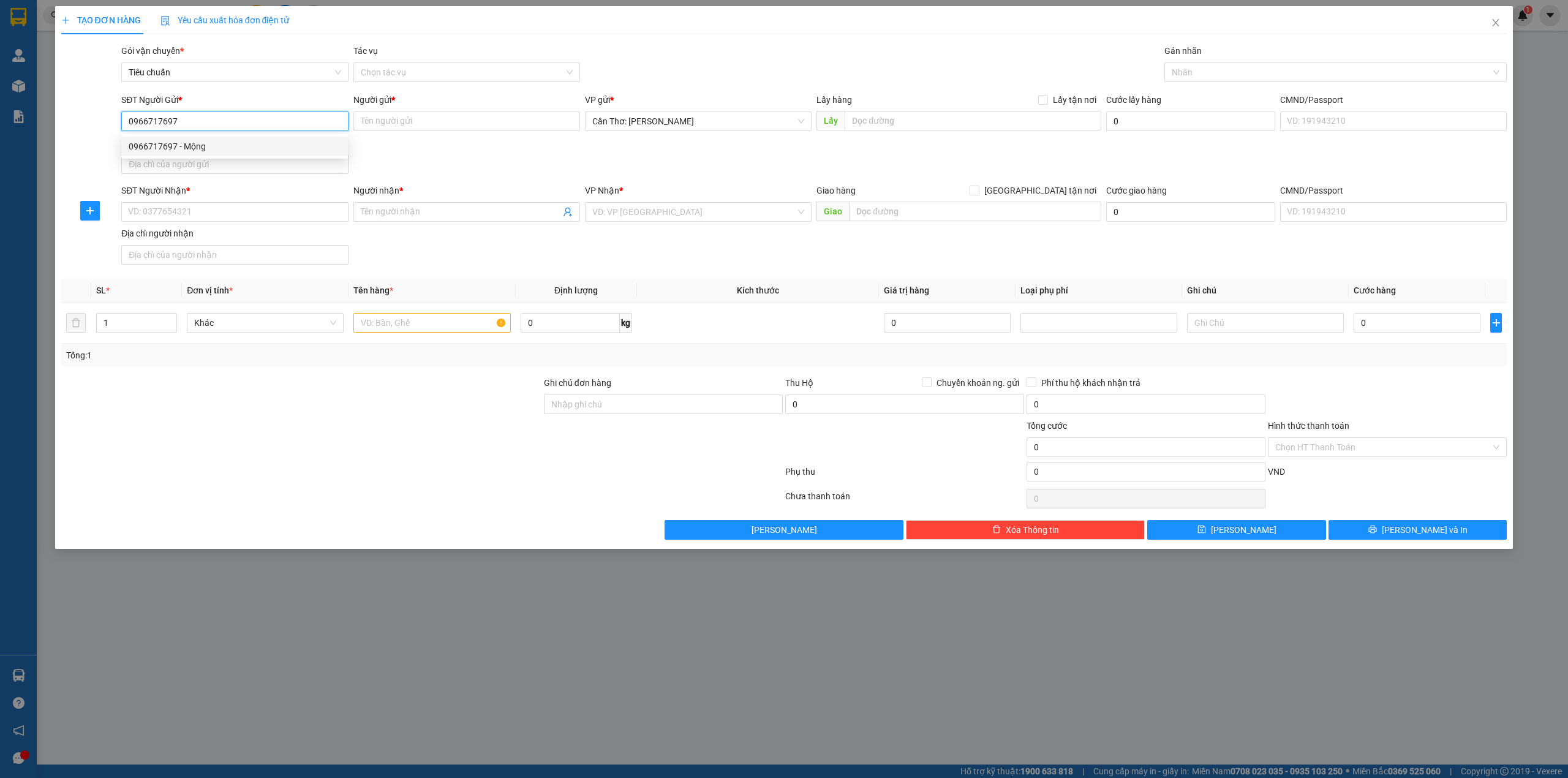
type input "Mộng"
type input "0966717697"
click at [262, 208] on input "SĐT Người Nhận *" at bounding box center [234, 211] width 227 height 19
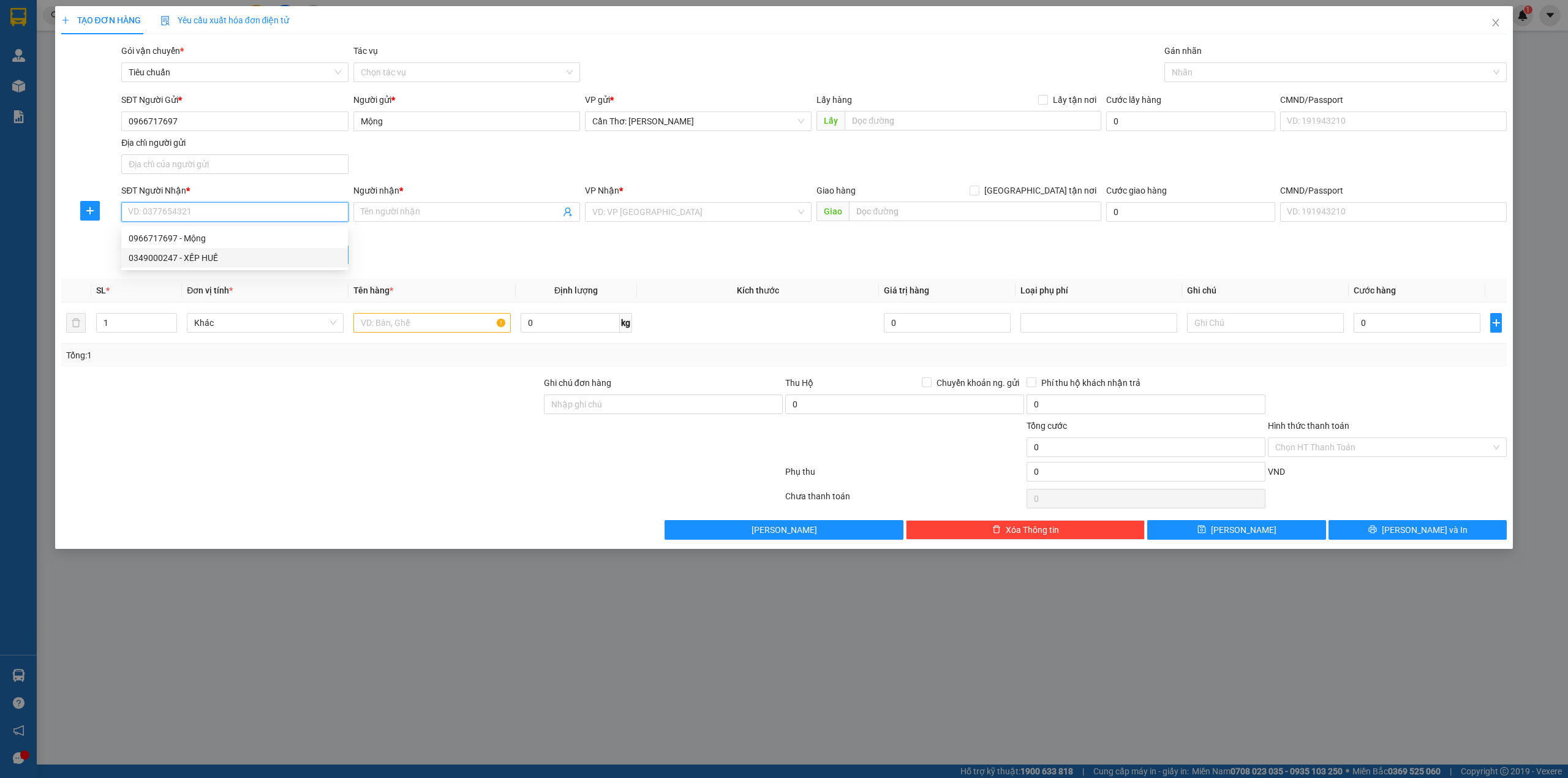
drag, startPoint x: 253, startPoint y: 258, endPoint x: 276, endPoint y: 251, distance: 24.0
click at [253, 258] on div "0349000247 - XẾP HUẾ" at bounding box center [234, 258] width 212 height 14
type input "0349000247"
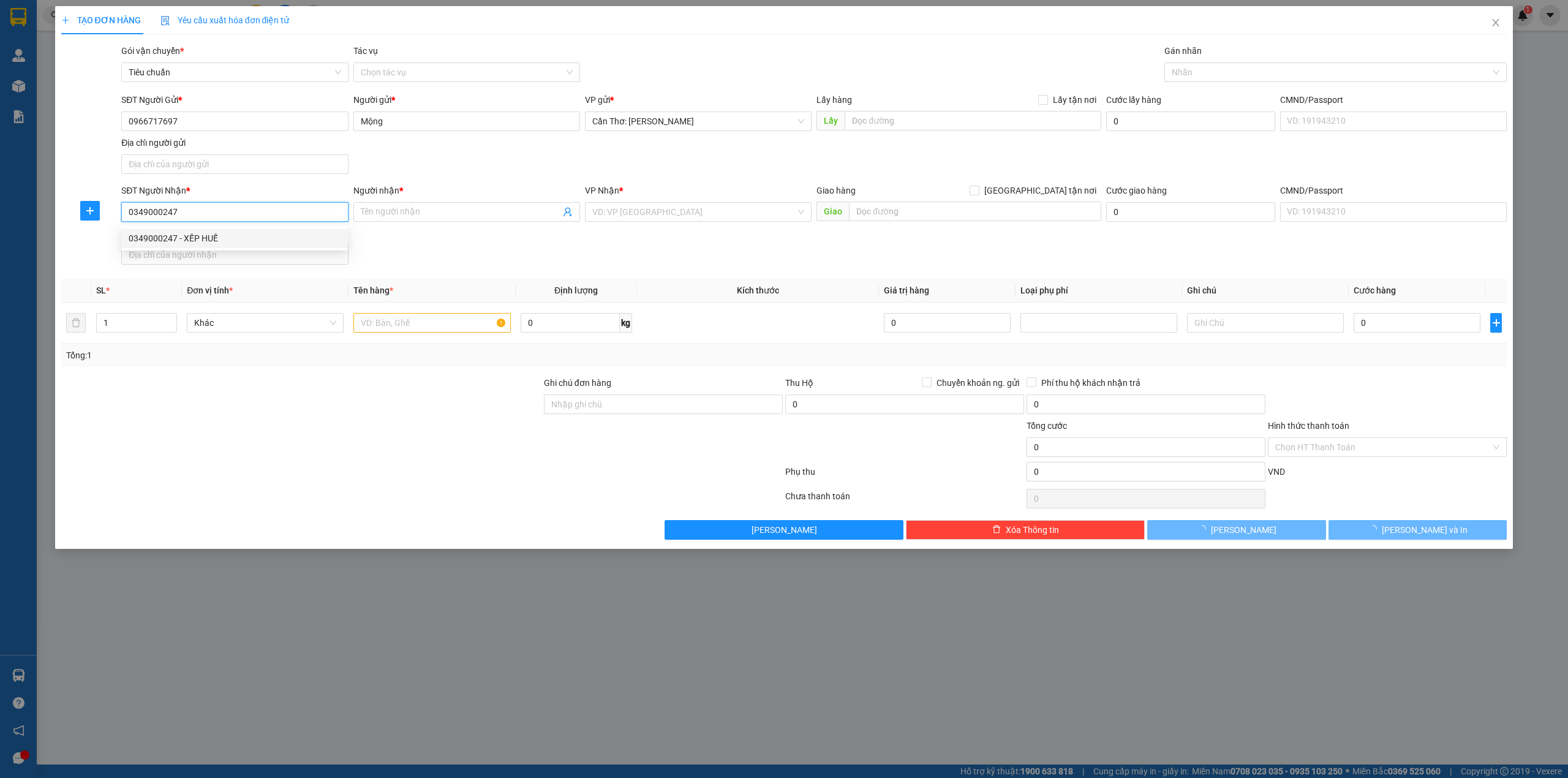
type input "XẾP HUẾ"
checkbox input "true"
type input "Tòa SG1 Vinhomes Smart City, Tây Mỗ, Nam Từ Liêm, Hà Nội"
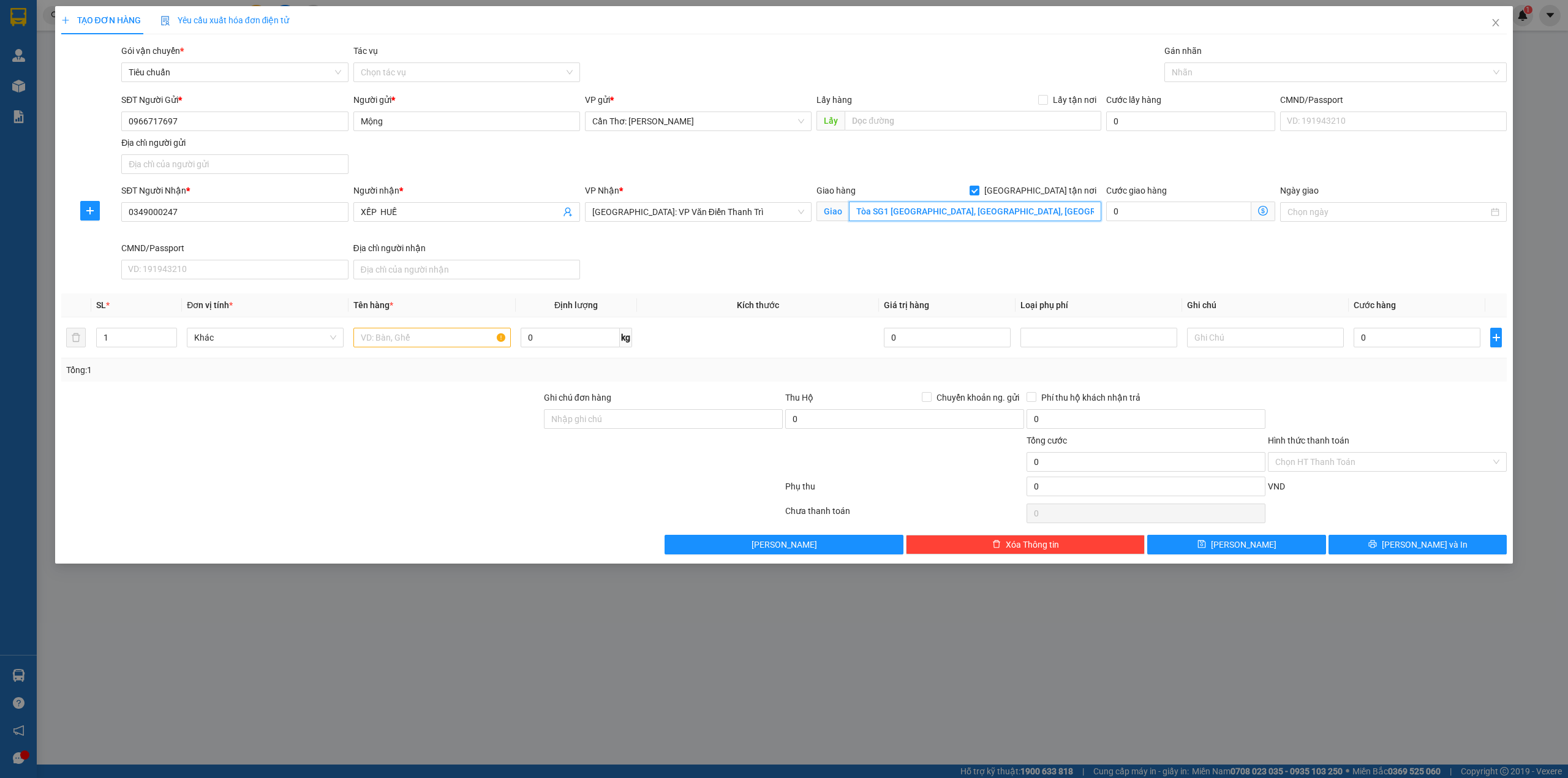
click at [1096, 214] on input "Tòa SG1 Vinhomes Smart City, Tây Mỗ, Nam Từ Liêm, Hà Nội" at bounding box center [976, 211] width 253 height 19
click at [1046, 191] on span "[GEOGRAPHIC_DATA] tận nơi" at bounding box center [1040, 190] width 122 height 14
click at [978, 191] on input "[GEOGRAPHIC_DATA] tận nơi" at bounding box center [974, 189] width 9 height 9
checkbox input "false"
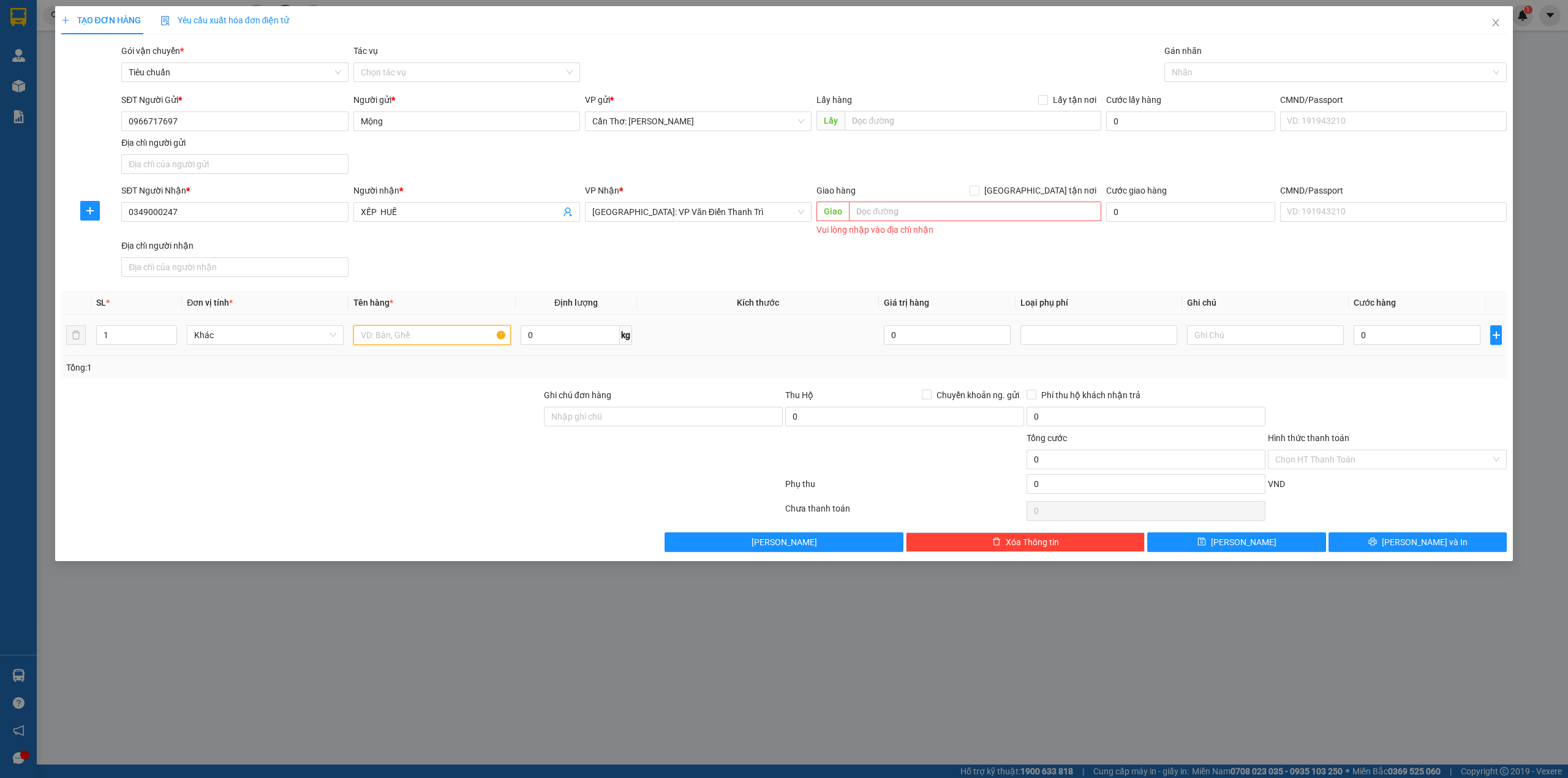
click at [391, 345] on input "text" at bounding box center [431, 335] width 157 height 19
type input "1 THÙNG XỐP NHỎ ( DẦU DỪA )"
click at [1370, 344] on input "0" at bounding box center [1417, 335] width 126 height 19
type input "1"
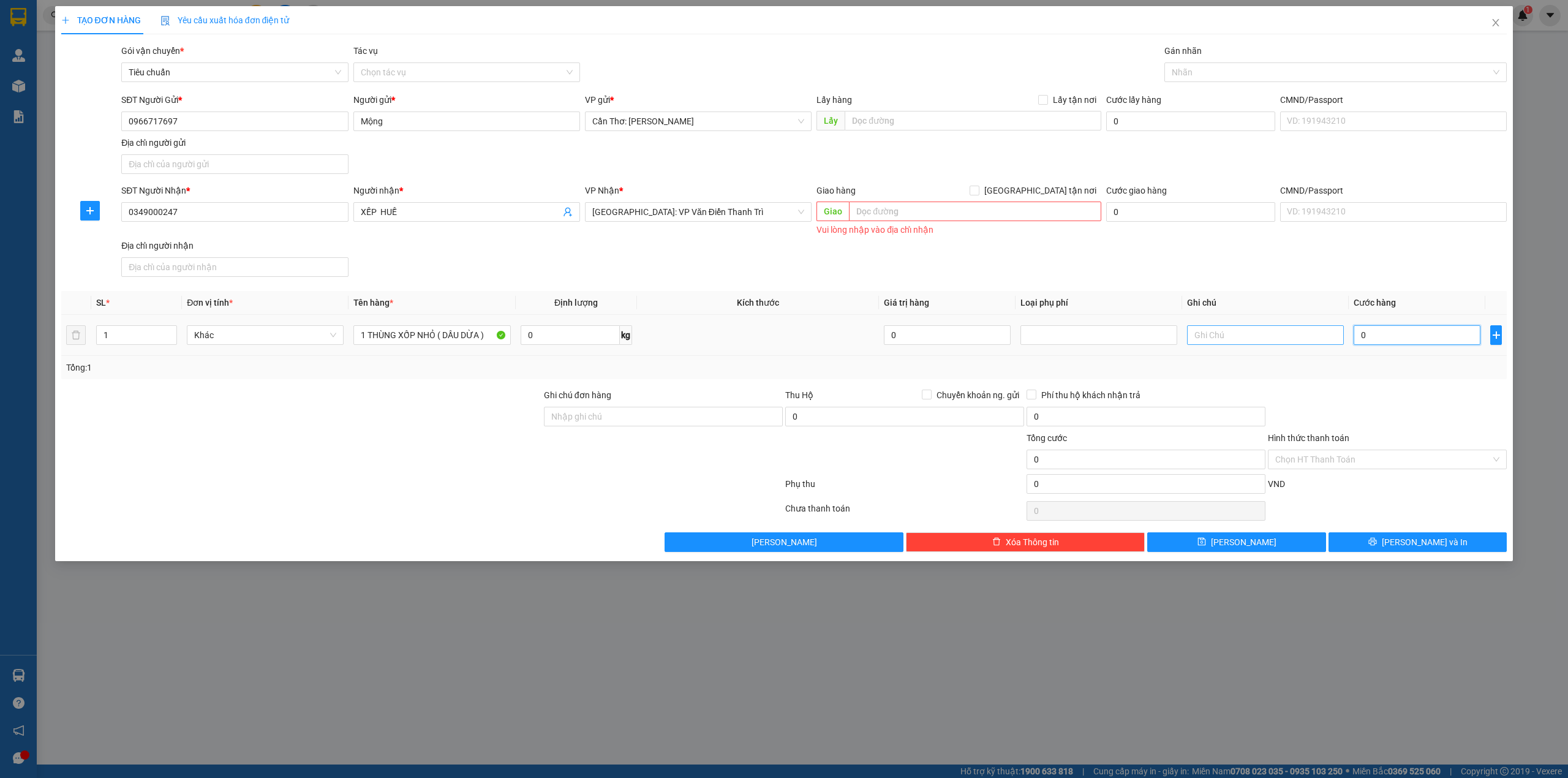
type input "1"
click at [765, 212] on span "[GEOGRAPHIC_DATA]: VP Văn Điển Thanh Trì" at bounding box center [699, 211] width 212 height 18
type input "1.000"
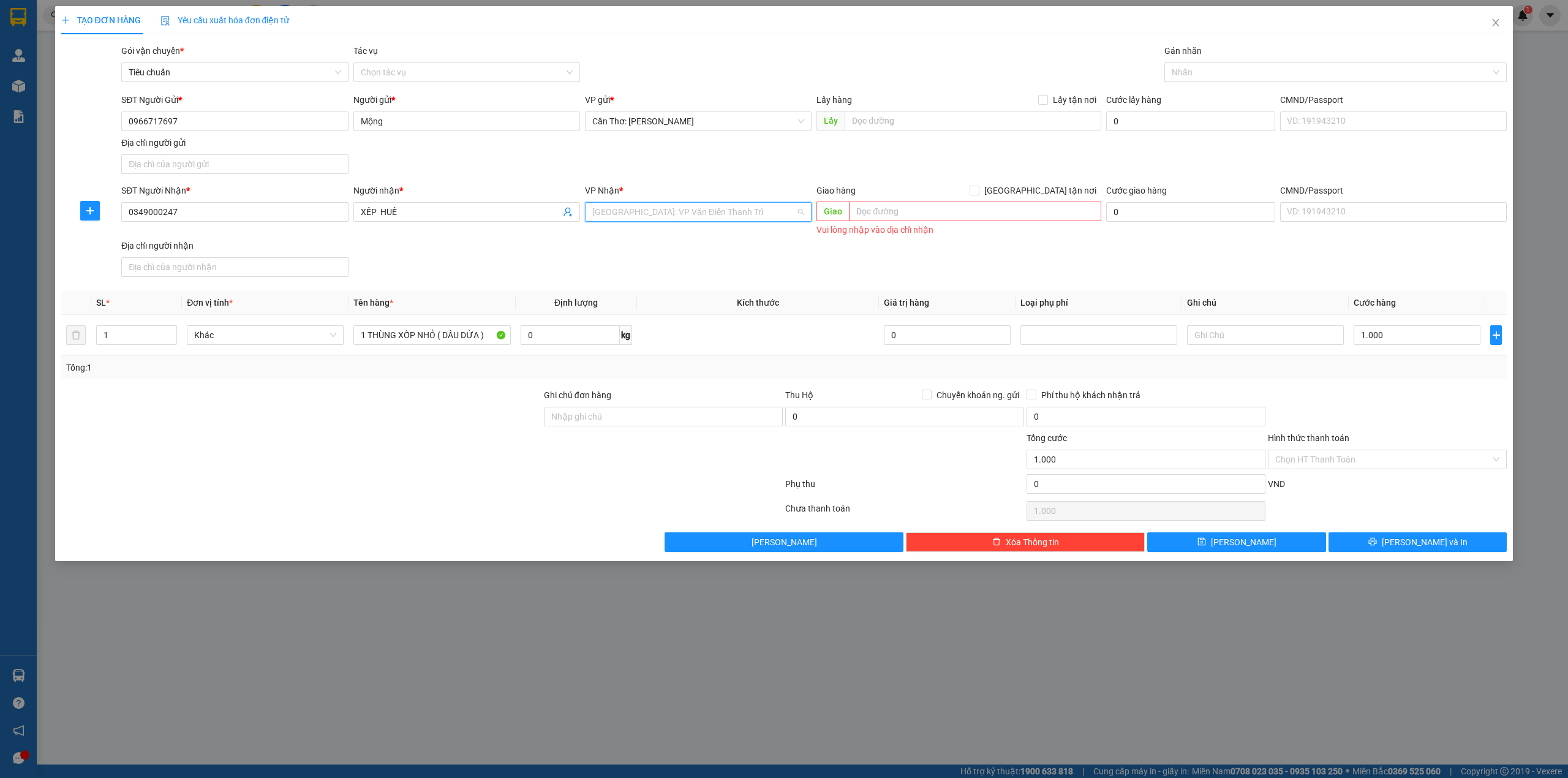
scroll to position [338, 0]
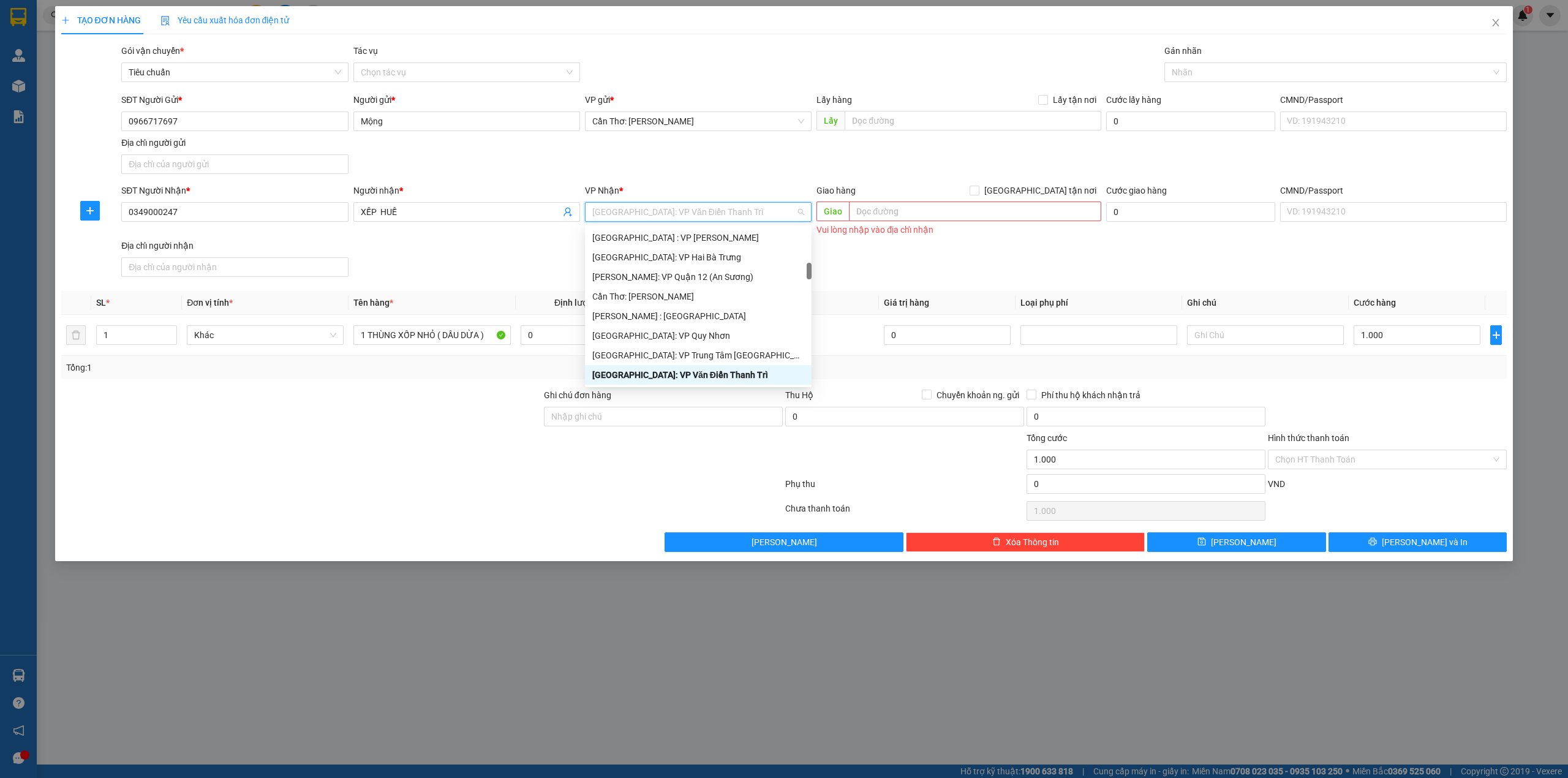
click at [689, 374] on div "[GEOGRAPHIC_DATA]: VP Văn Điển Thanh Trì" at bounding box center [699, 375] width 212 height 14
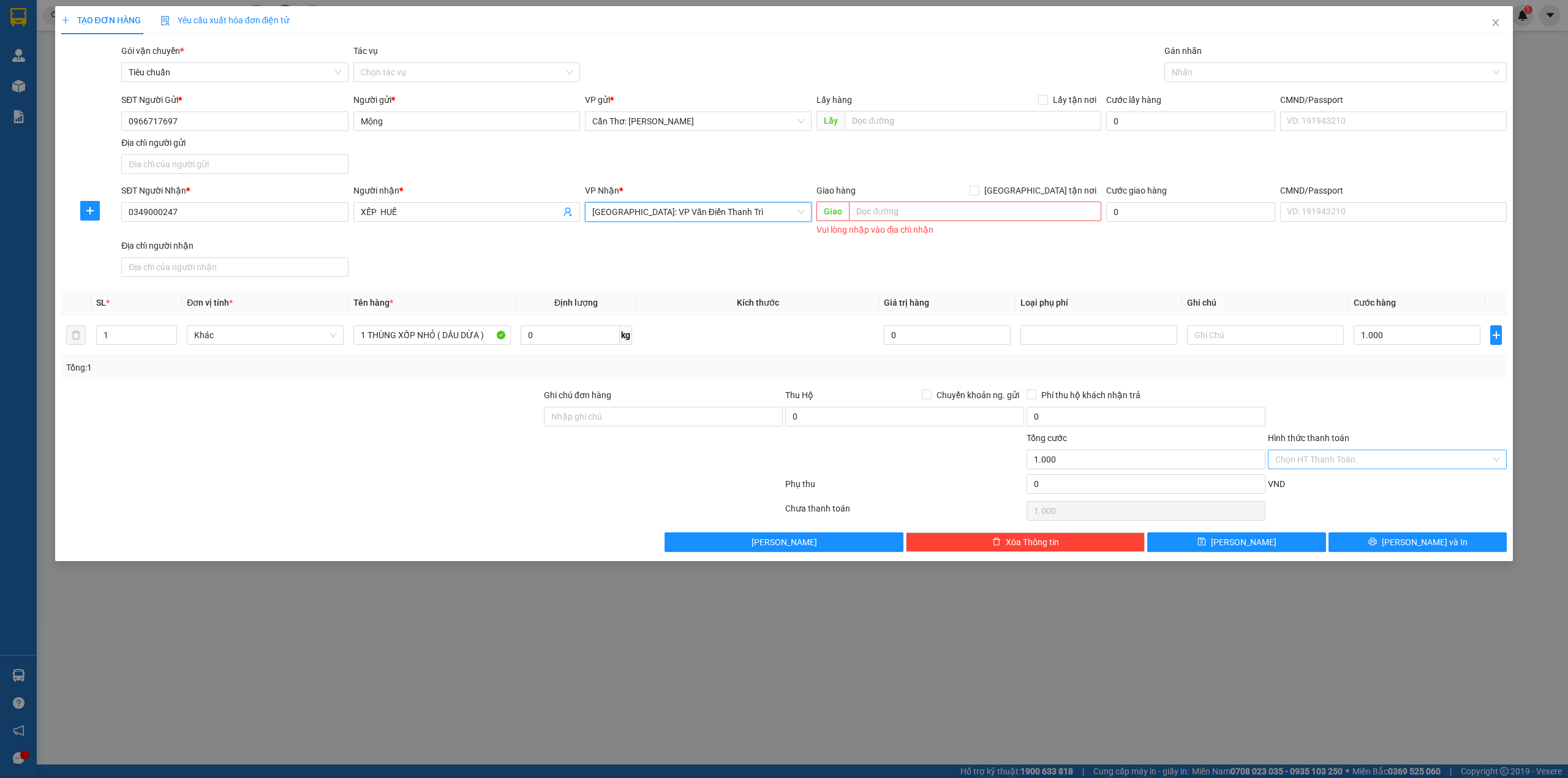
click at [1349, 465] on input "Hình thức thanh toán" at bounding box center [1383, 459] width 215 height 18
click at [1368, 407] on div at bounding box center [1388, 409] width 241 height 42
click at [1380, 540] on button "Lưu và In" at bounding box center [1417, 542] width 179 height 19
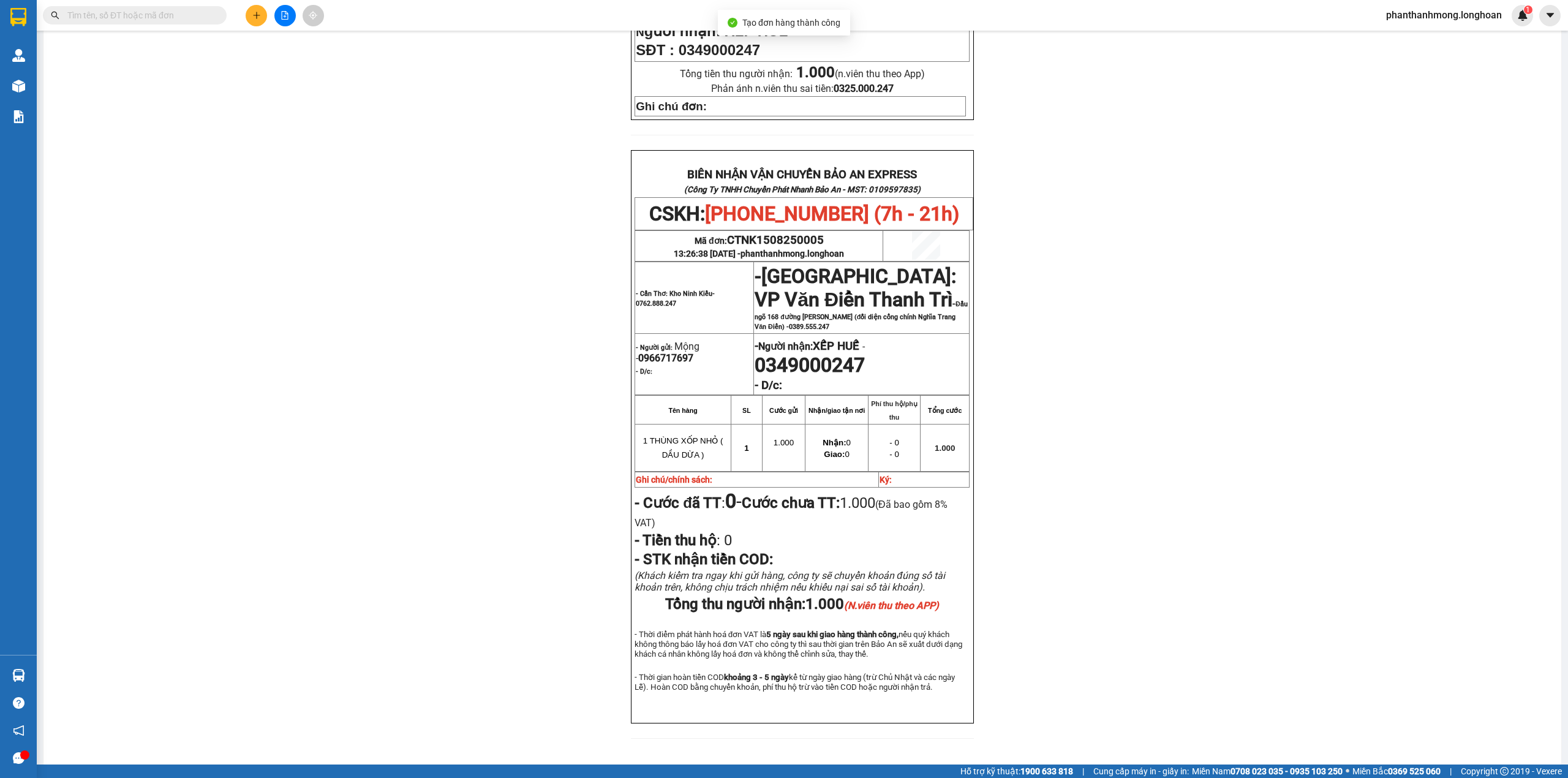
scroll to position [471, 0]
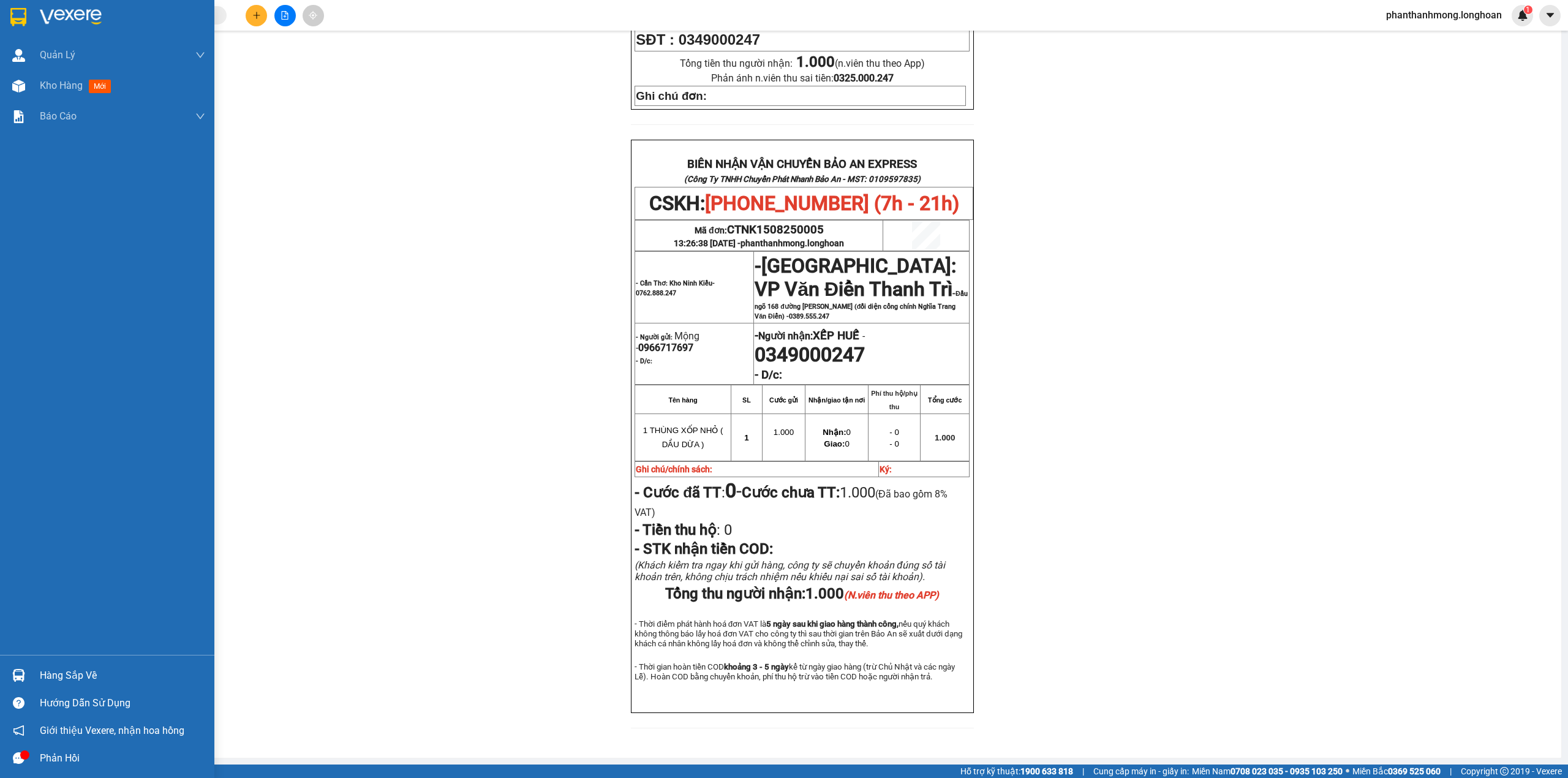
click at [16, 0] on div at bounding box center [107, 19] width 214 height 40
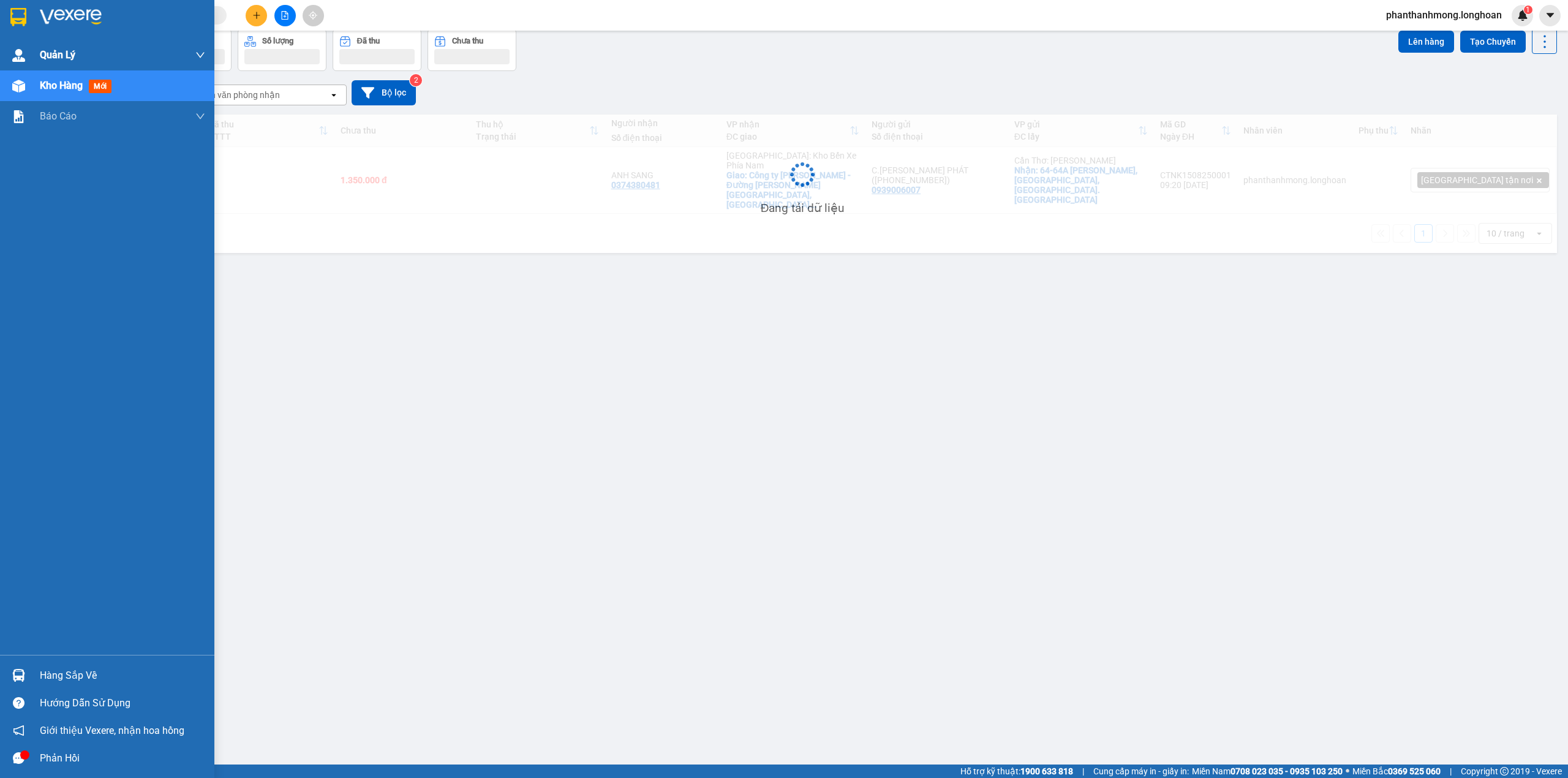
scroll to position [56, 0]
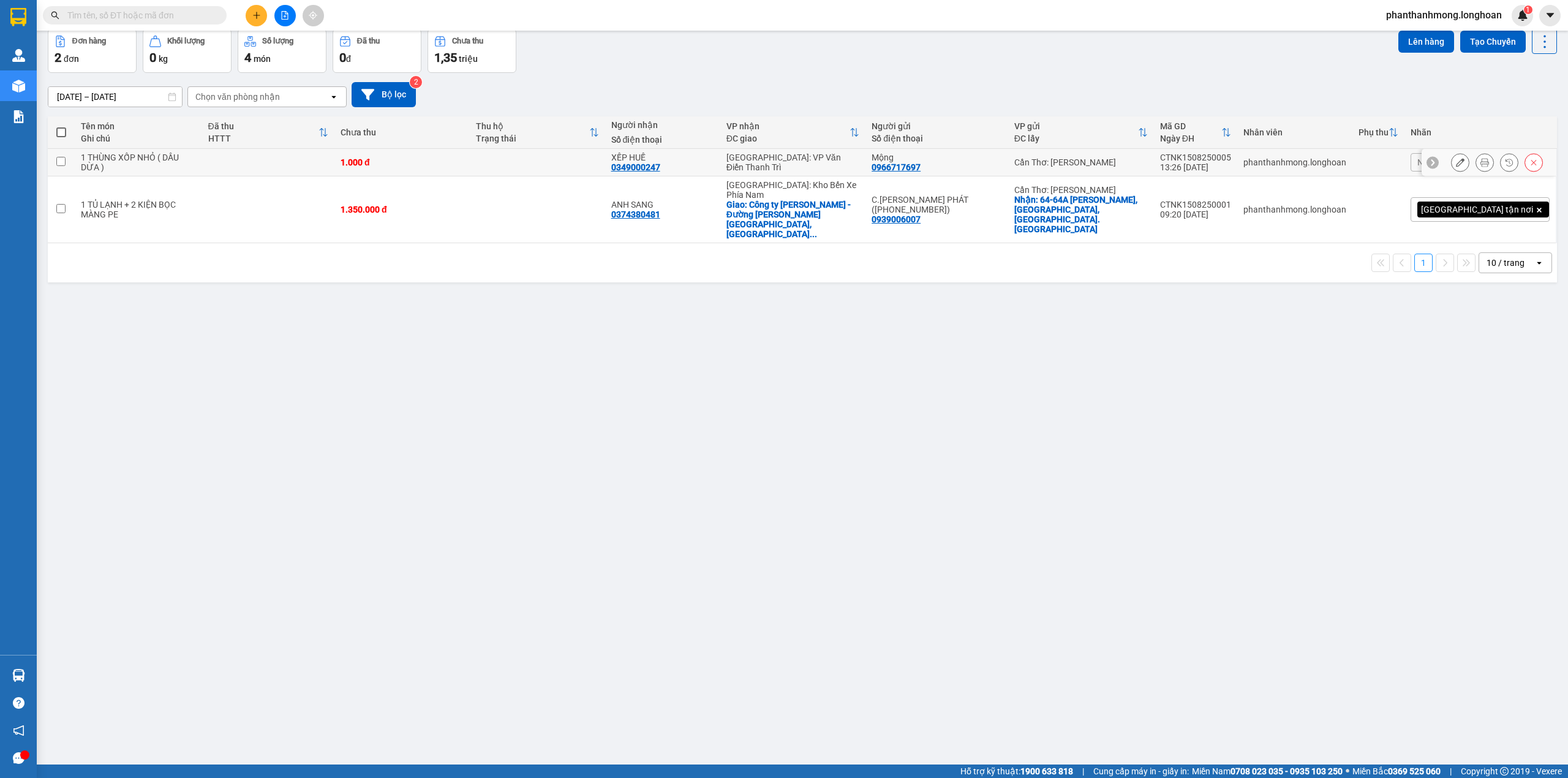
click at [1456, 163] on icon at bounding box center [1460, 162] width 9 height 9
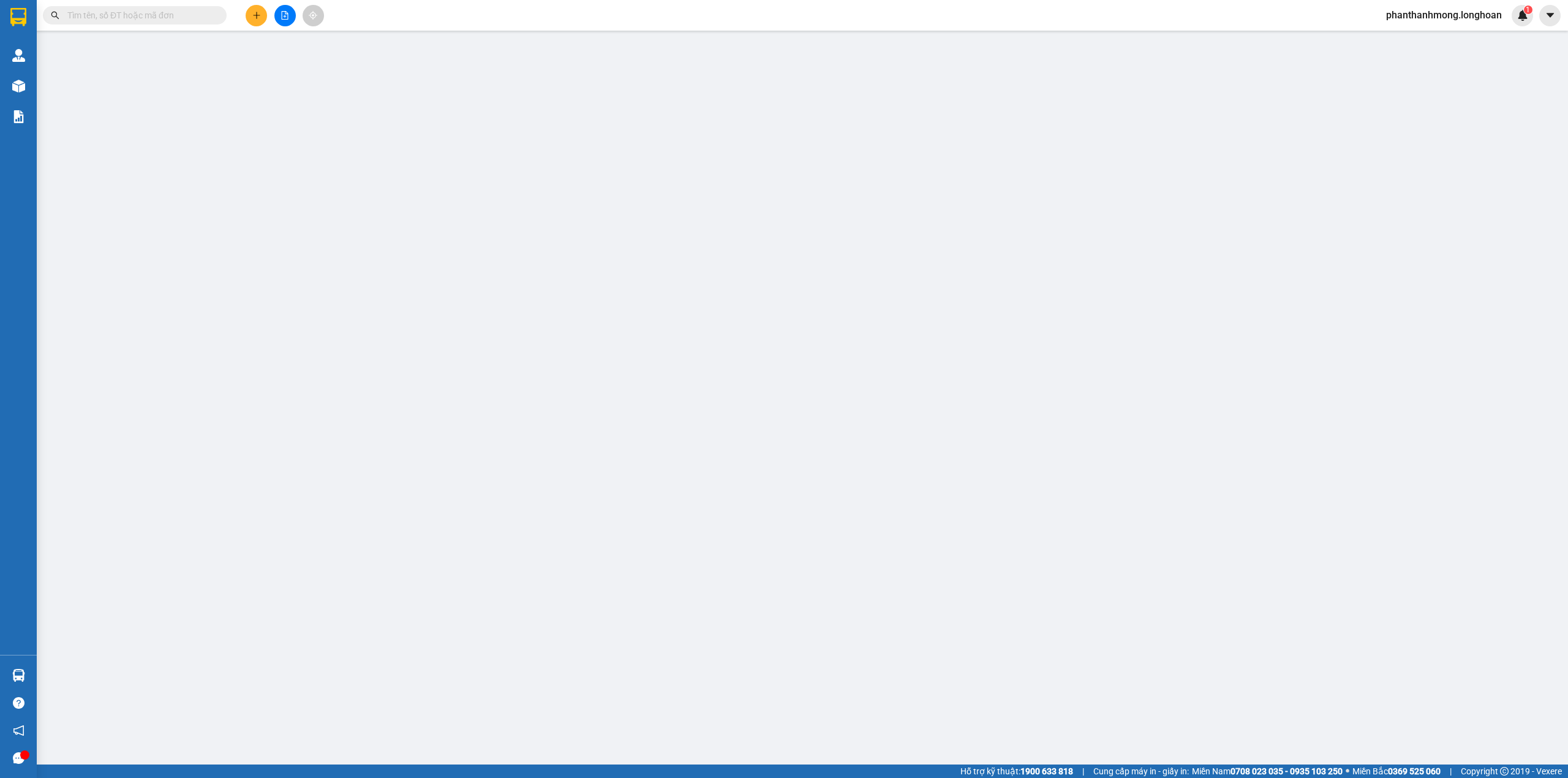
type input "0966717697"
type input "Mộng"
type input "0349000247"
type input "XẾP HUẾ"
type input "1.000"
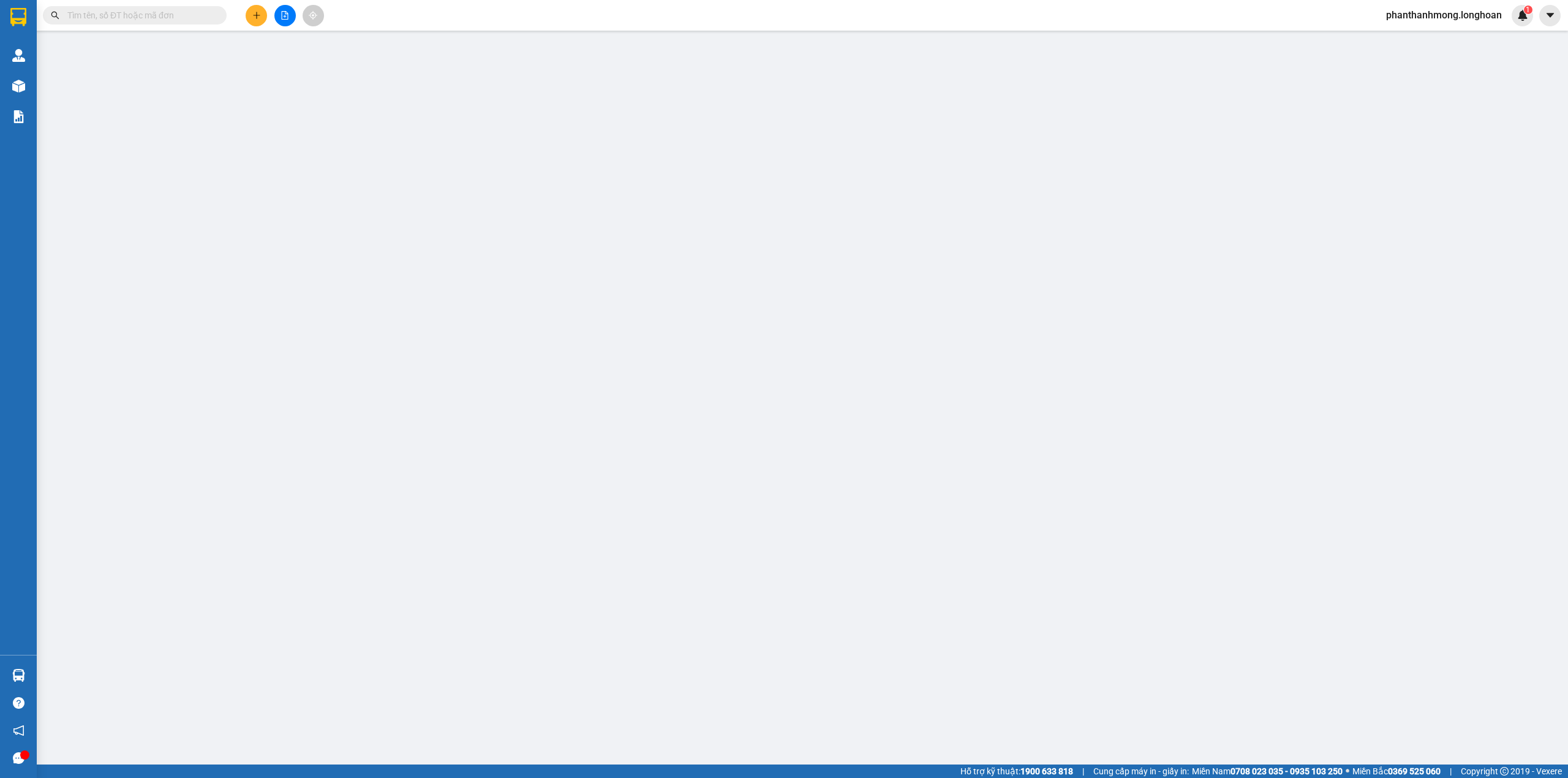
type input "1.000"
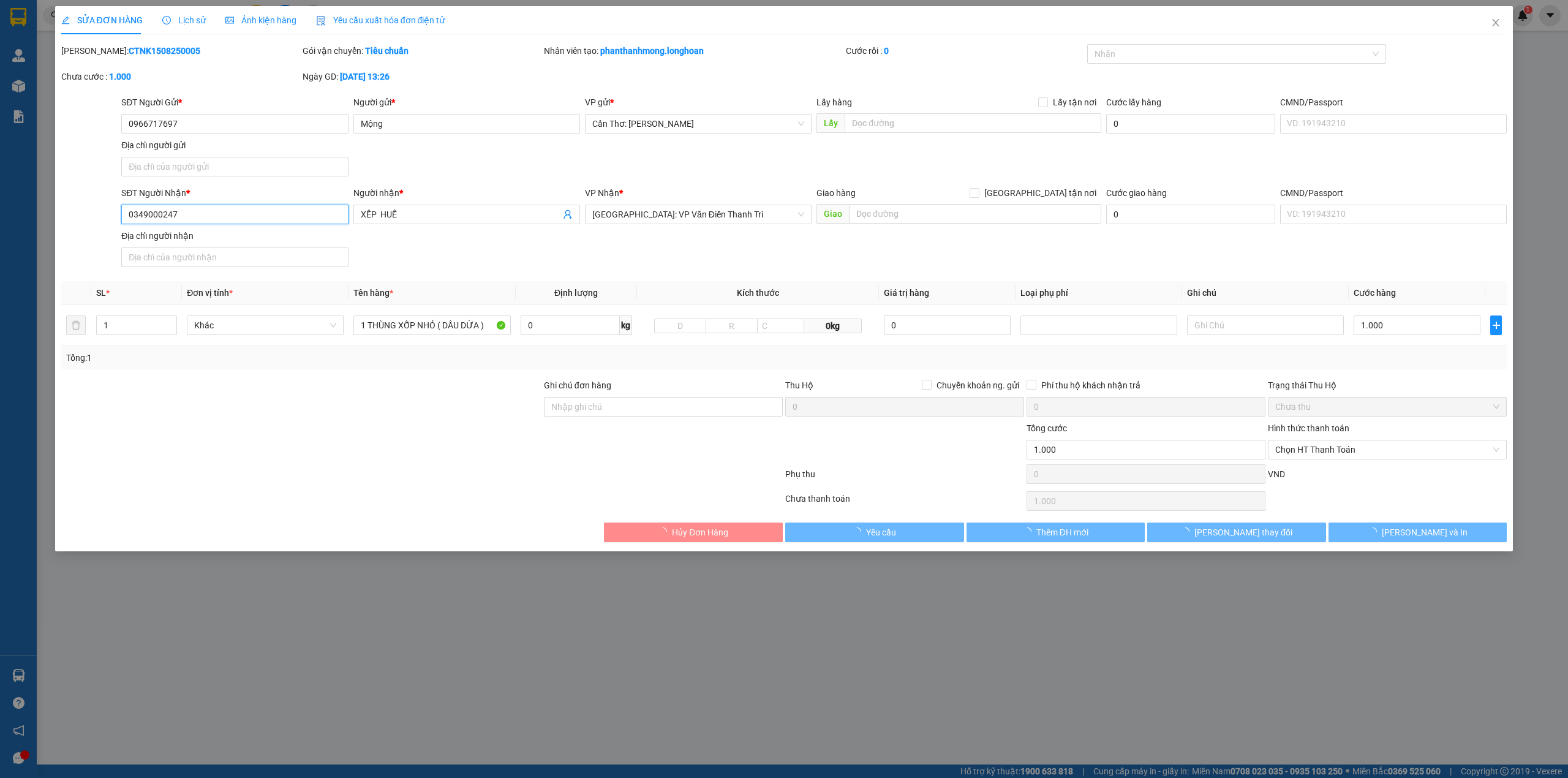
click at [309, 221] on input "0349000247" at bounding box center [234, 214] width 227 height 19
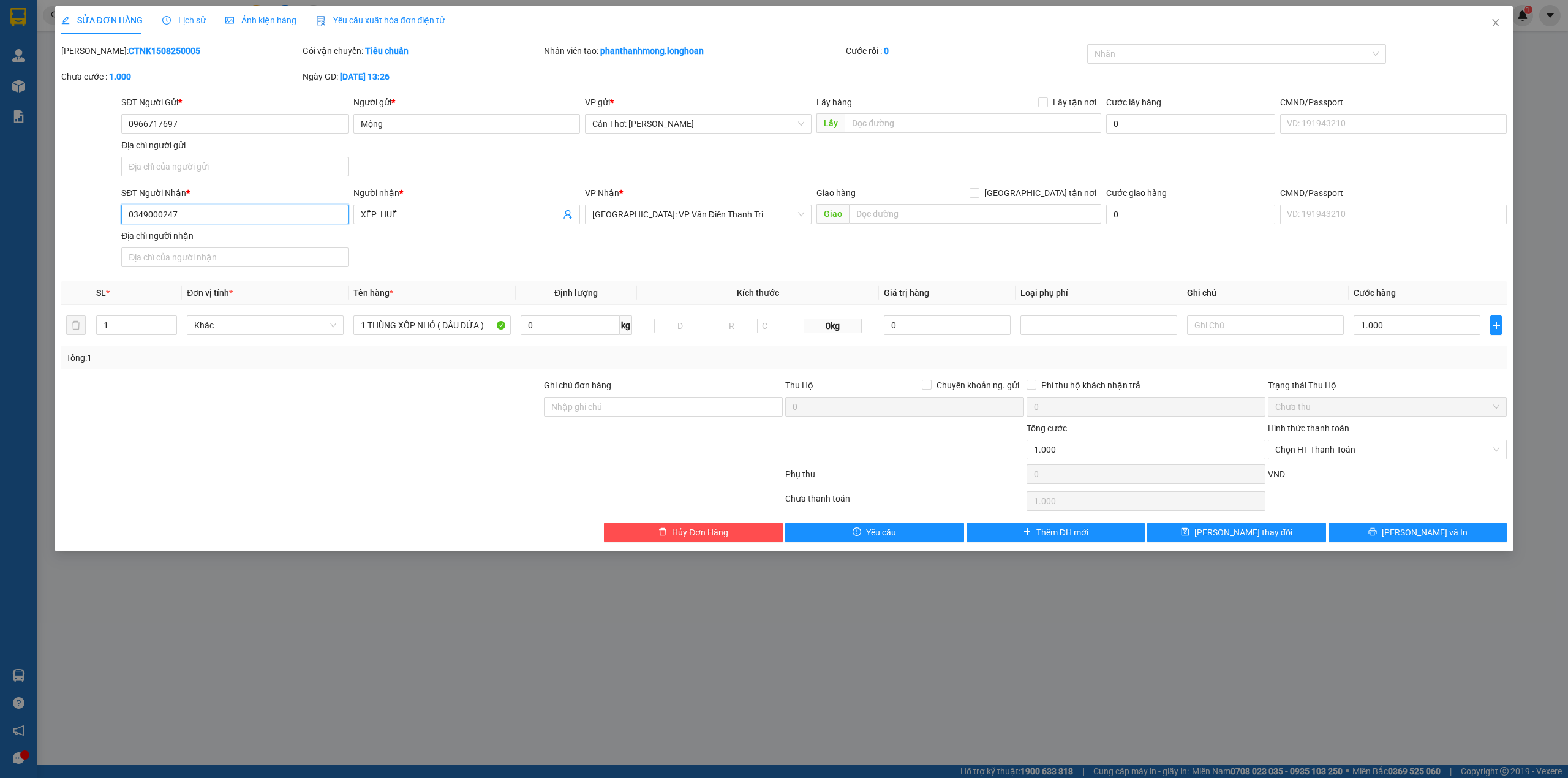
click at [309, 221] on input "0349000247" at bounding box center [234, 214] width 227 height 19
paste input "868354245"
type input "0868354245"
click at [1441, 540] on span "Lưu và In" at bounding box center [1424, 533] width 86 height 14
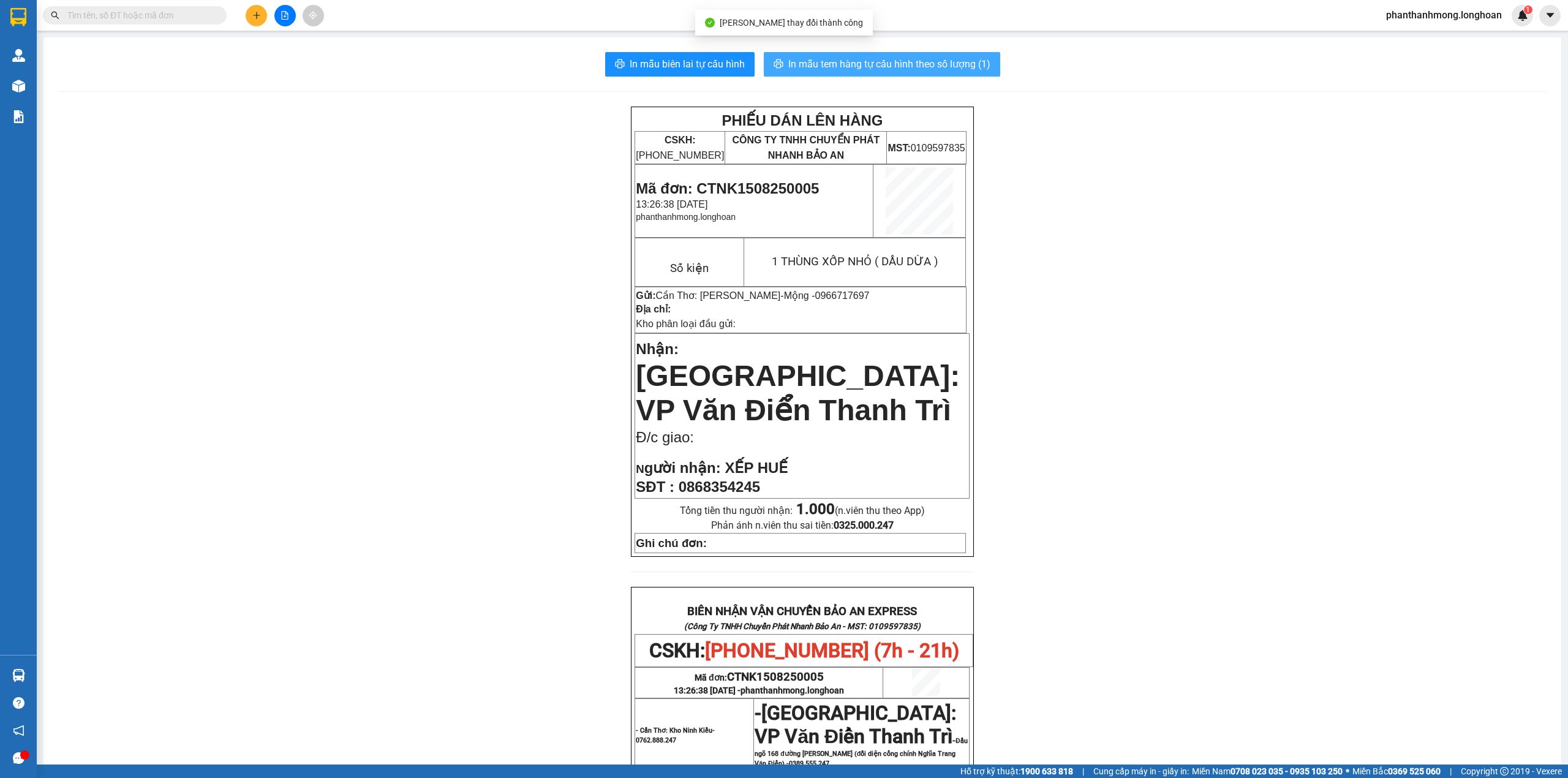
click at [922, 58] on span "In mẫu tem hàng tự cấu hình theo số lượng (1)" at bounding box center [889, 64] width 202 height 15
click at [11, 20] on img at bounding box center [18, 16] width 16 height 18
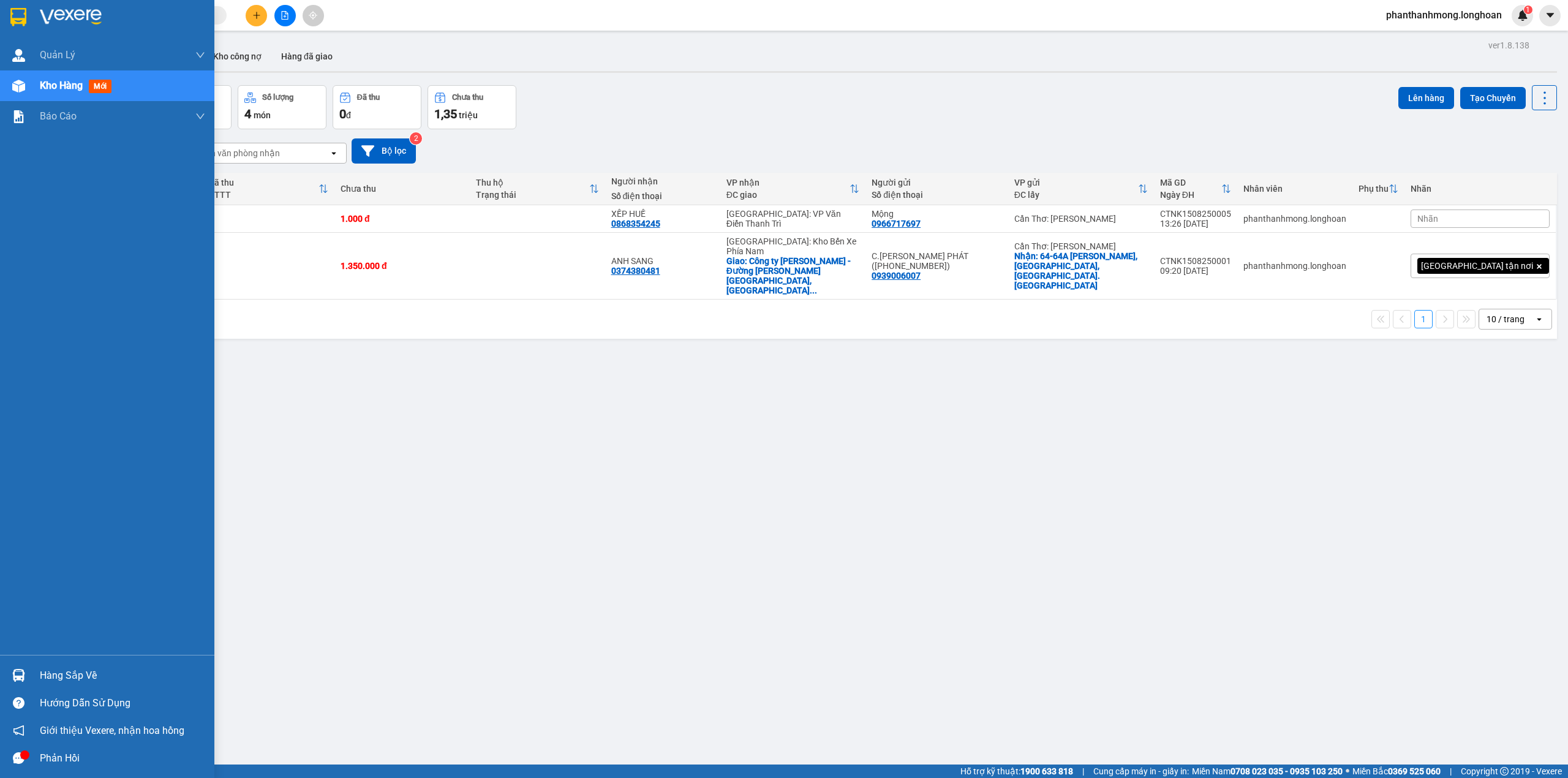
click at [0, 22] on div at bounding box center [107, 19] width 214 height 40
click at [30, 18] on div at bounding box center [107, 19] width 214 height 40
drag, startPoint x: 5, startPoint y: 29, endPoint x: 41, endPoint y: 1, distance: 45.6
click at [5, 29] on div at bounding box center [107, 19] width 214 height 40
click at [11, 662] on div "Hàng sắp về Hướng dẫn sử dụng Giới thiệu Vexere, nhận hoa hồng Phản hồi" at bounding box center [107, 713] width 214 height 117
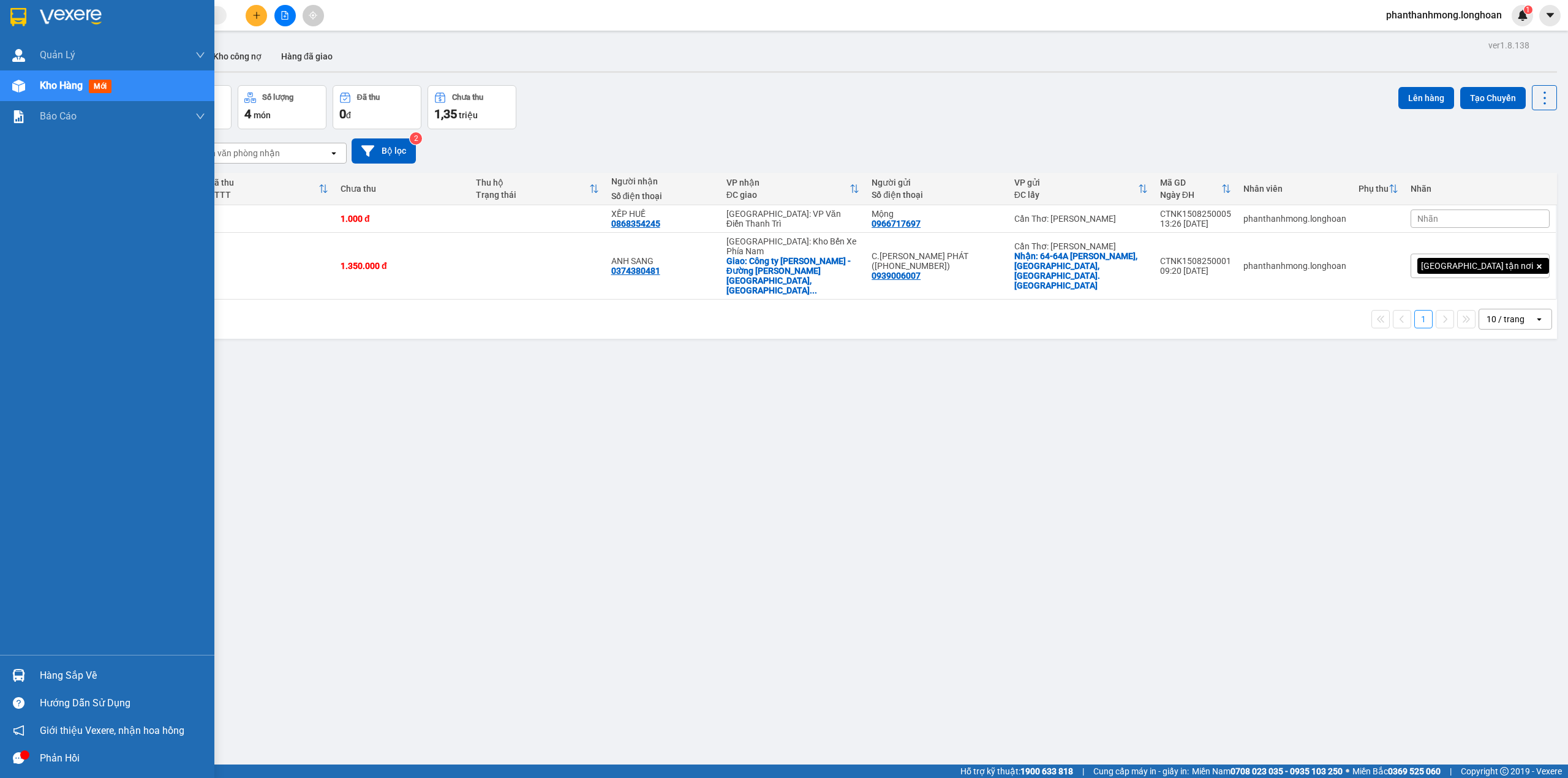
click at [36, 674] on div "Hàng sắp về" at bounding box center [107, 676] width 214 height 28
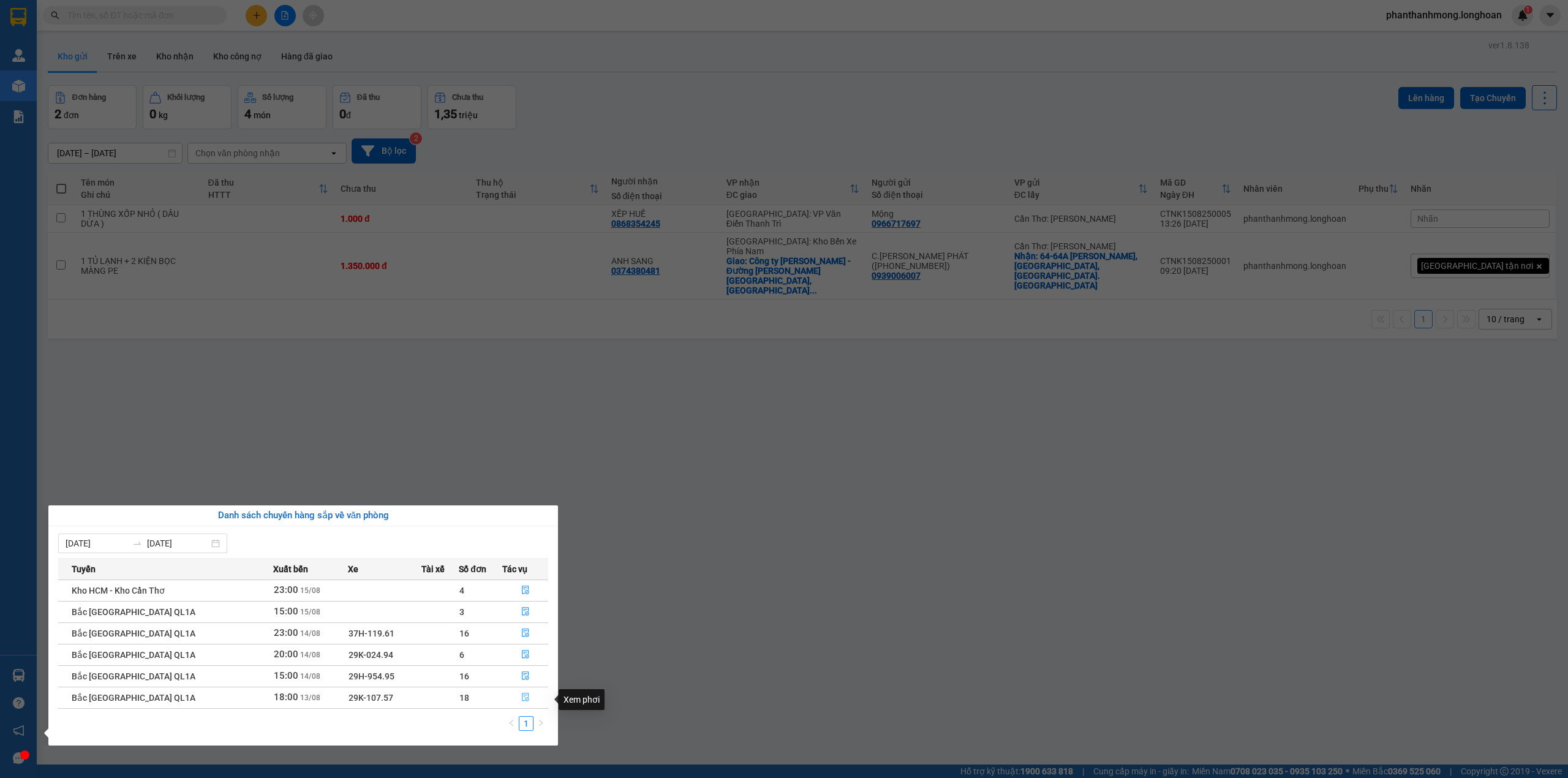
click at [522, 699] on icon "file-done" at bounding box center [526, 698] width 8 height 9
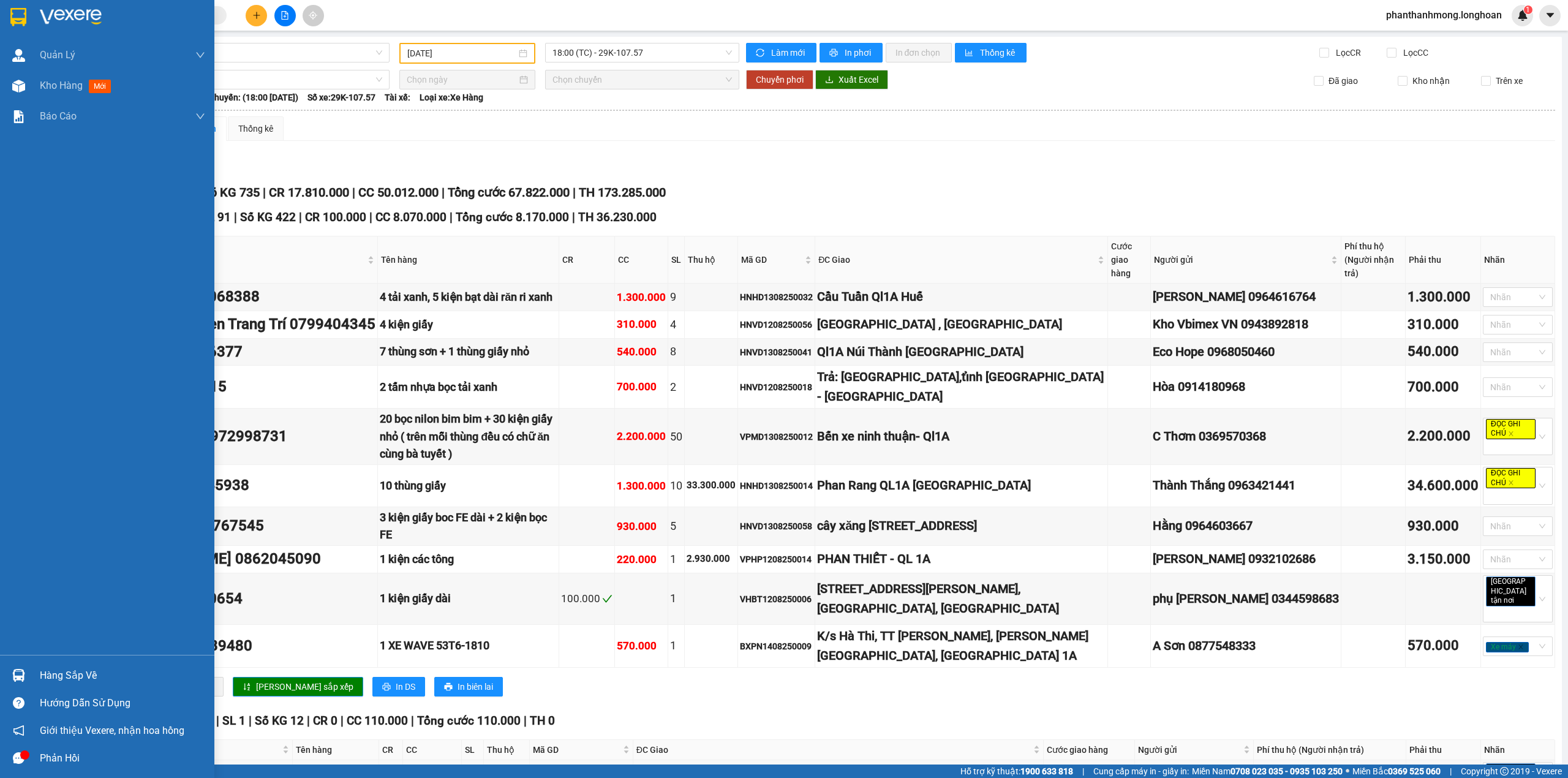
click at [28, 672] on div at bounding box center [18, 676] width 21 height 21
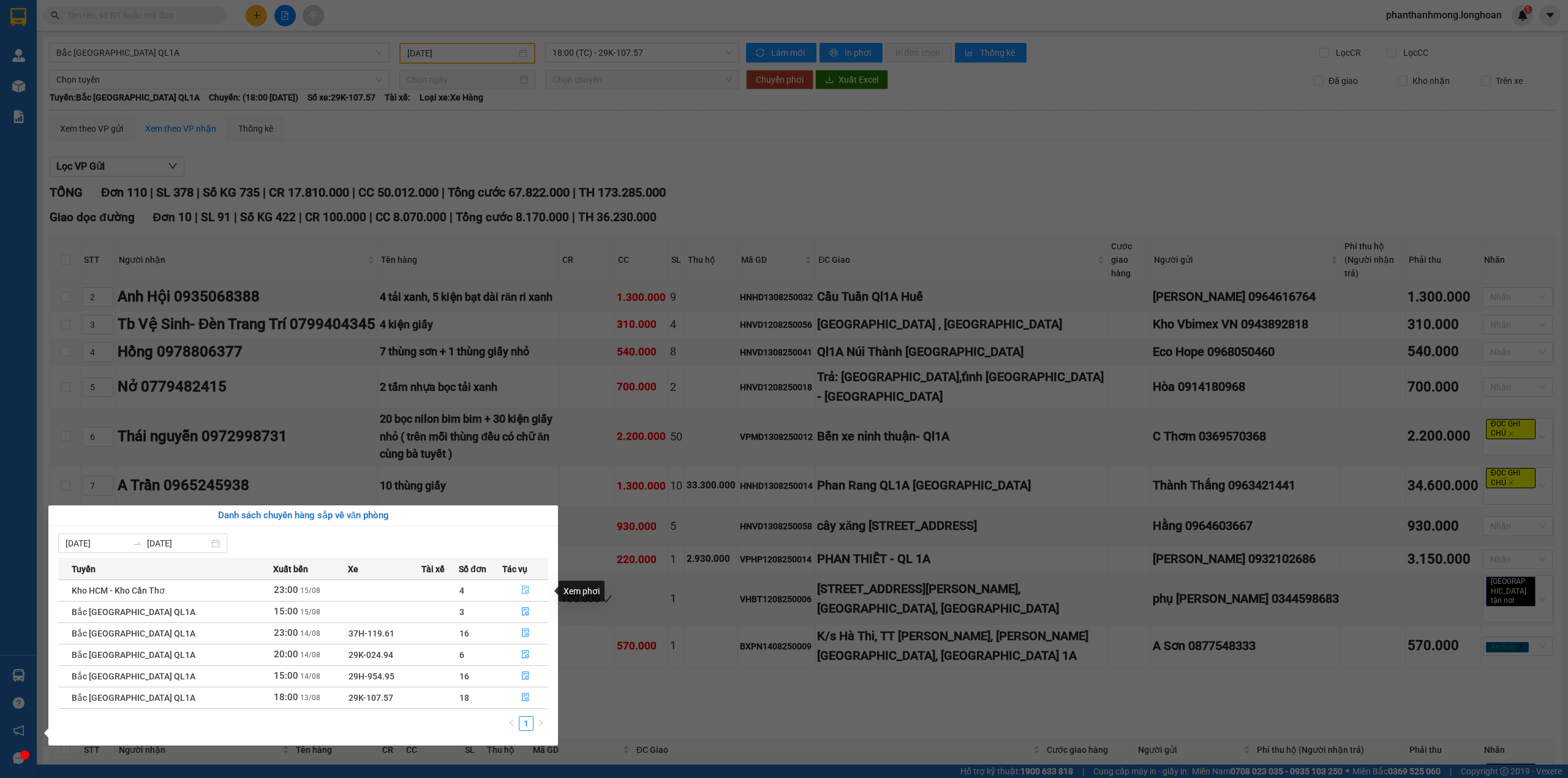
click at [522, 588] on icon "file-done" at bounding box center [526, 591] width 8 height 9
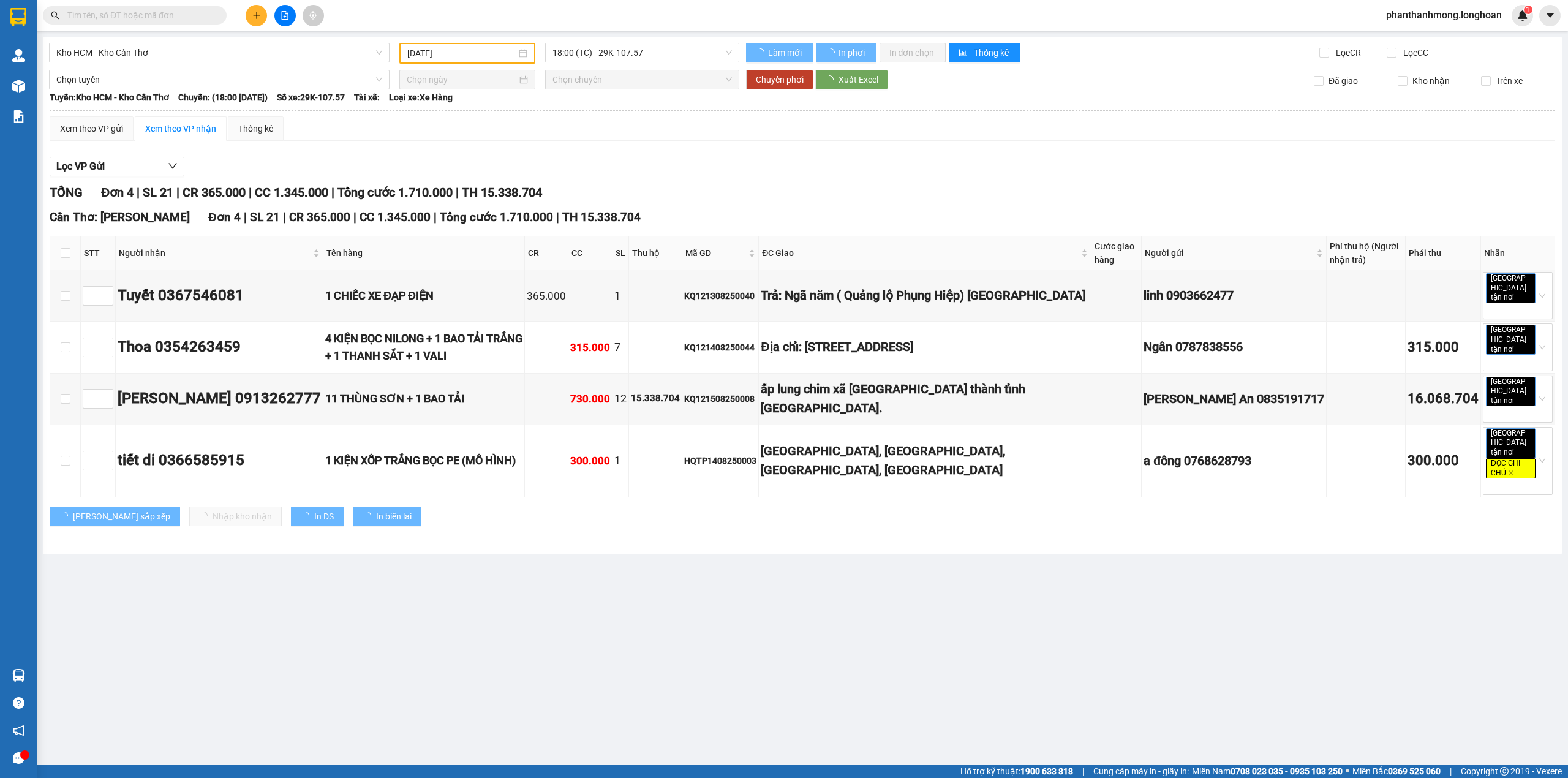
type input "[DATE]"
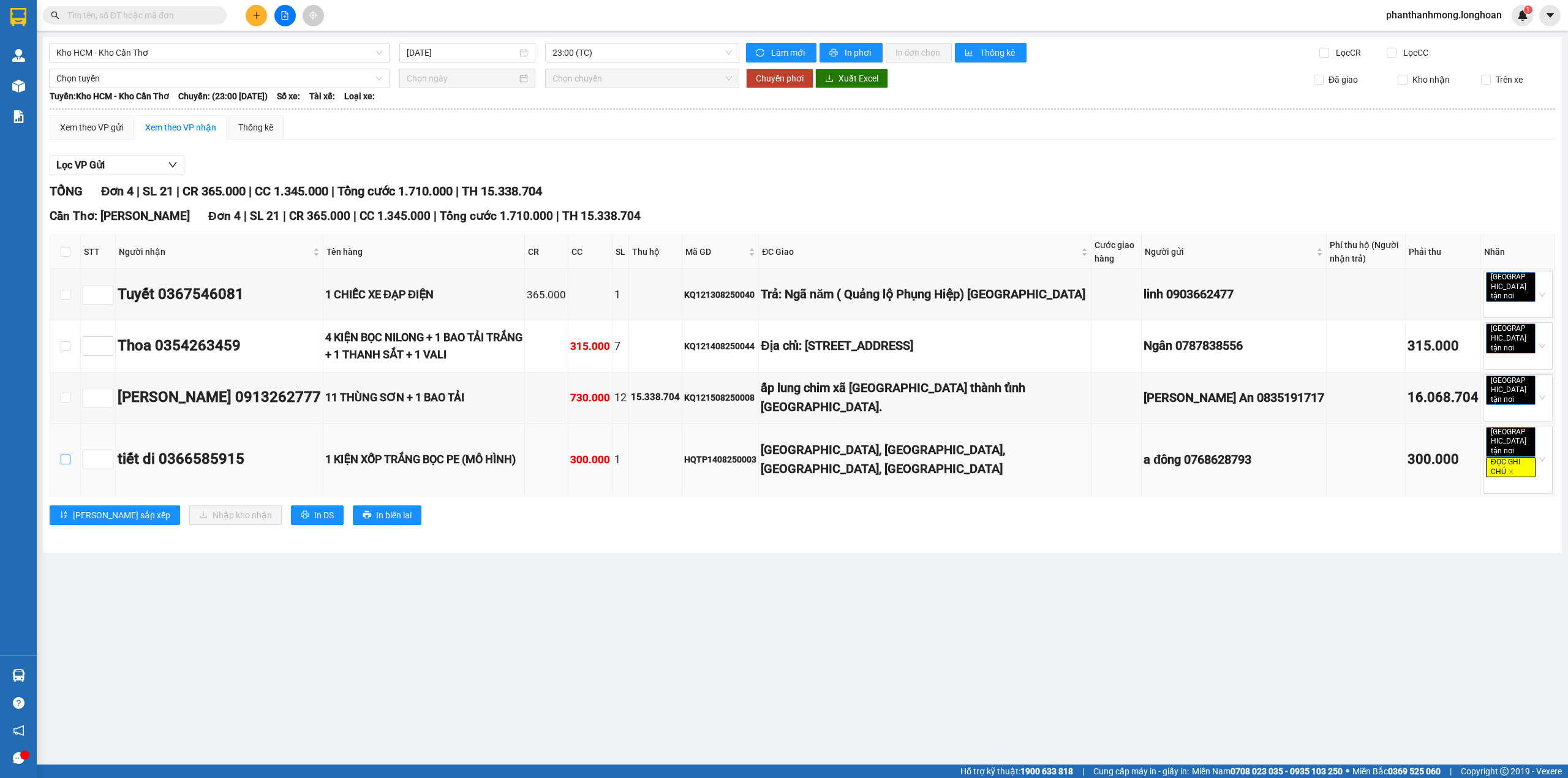
click at [62, 455] on input "checkbox" at bounding box center [66, 459] width 10 height 10
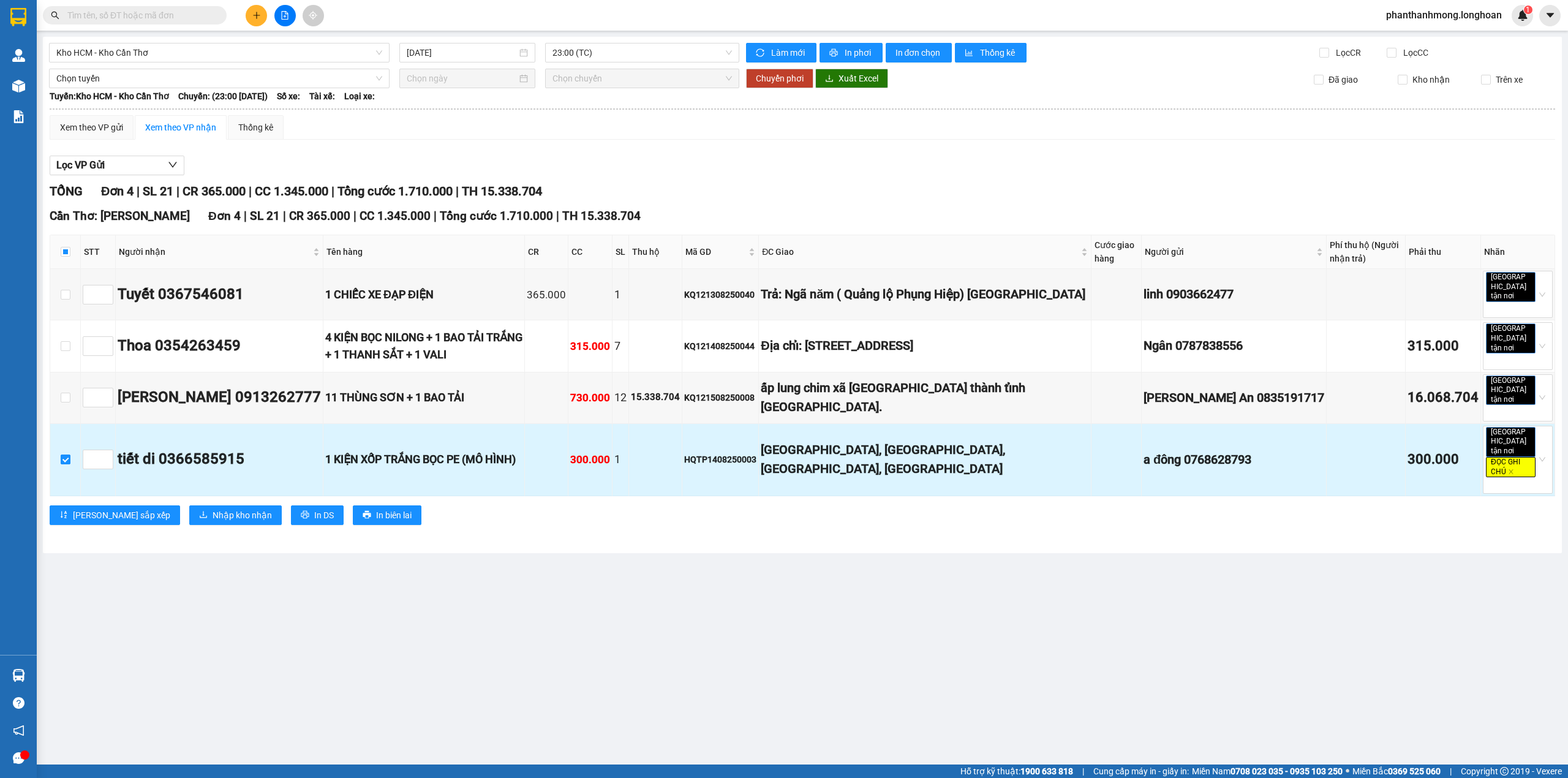
click at [62, 455] on input "checkbox" at bounding box center [66, 459] width 10 height 10
checkbox input "false"
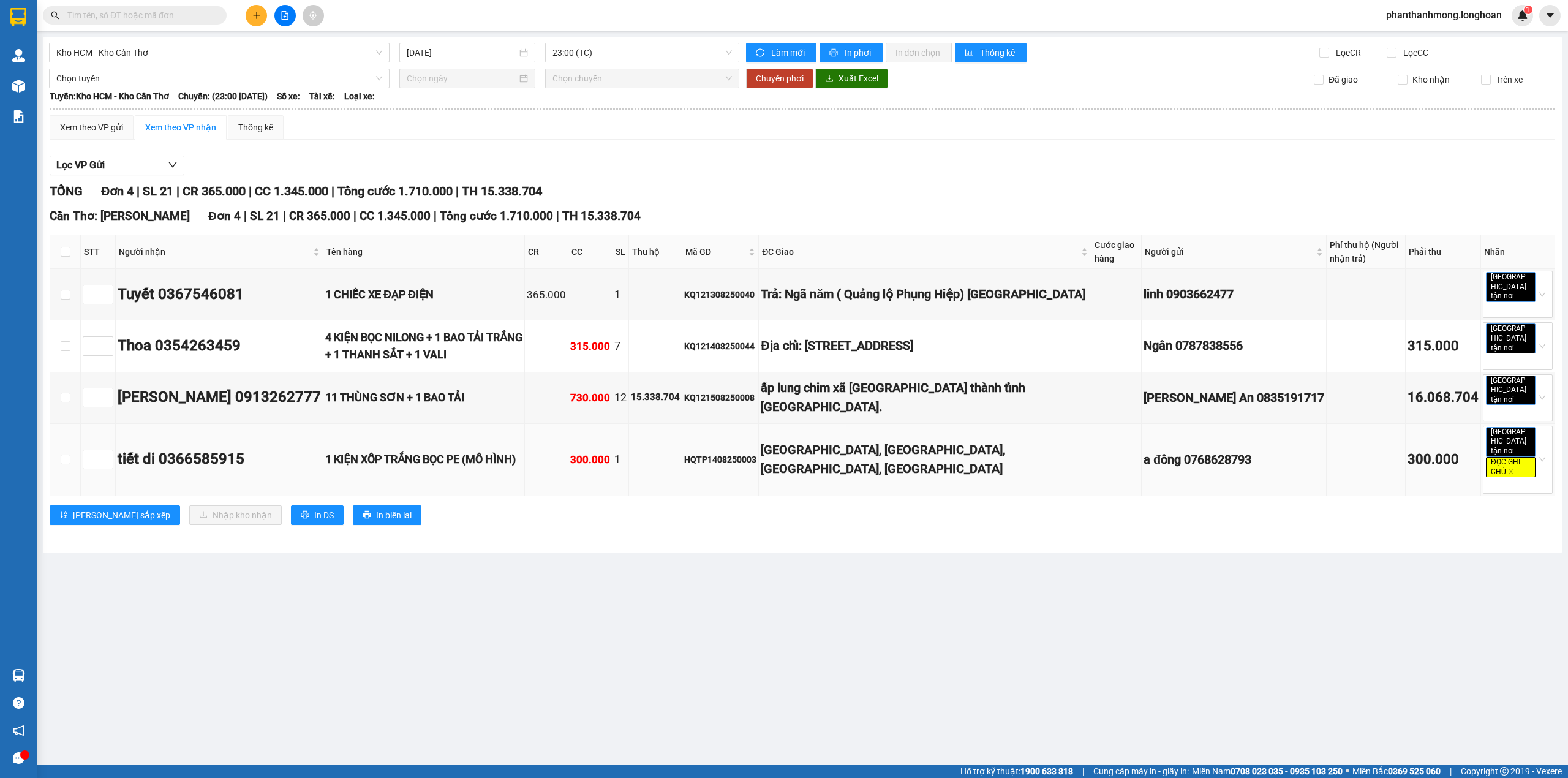
click at [756, 453] on div "HQTP1408250003" at bounding box center [720, 459] width 72 height 14
copy div "HQTP1408250003"
click at [169, 14] on input "text" at bounding box center [140, 15] width 145 height 14
paste input "HQTP1408250003"
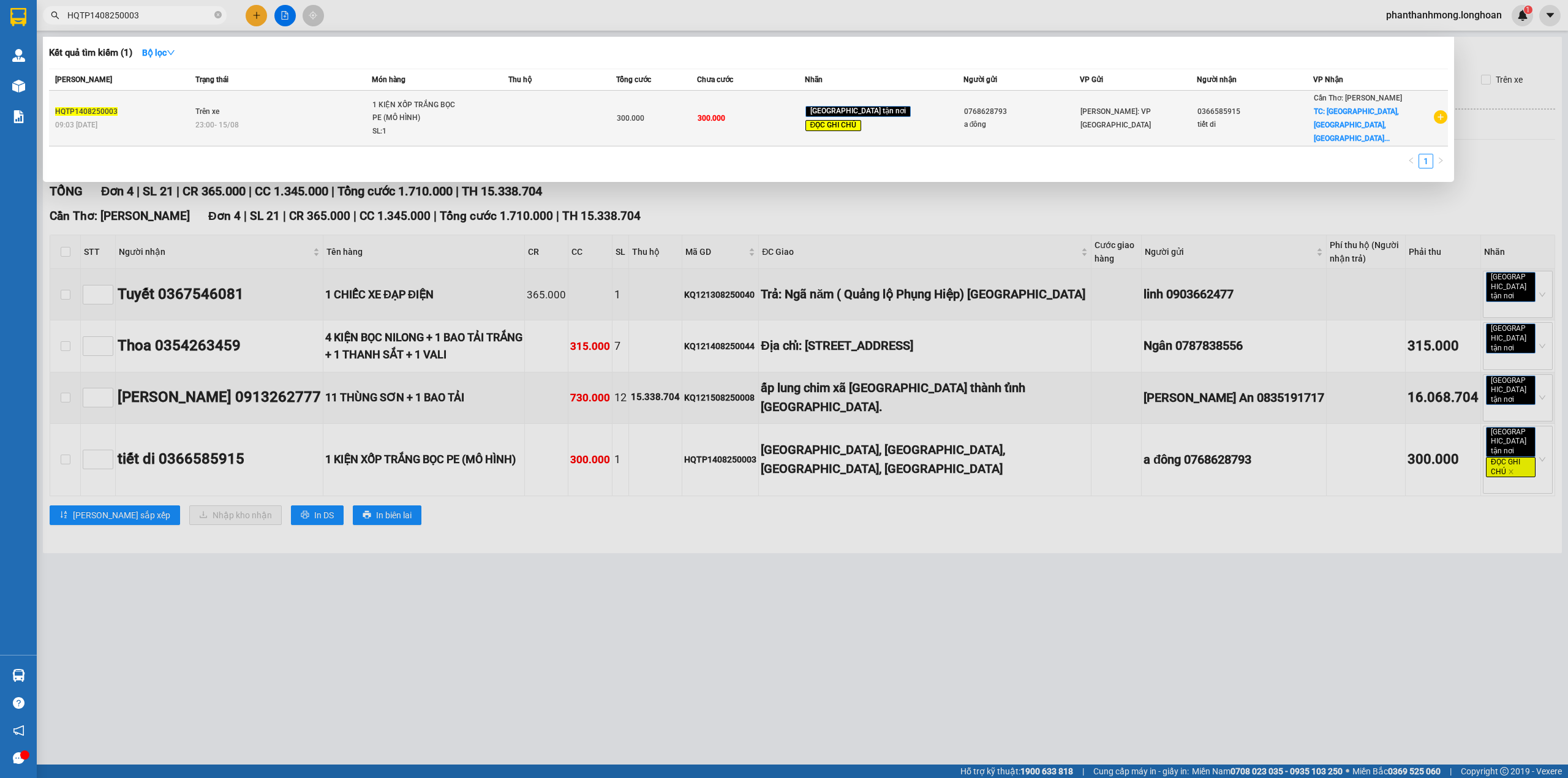
type input "HQTP1408250003"
click at [591, 108] on td at bounding box center [563, 119] width 108 height 56
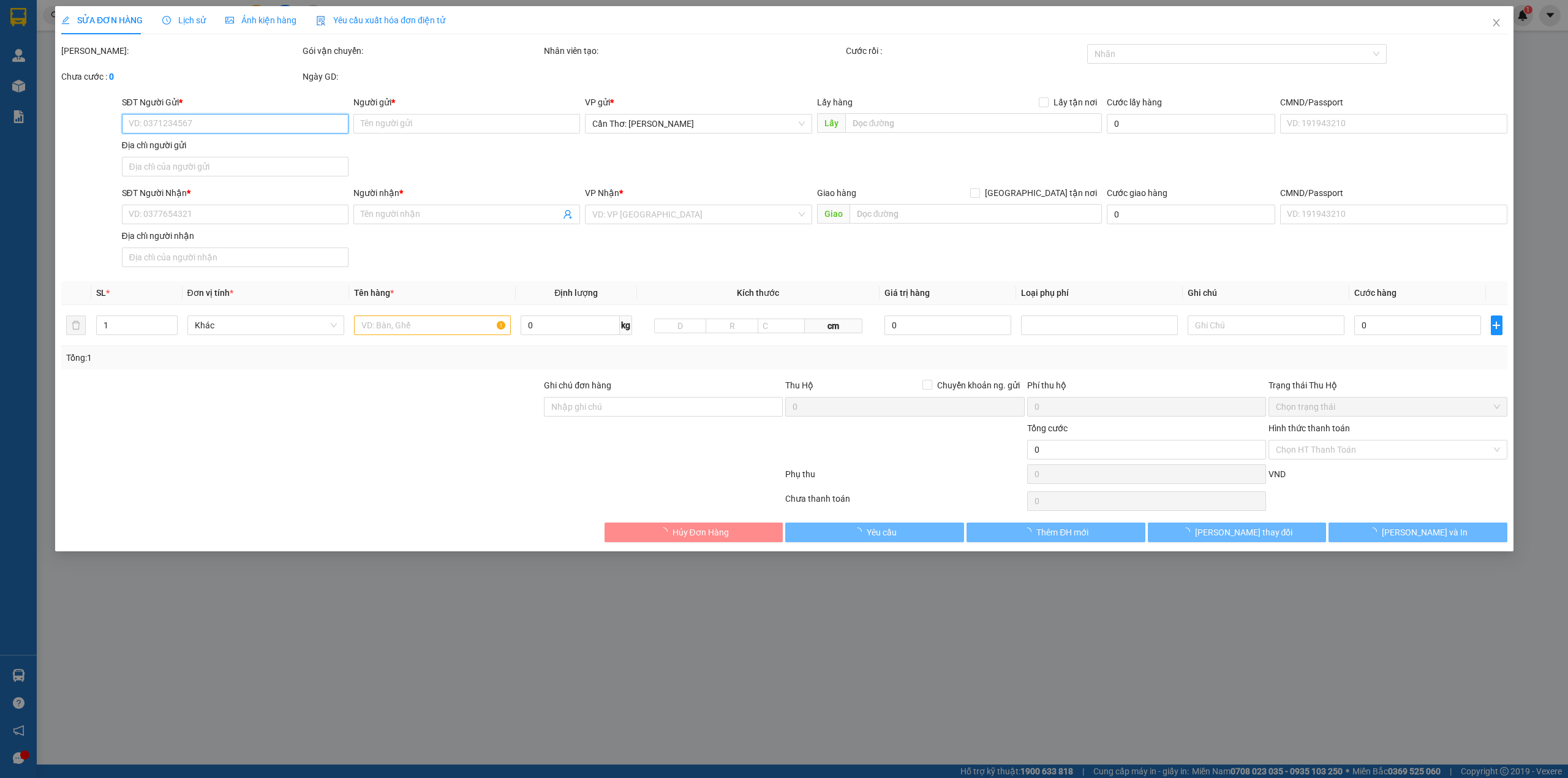
type input "0768628793"
type input "a đông"
type input "0366585915"
type input "tiết di"
checkbox input "true"
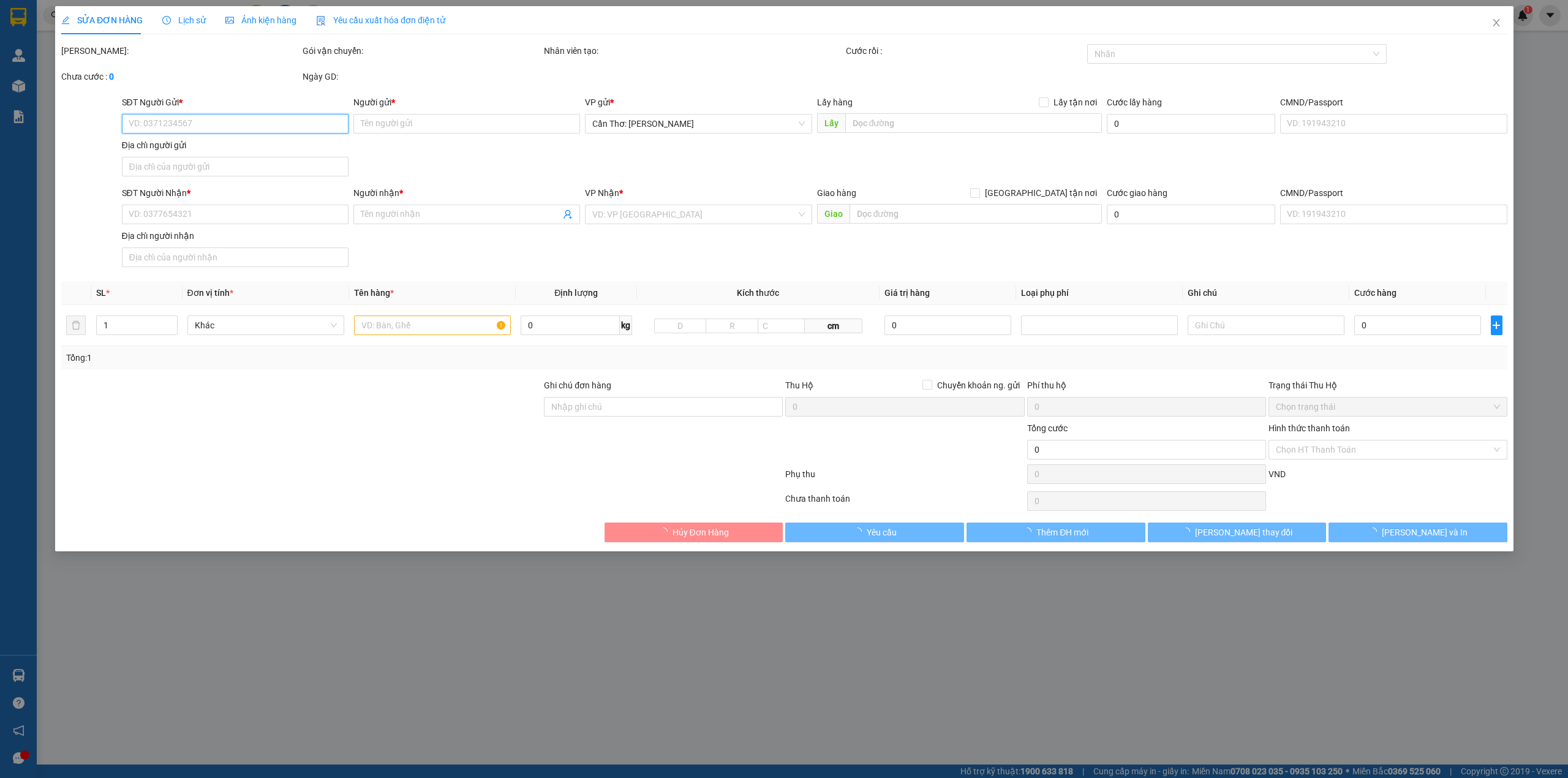
type input "CHỢ TÂY PHÚ, TÂY PHÚ, THOẠI SƠN, AN GIANG"
type input "GIAO Ở CHỢ ÓC EO- ĐIỆN KHÁCH TRƯỚC 20P A NHÉ"
type input "300.000"
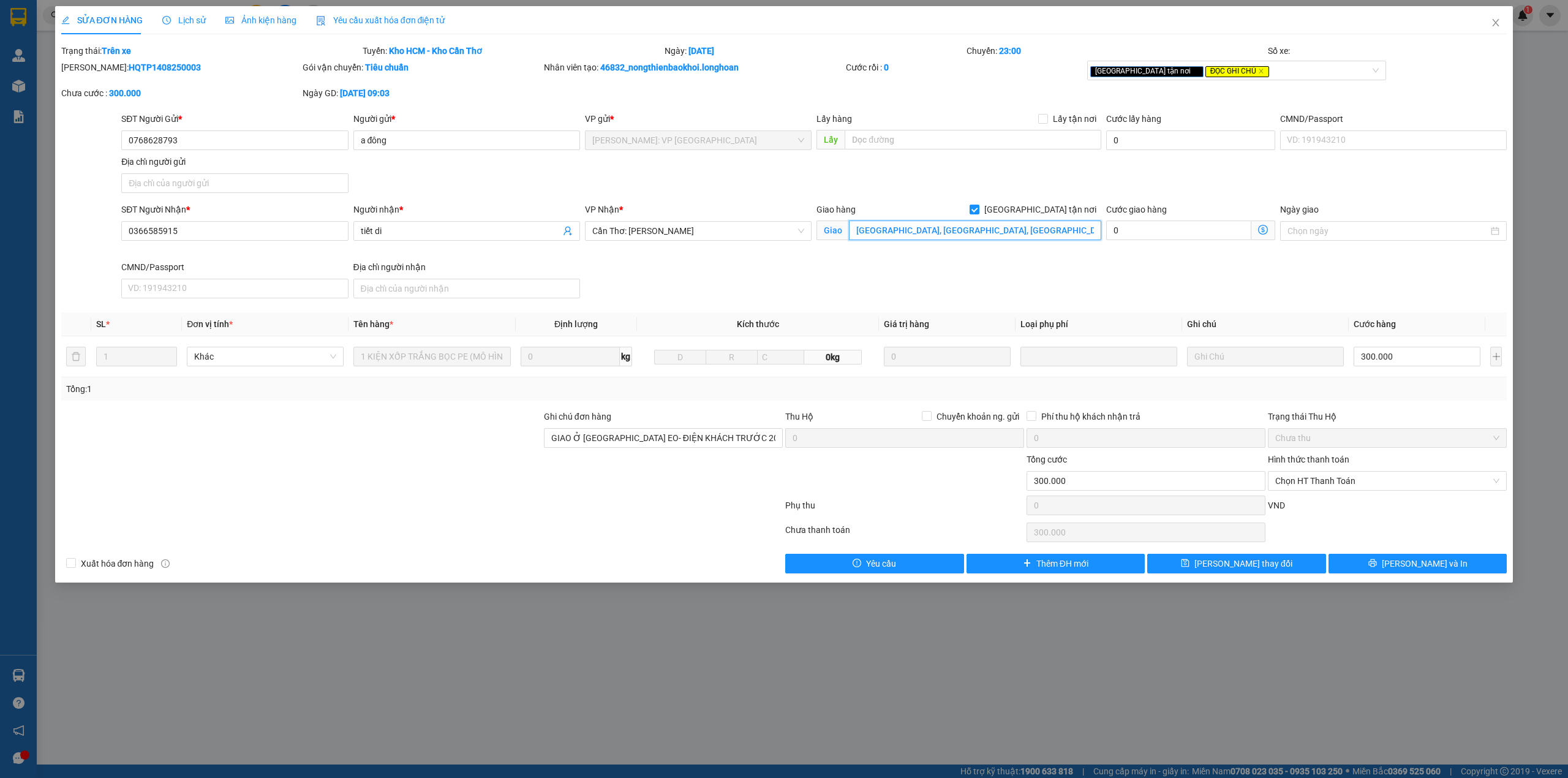
click at [949, 231] on input "CHỢ TÂY PHÚ, TÂY PHÚ, THOẠI SƠN, AN GIANG" at bounding box center [976, 231] width 253 height 19
click at [890, 236] on input "CHỢ ỐC THOẠI SƠN, AN GIANG" at bounding box center [976, 231] width 253 height 19
type input "CHỢ ÓC EO, THOẠI SƠN, AN GIANG"
click at [1364, 564] on button "Lưu và In" at bounding box center [1417, 564] width 179 height 19
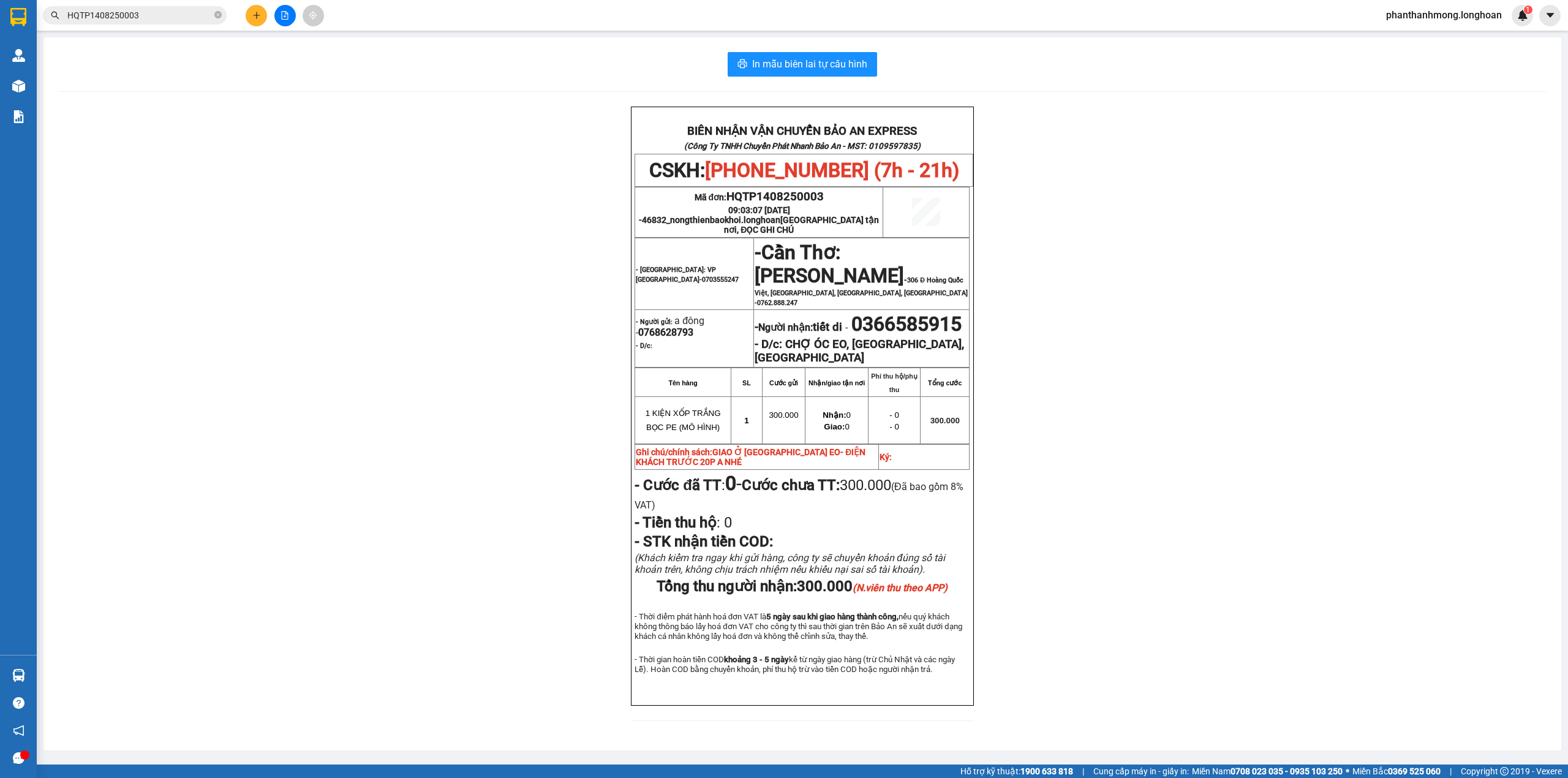
click at [837, 50] on div "In mẫu biên lai tự cấu hình BIÊN NHẬN VẬN CHUYỂN BẢO AN EXPRESS (Công Ty TNHH C…" at bounding box center [802, 394] width 1518 height 713
drag, startPoint x: 824, startPoint y: 60, endPoint x: 832, endPoint y: 108, distance: 48.7
click at [824, 60] on span "In mẫu biên lai tự cấu hình" at bounding box center [810, 64] width 115 height 15
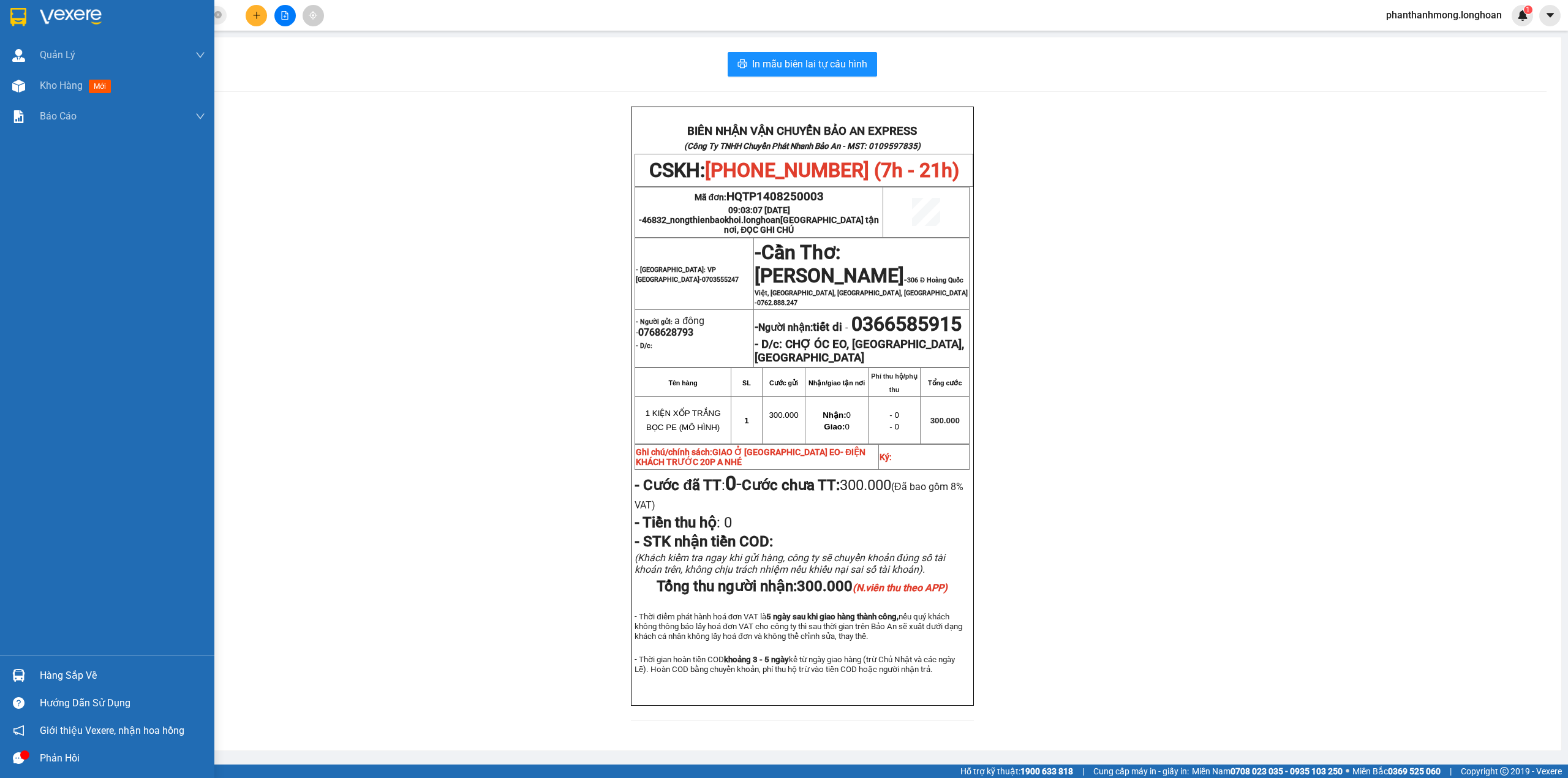
click at [8, 17] on div at bounding box center [18, 16] width 21 height 21
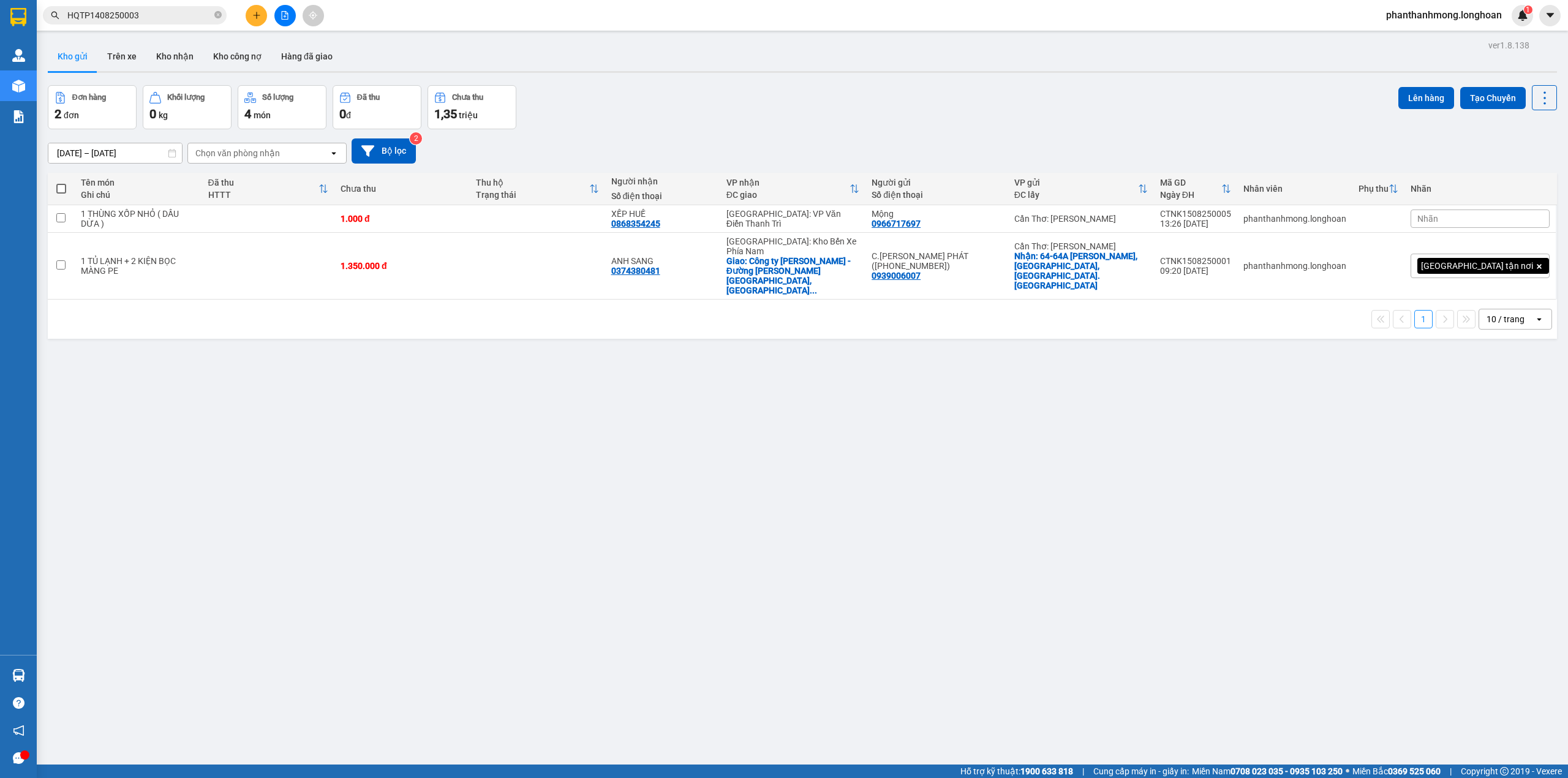
click at [110, 16] on input "HQTP1408250003" at bounding box center [140, 15] width 145 height 14
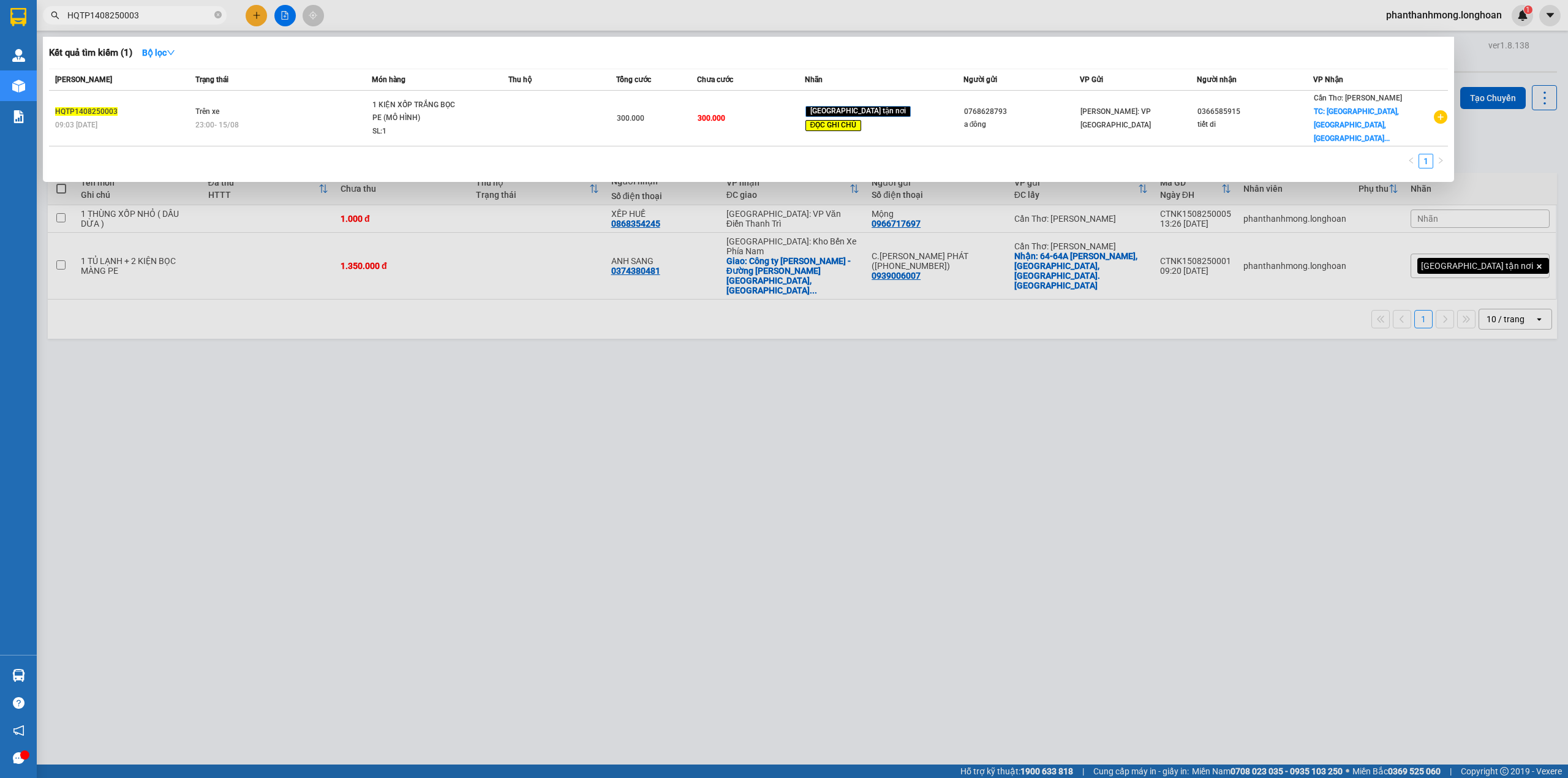
click at [110, 16] on input "HQTP1408250003" at bounding box center [140, 15] width 145 height 14
paste input "0834668220"
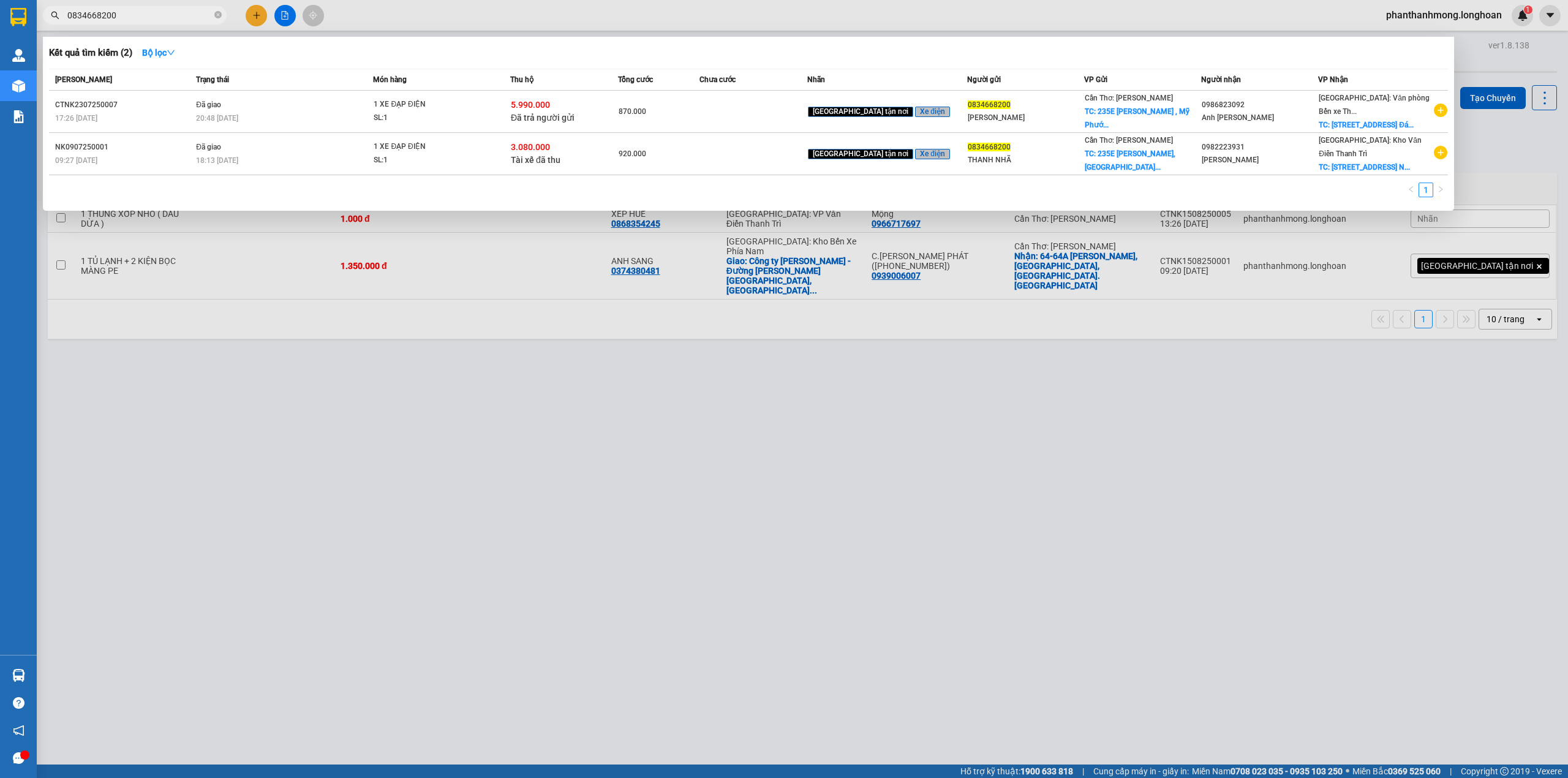
type input "0834668200"
click at [151, 11] on input "0834668200" at bounding box center [140, 15] width 145 height 14
drag, startPoint x: 373, startPoint y: 491, endPoint x: 208, endPoint y: 208, distance: 327.6
click at [371, 491] on div at bounding box center [784, 389] width 1568 height 778
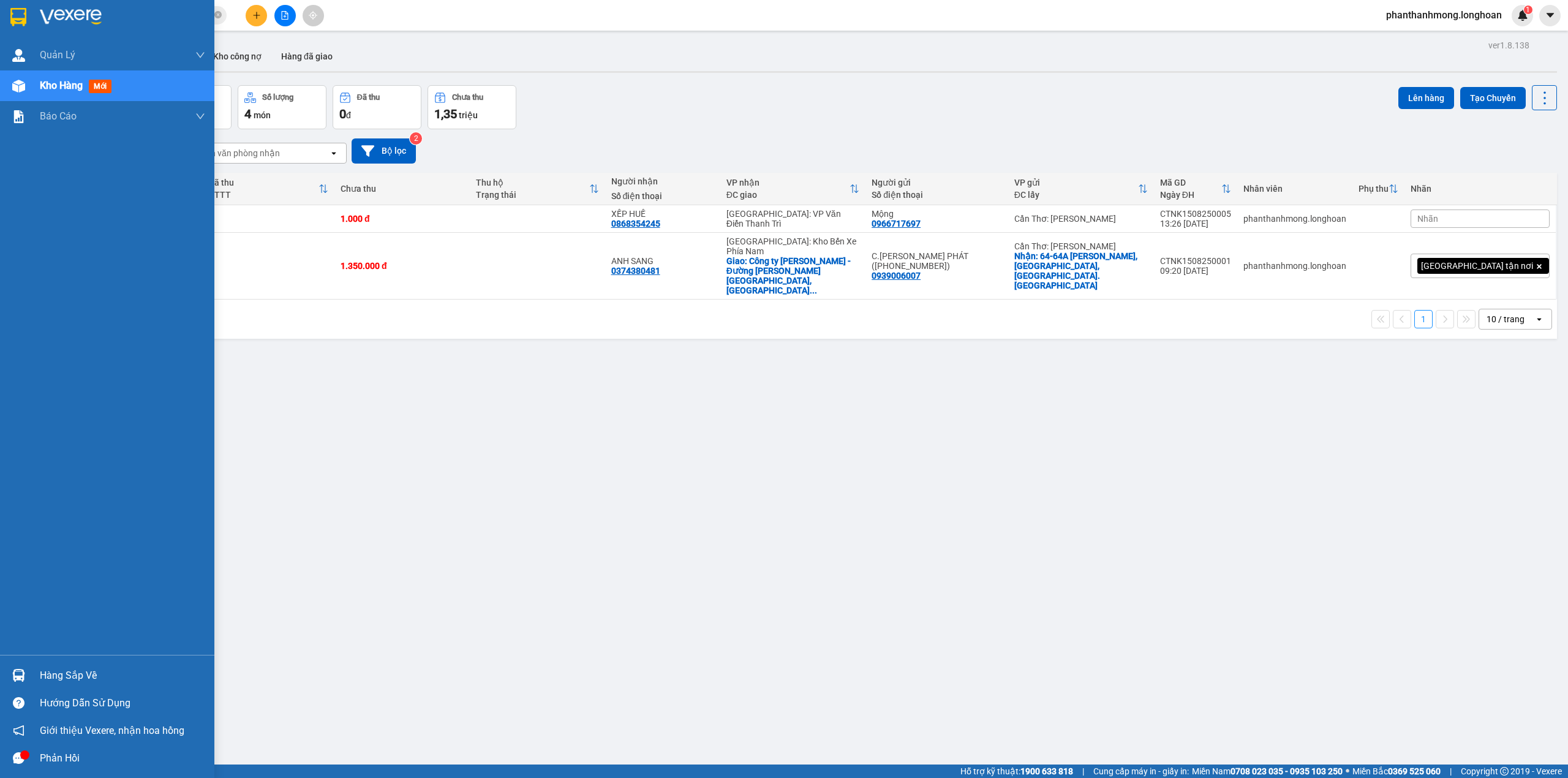
click at [6, 13] on div at bounding box center [107, 19] width 214 height 40
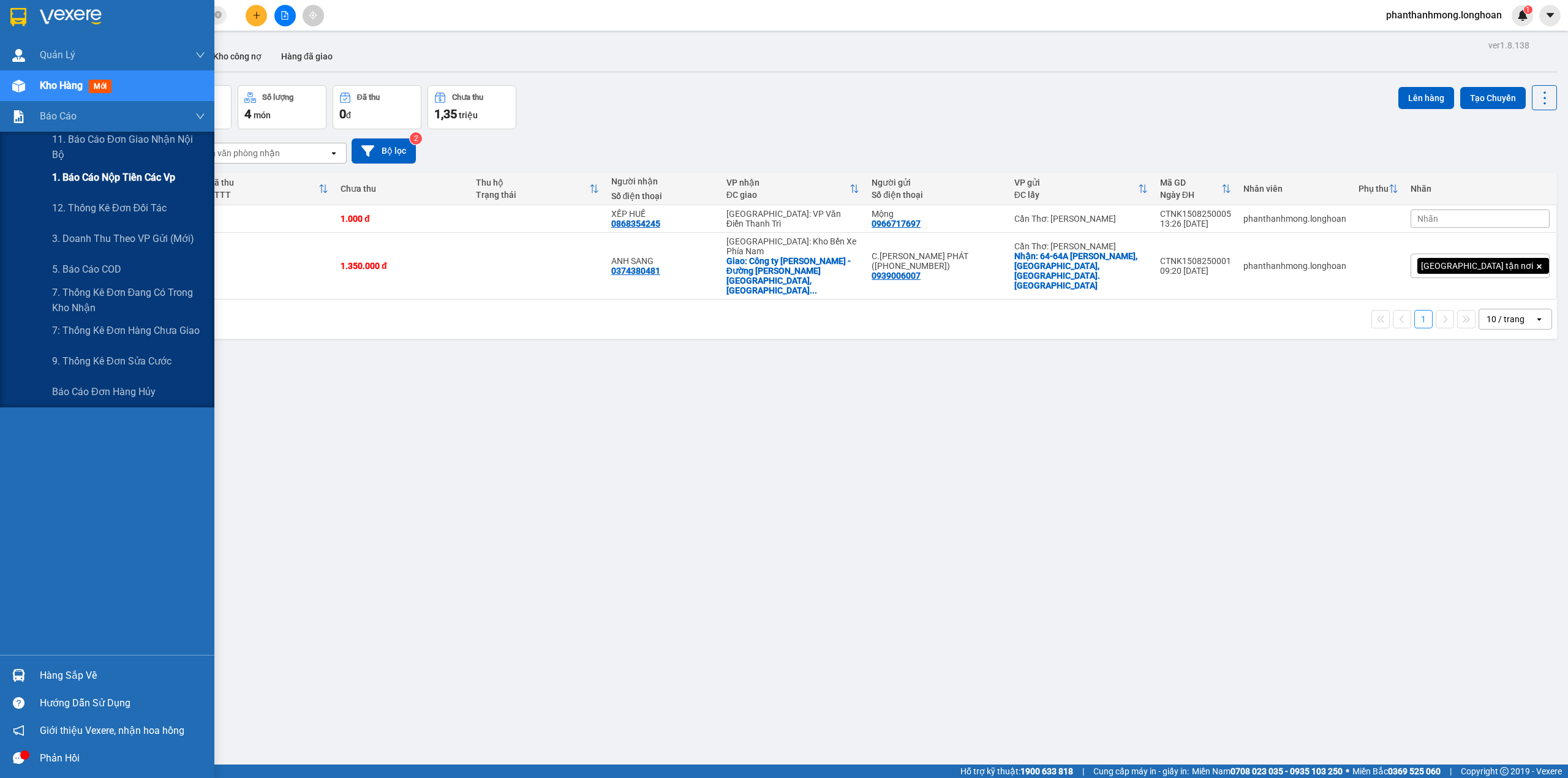
click at [79, 183] on span "1. Báo cáo nộp tiền các vp" at bounding box center [114, 178] width 124 height 15
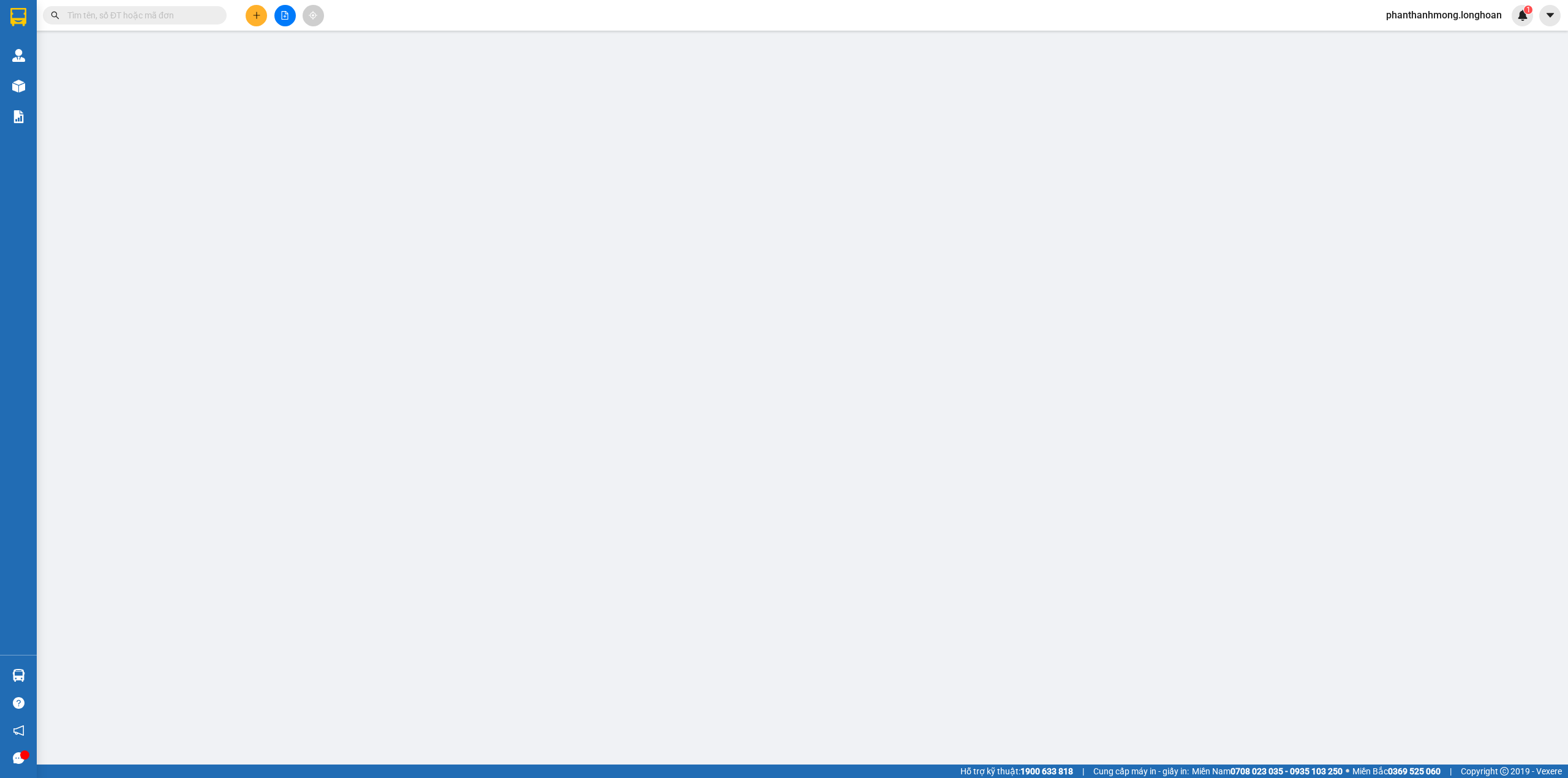
click at [157, 22] on span at bounding box center [134, 14] width 183 height 18
click at [162, 14] on input "text" at bounding box center [140, 15] width 145 height 14
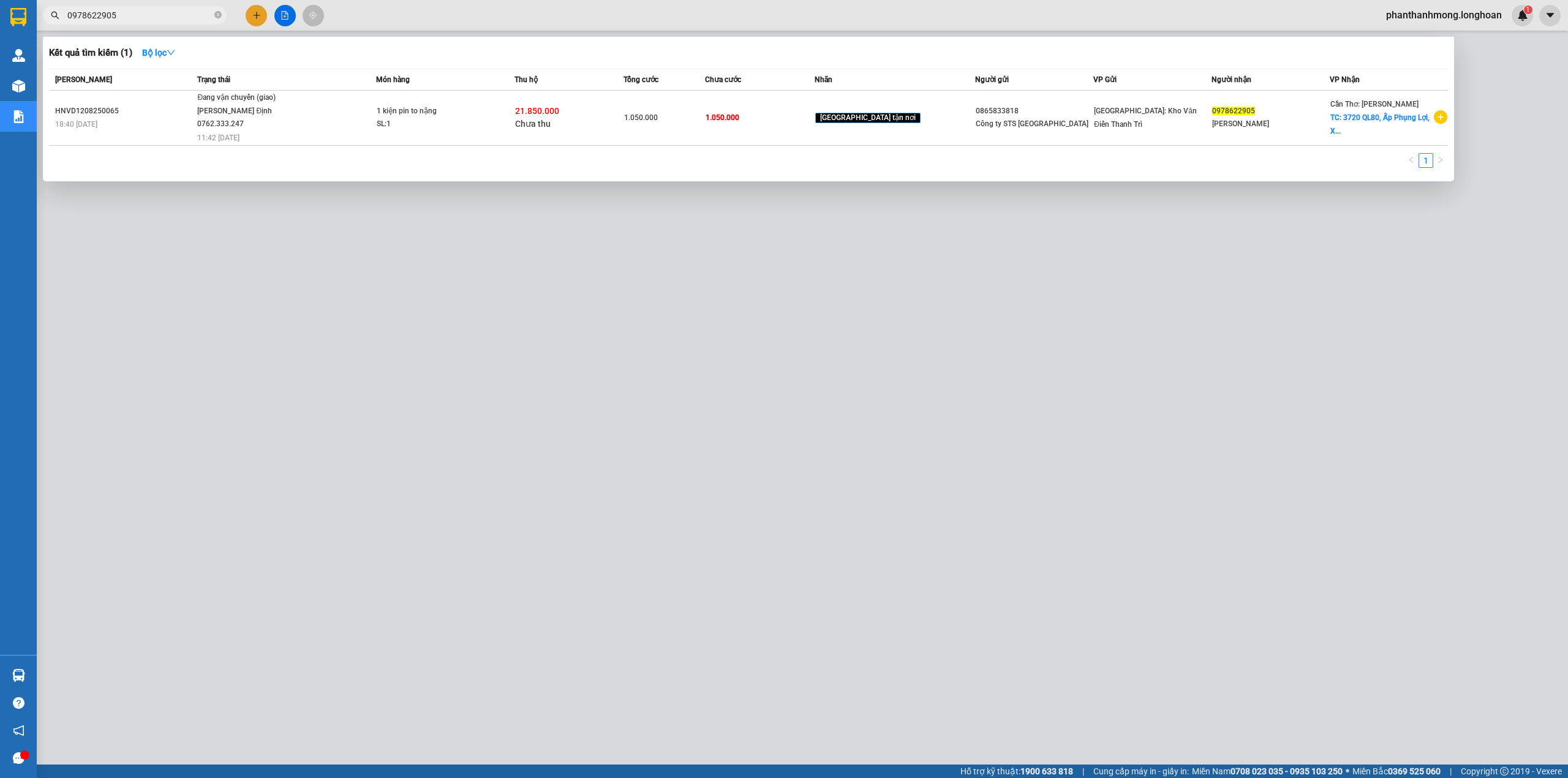
type input "0978622905"
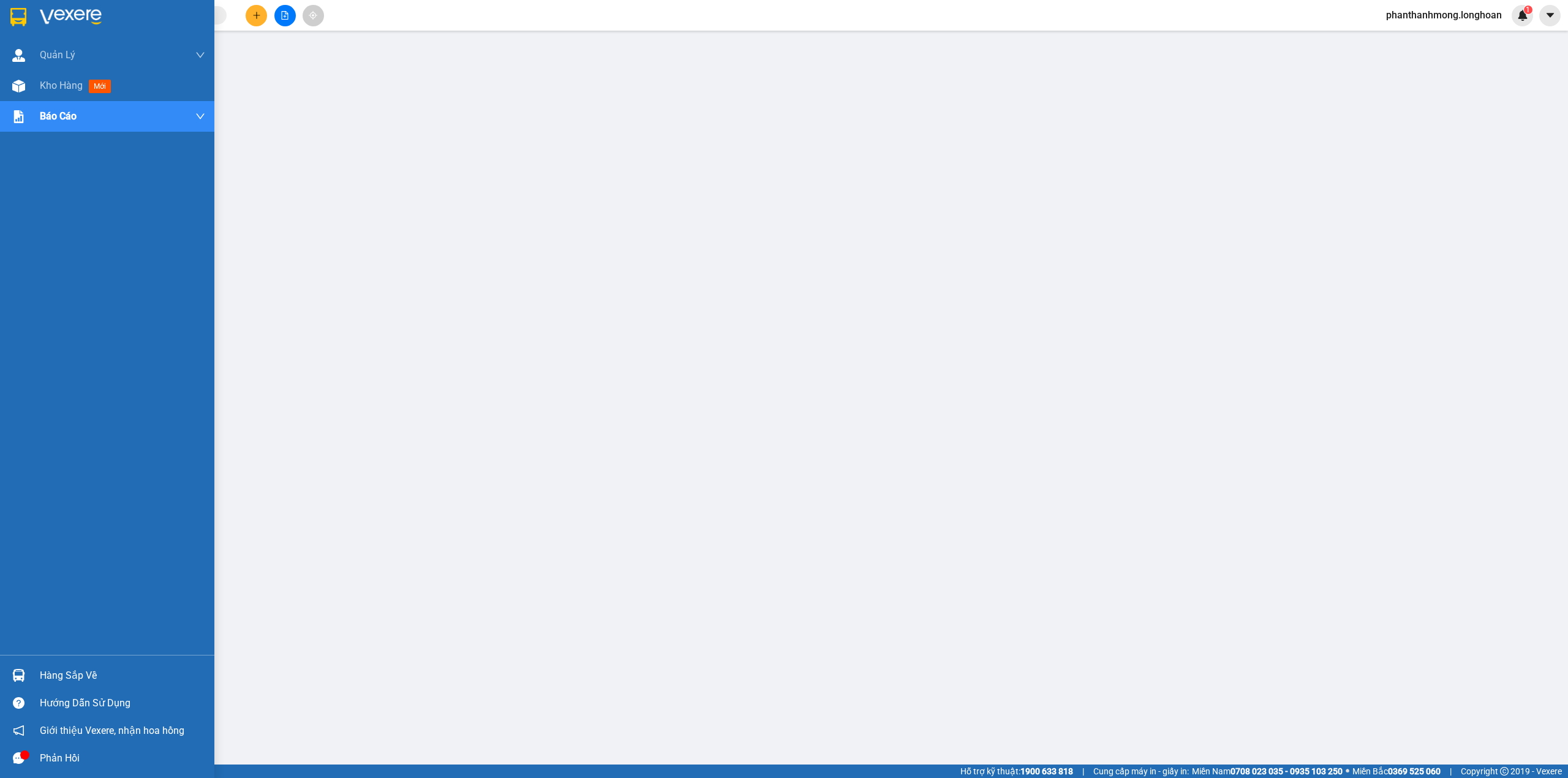
click at [18, 22] on img at bounding box center [18, 16] width 16 height 18
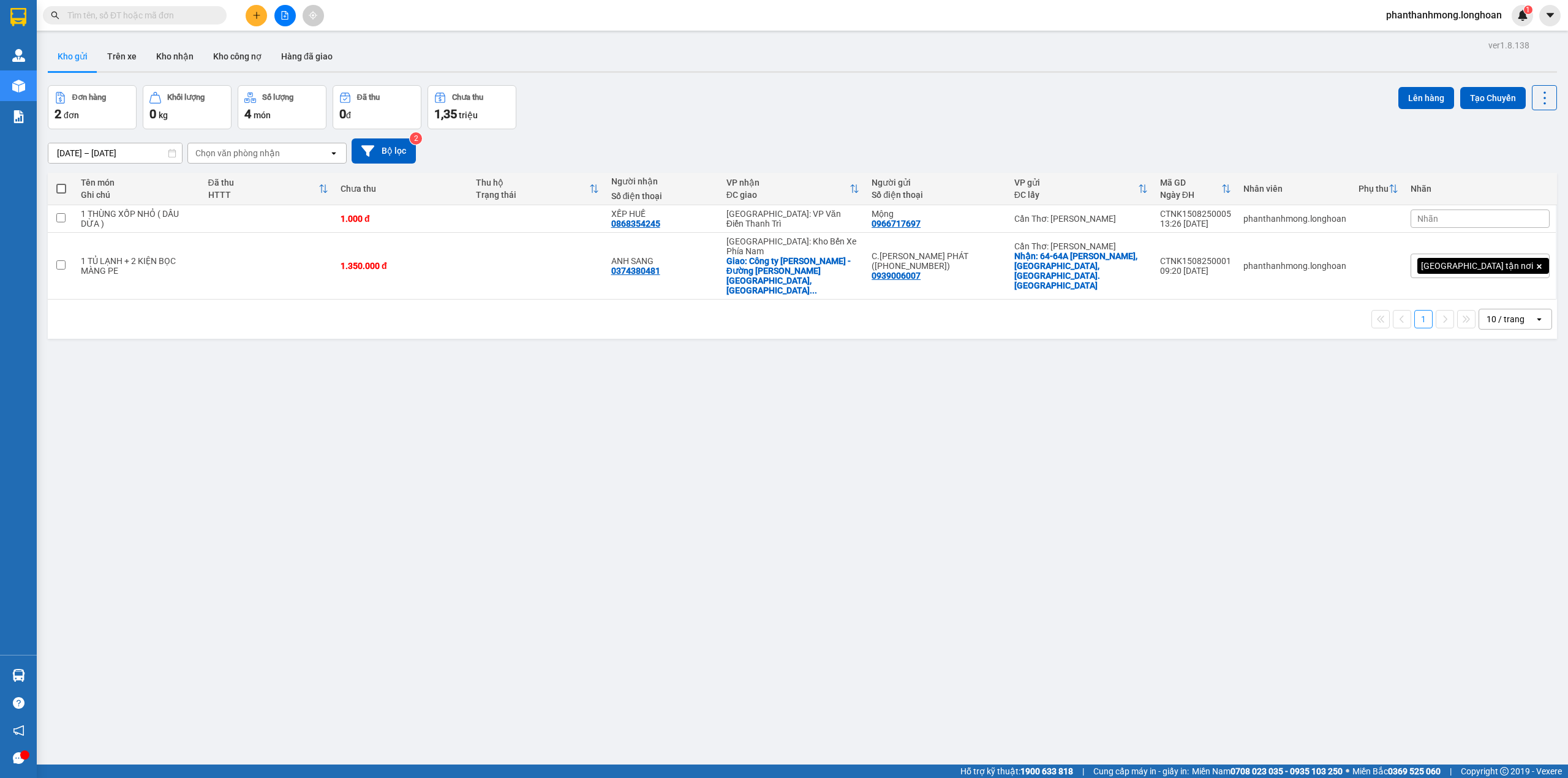
click at [211, 17] on input "text" at bounding box center [140, 15] width 145 height 14
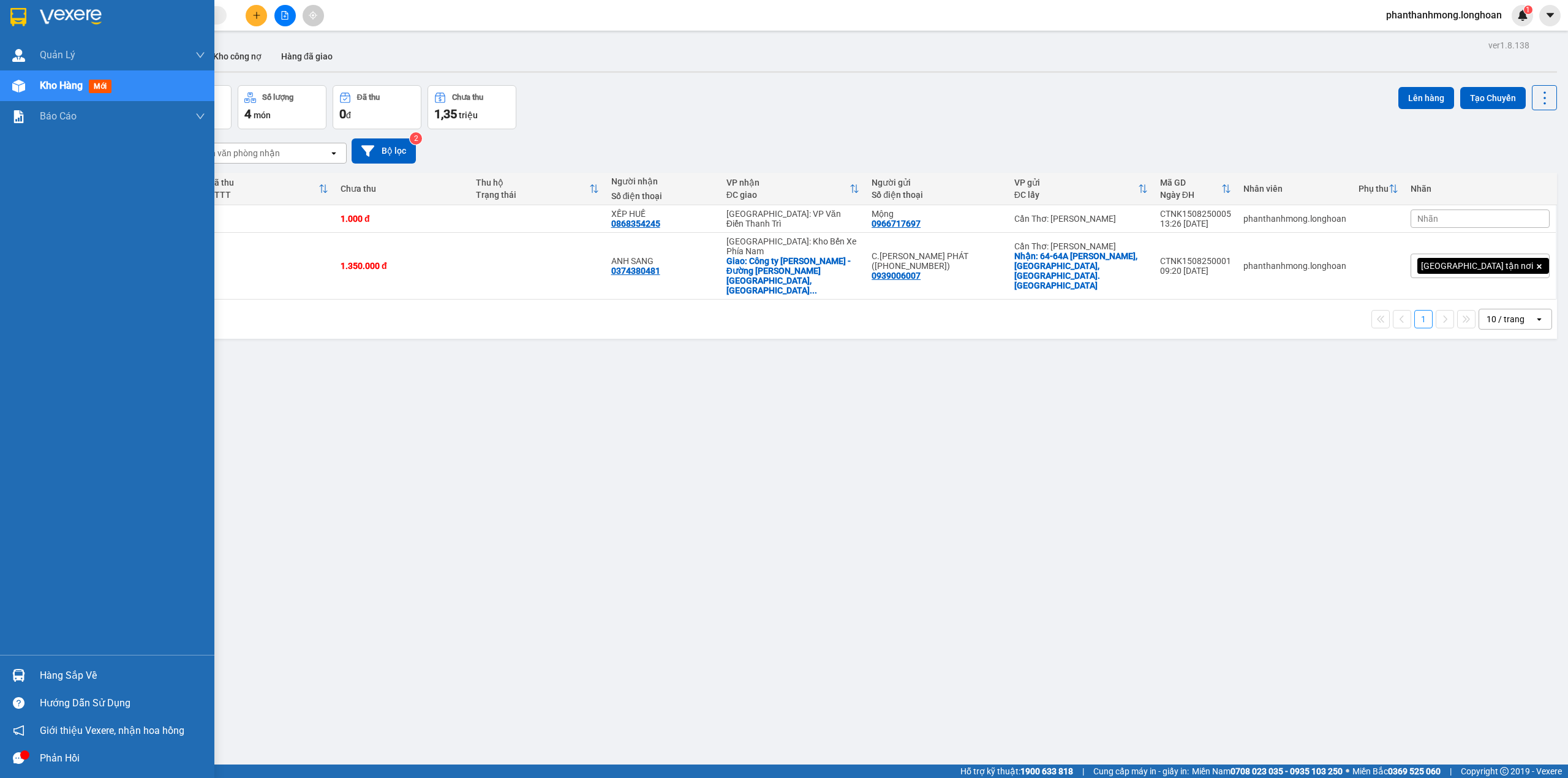
click at [17, 672] on img at bounding box center [18, 675] width 13 height 13
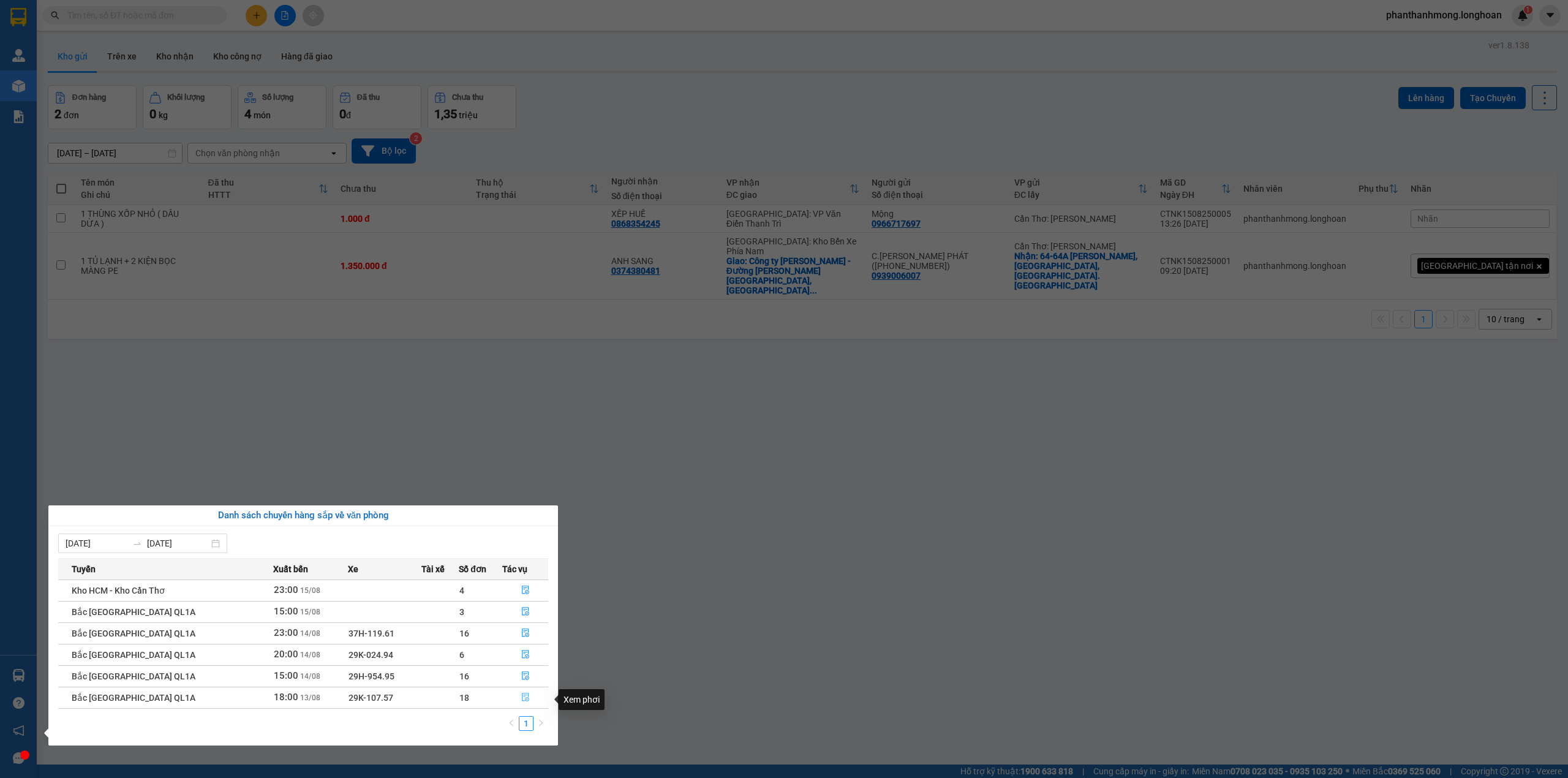
click at [526, 703] on icon "file-done" at bounding box center [526, 698] width 8 height 9
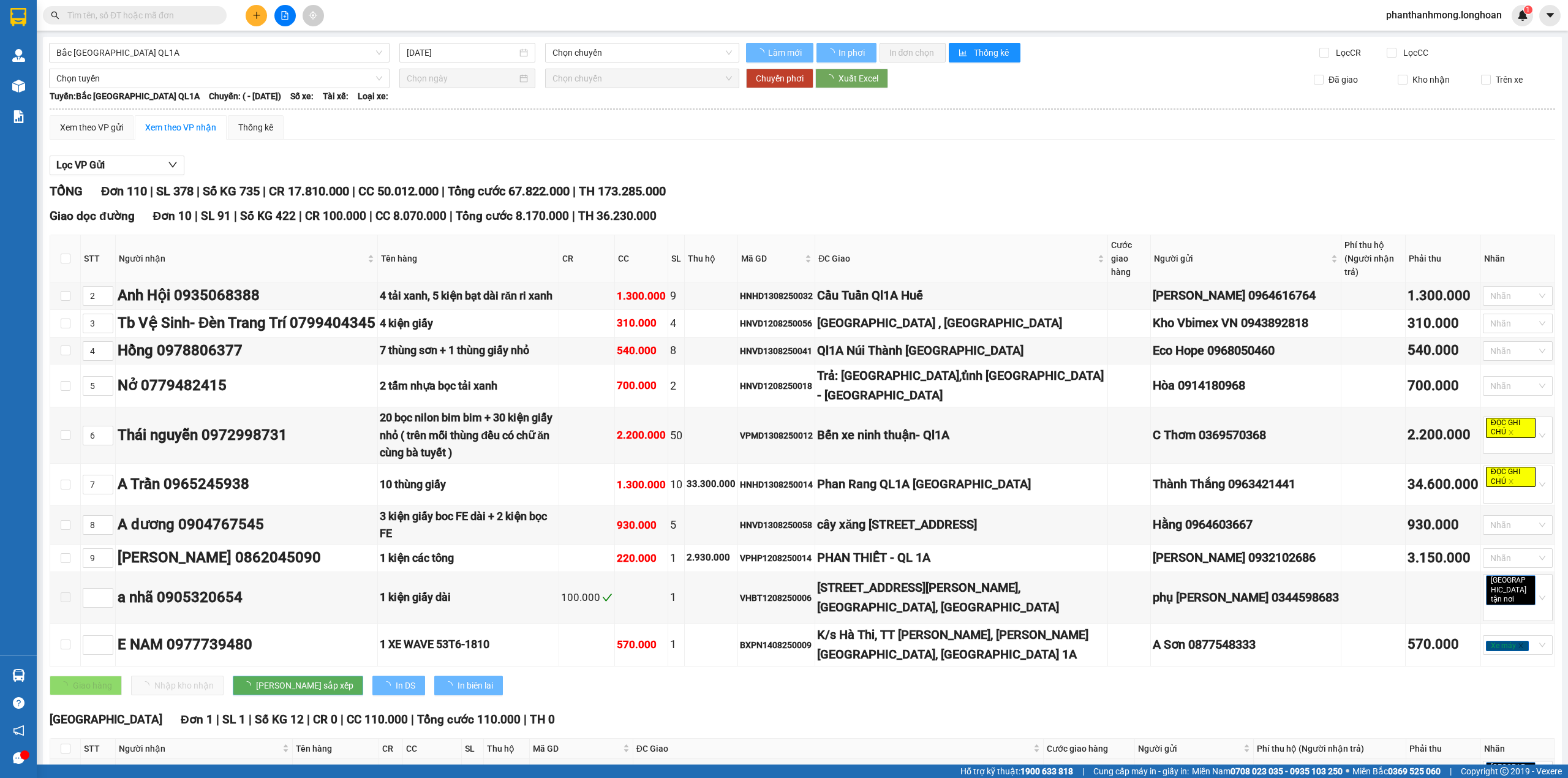
type input "[DATE]"
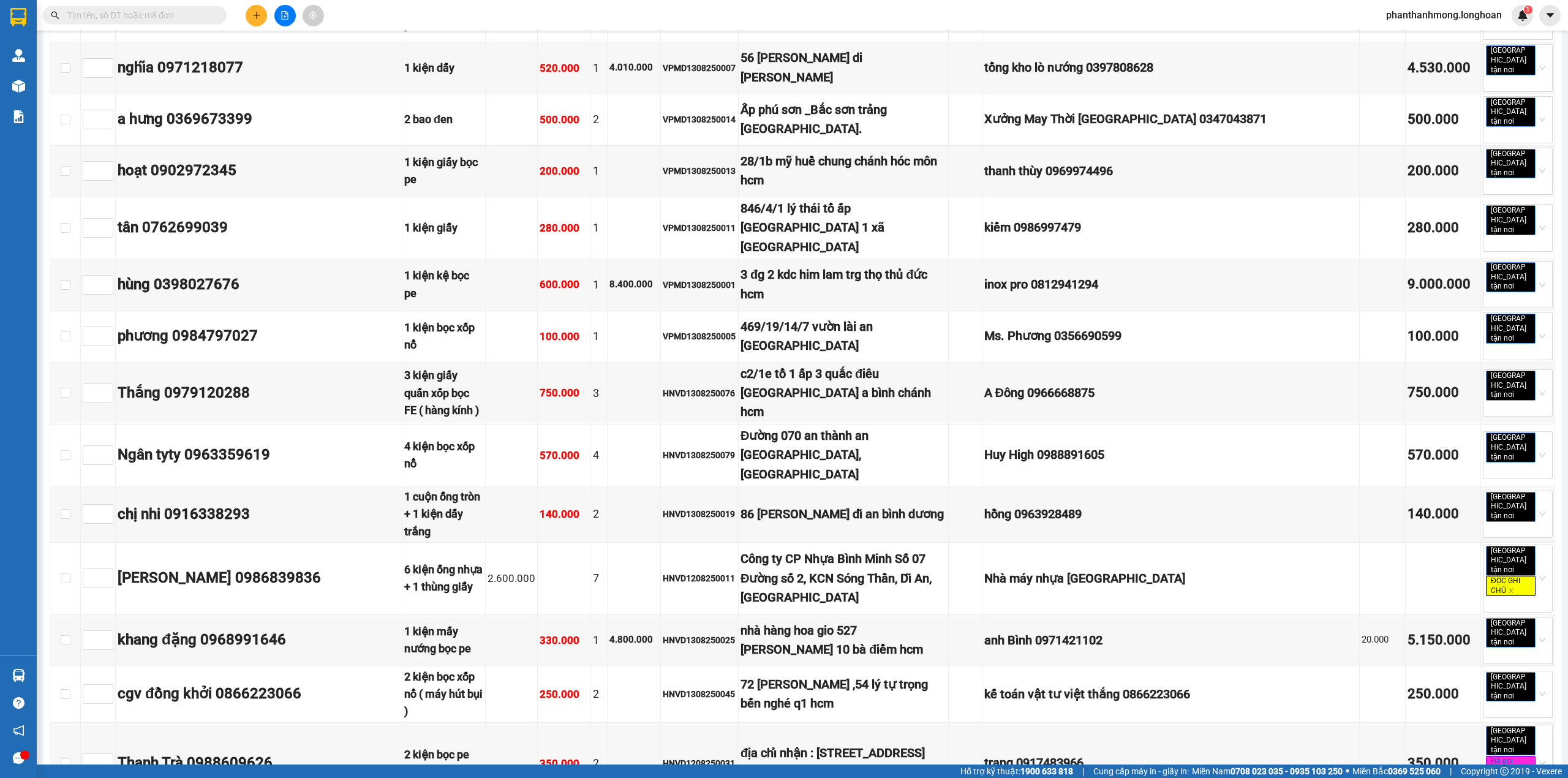
scroll to position [1941, 0]
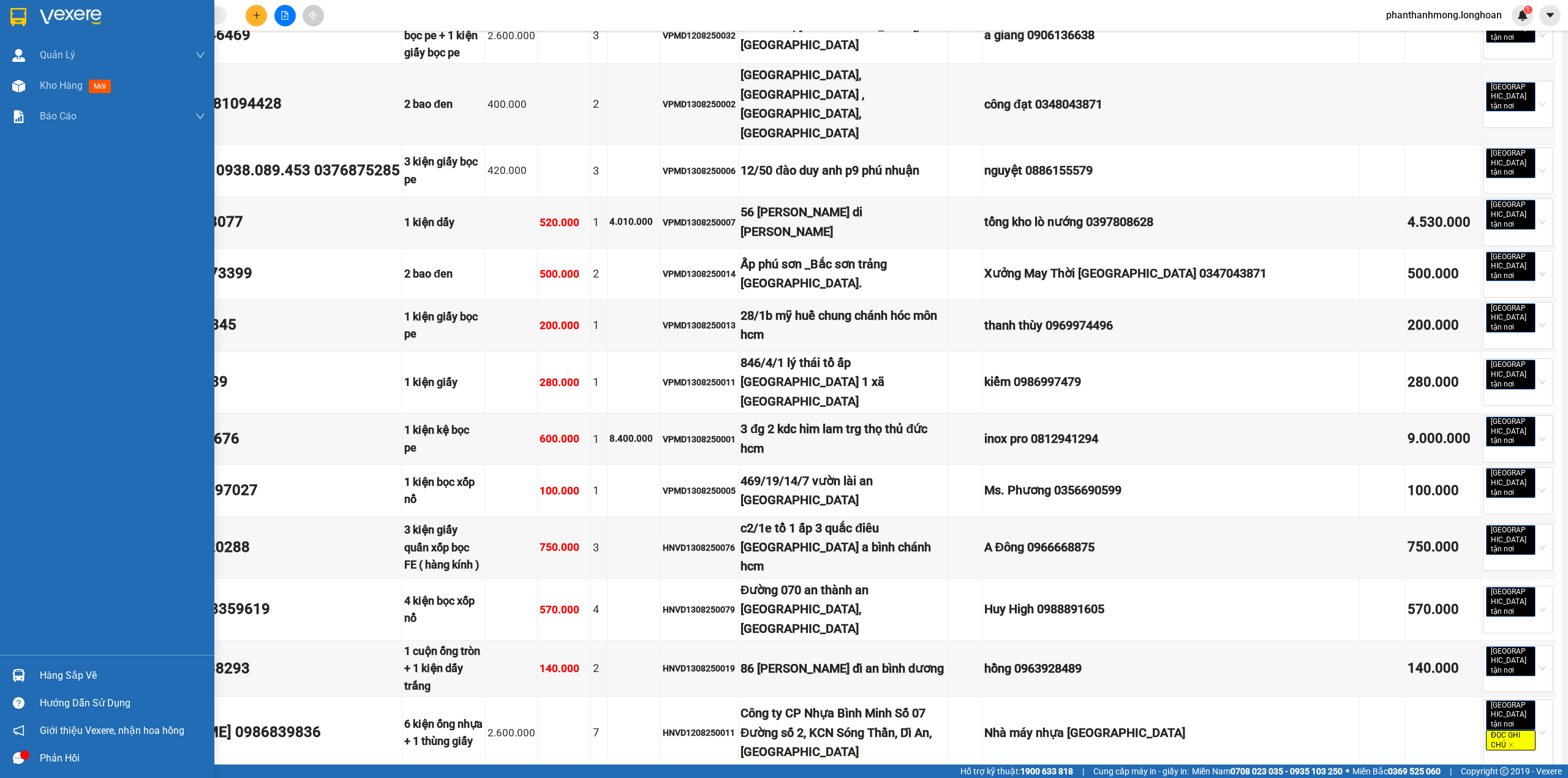
click at [13, 17] on img at bounding box center [18, 16] width 16 height 18
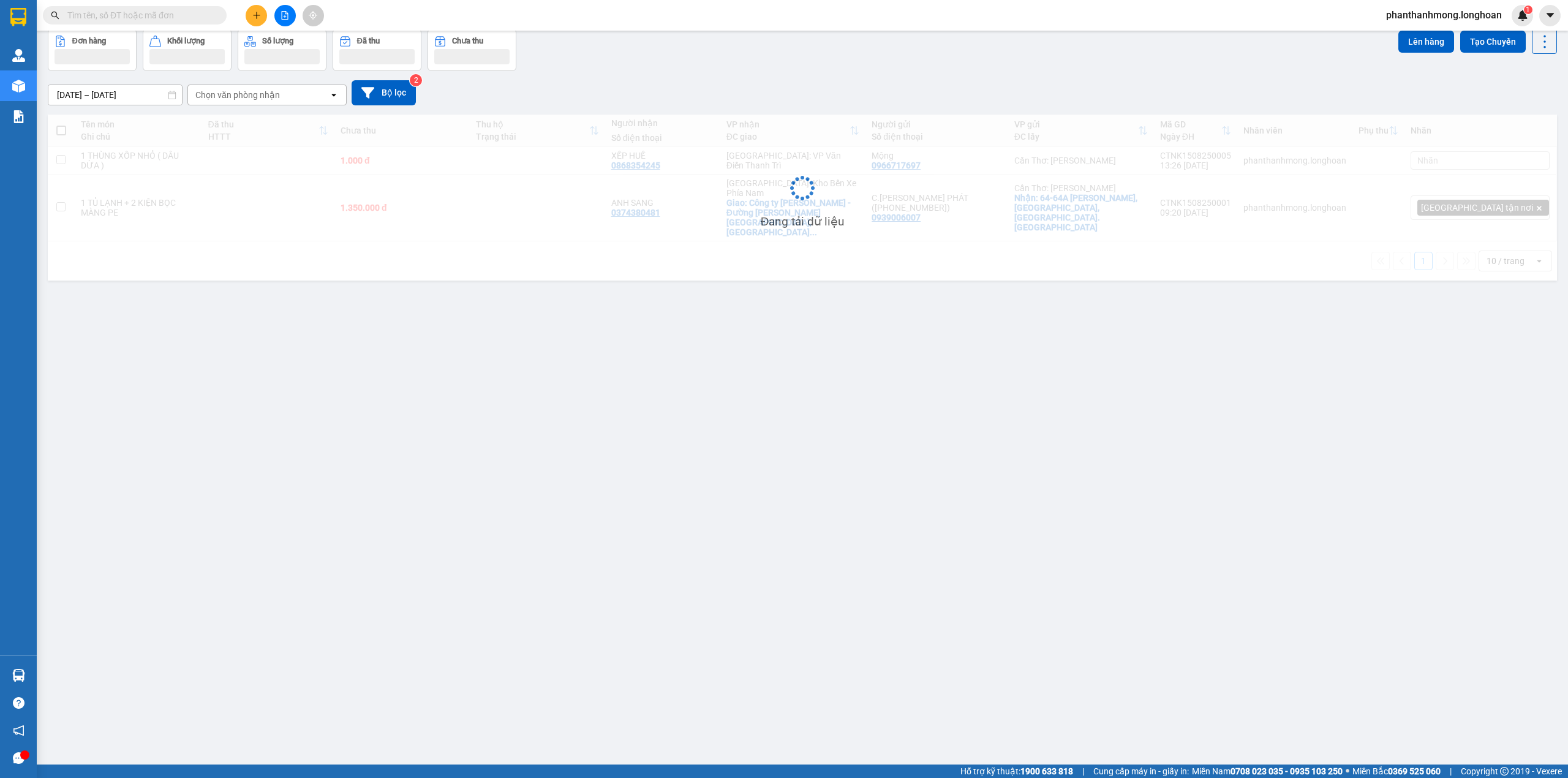
scroll to position [56, 0]
